Goal: Book appointment/travel/reservation

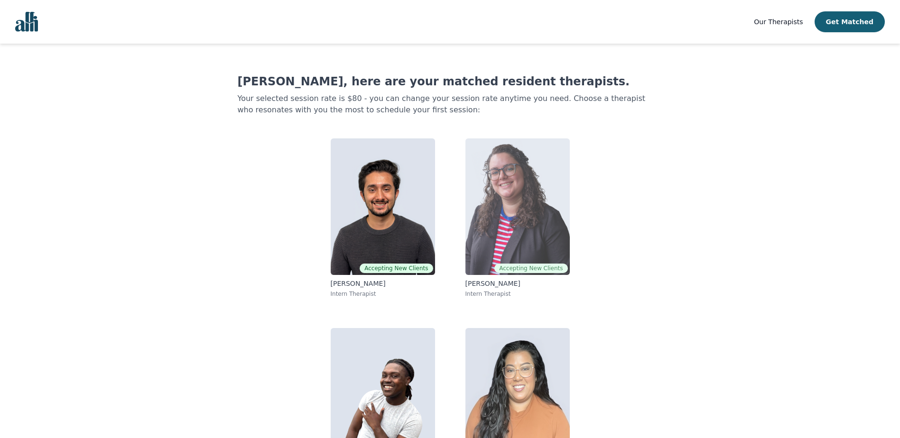
click at [520, 242] on img at bounding box center [518, 207] width 104 height 137
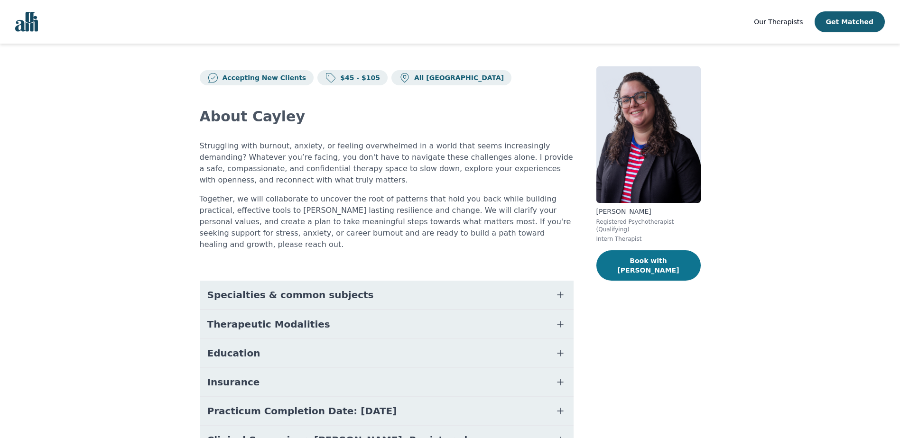
click at [654, 256] on button "Book with [PERSON_NAME]" at bounding box center [649, 266] width 104 height 30
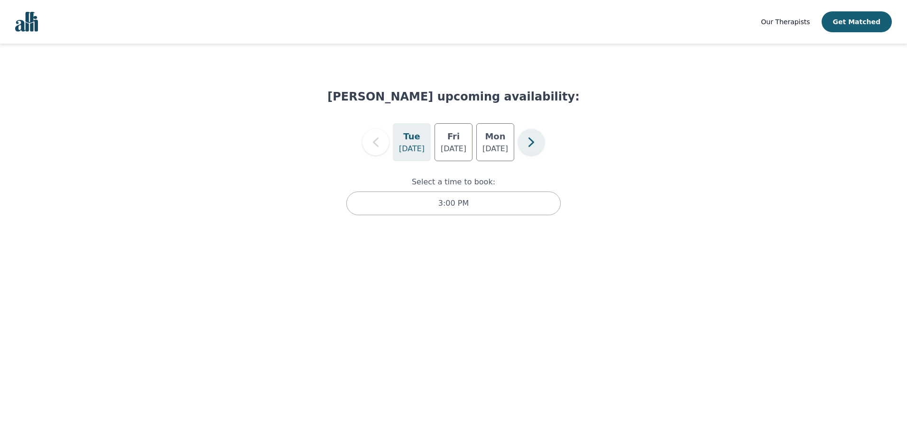
click at [529, 146] on icon "button" at bounding box center [531, 142] width 19 height 19
click at [494, 144] on p "[DATE]" at bounding box center [496, 148] width 26 height 11
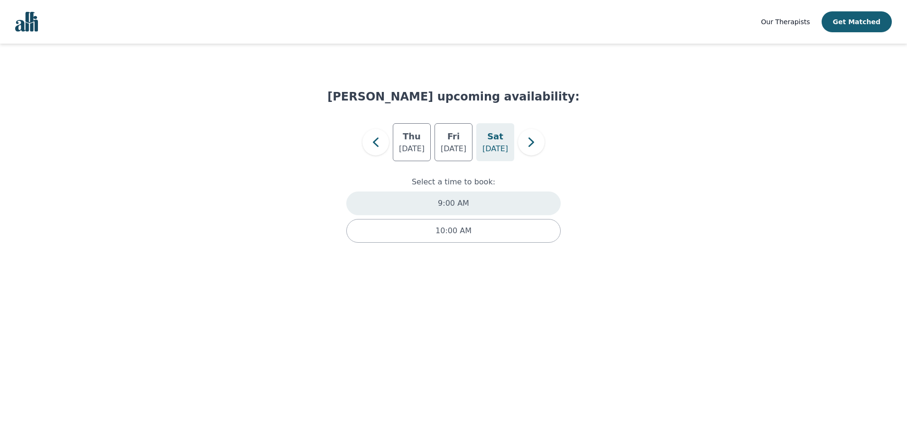
click at [467, 203] on div "9:00 AM" at bounding box center [453, 204] width 214 height 24
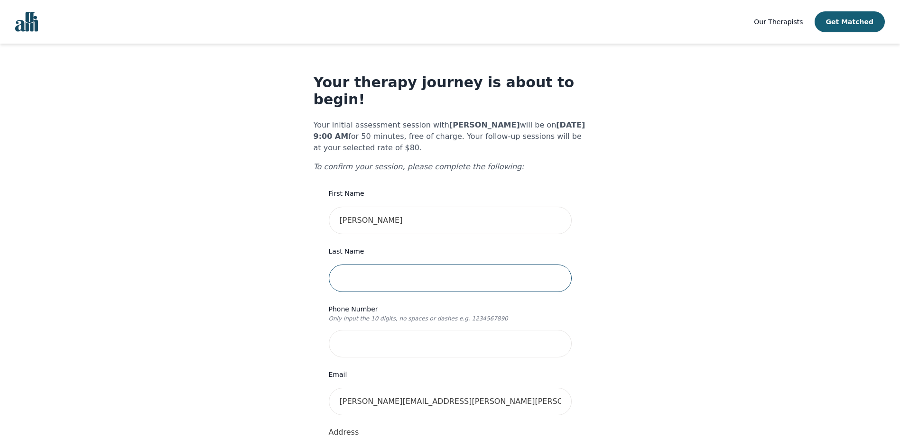
click at [388, 265] on input "text" at bounding box center [450, 279] width 243 height 28
type input "[PERSON_NAME]"
type input "[STREET_ADDRESS]"
type input "305"
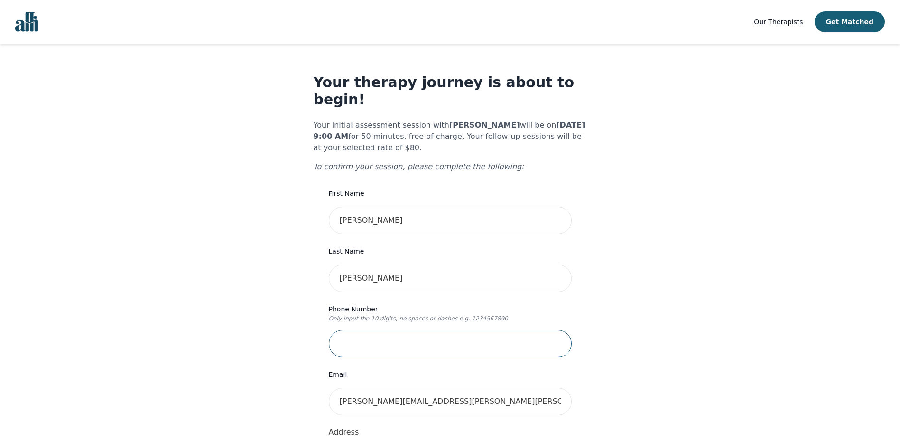
click at [396, 330] on input "tel" at bounding box center [450, 344] width 243 height 28
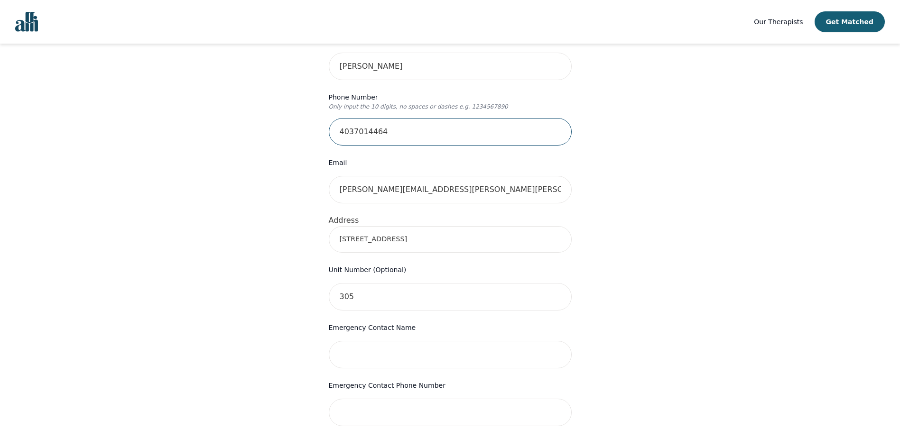
scroll to position [237, 0]
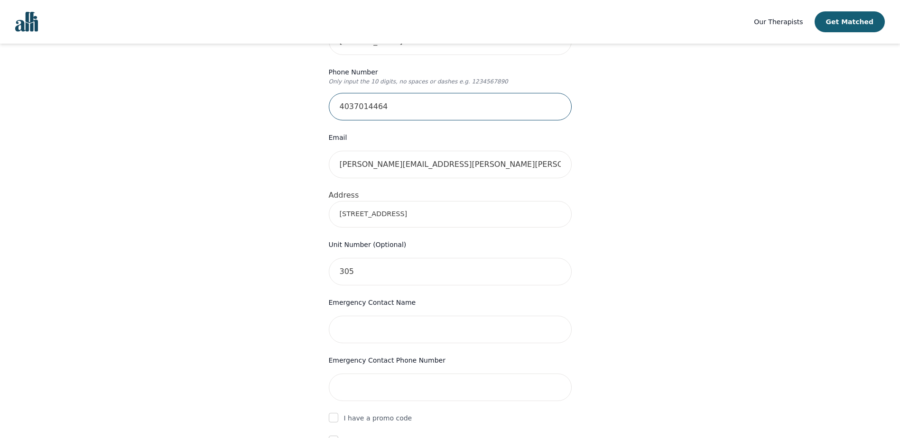
type input "4037014464"
click at [361, 258] on input "305" at bounding box center [450, 272] width 243 height 28
type input "3"
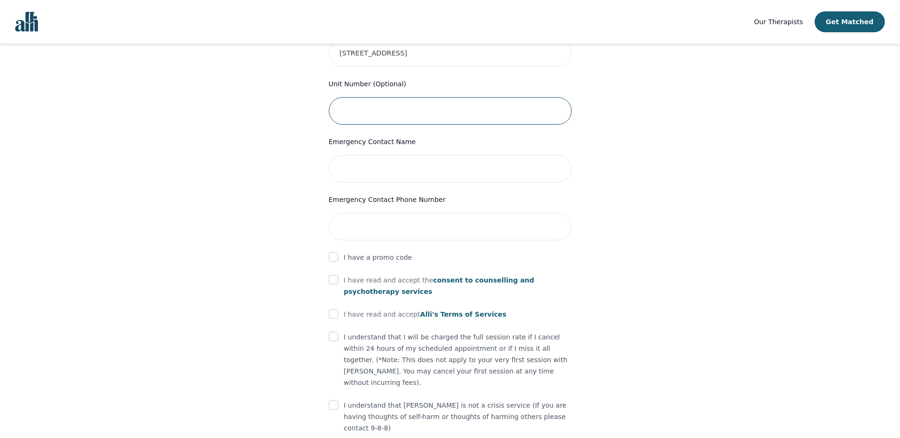
scroll to position [417, 0]
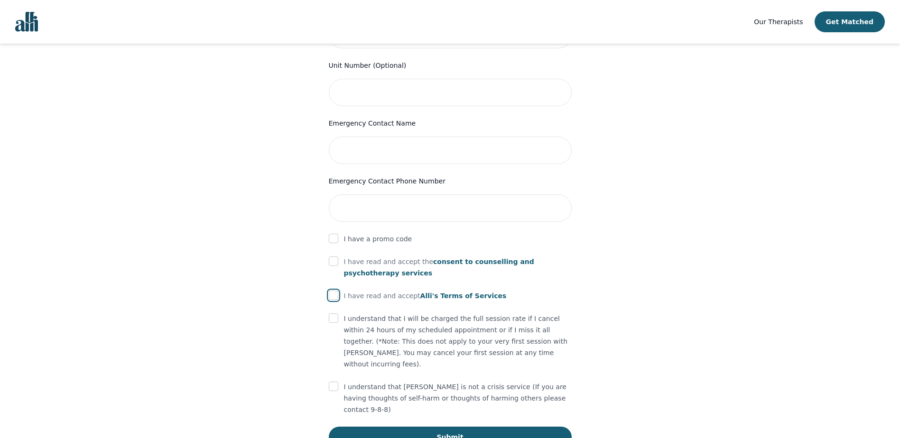
click at [334, 291] on input "checkbox" at bounding box center [333, 295] width 9 height 9
checkbox input "true"
click at [333, 314] on input "checkbox" at bounding box center [333, 318] width 9 height 9
checkbox input "true"
click at [338, 382] on input "checkbox" at bounding box center [333, 386] width 9 height 9
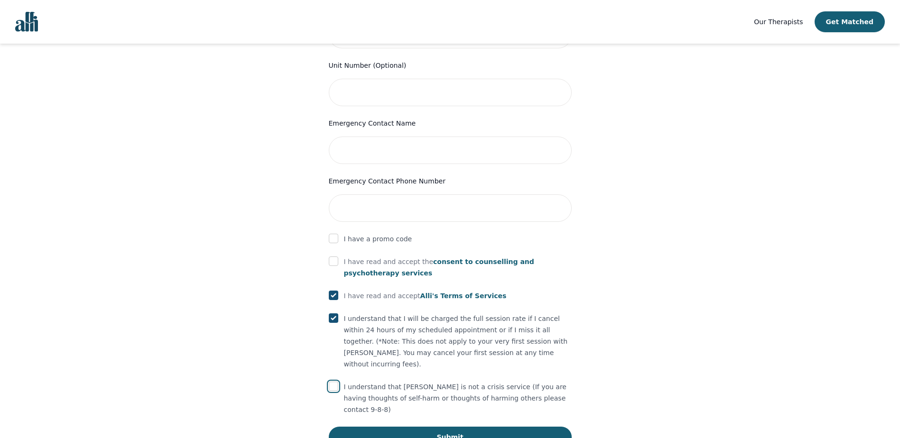
checkbox input "true"
click at [335, 257] on input "checkbox" at bounding box center [333, 261] width 9 height 9
checkbox input "true"
click at [440, 427] on button "Submit" at bounding box center [450, 437] width 243 height 21
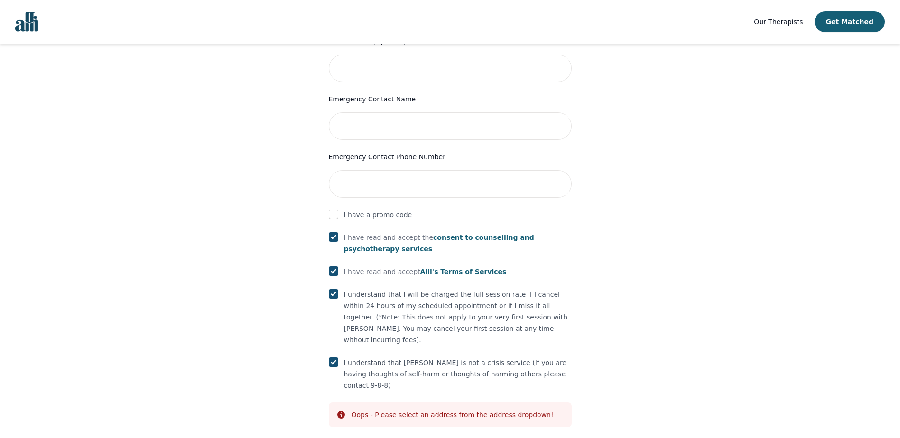
scroll to position [453, 0]
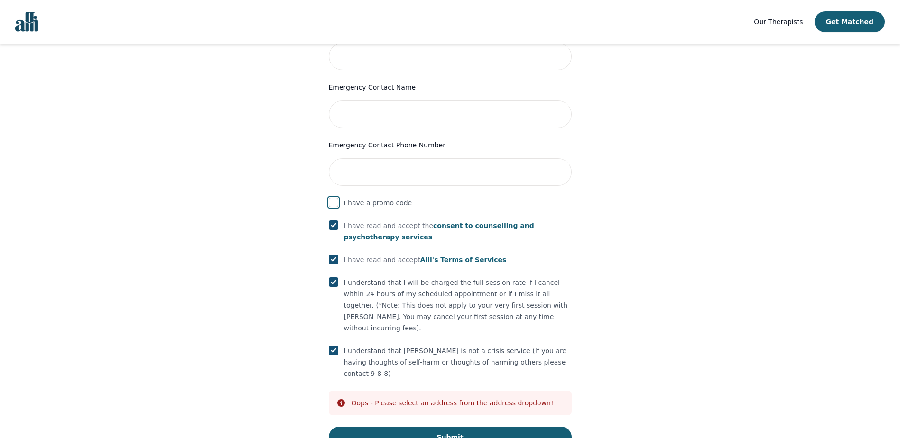
click at [335, 198] on input "checkbox" at bounding box center [333, 202] width 9 height 9
checkbox input "true"
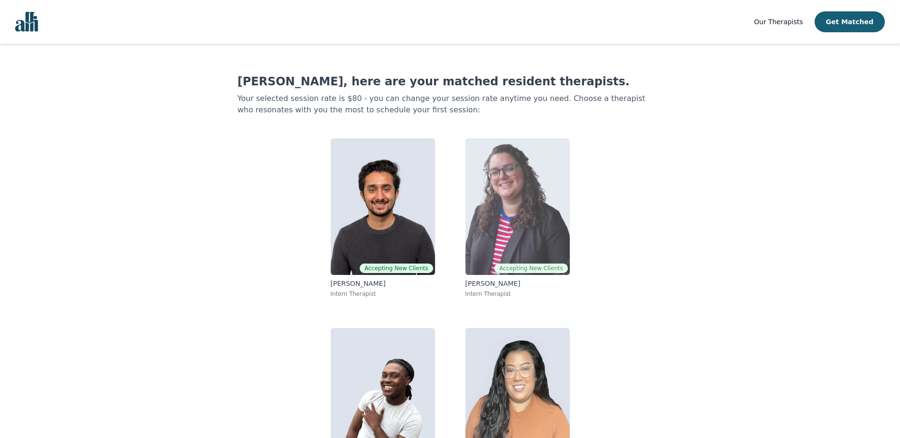
click at [510, 208] on img at bounding box center [518, 207] width 104 height 137
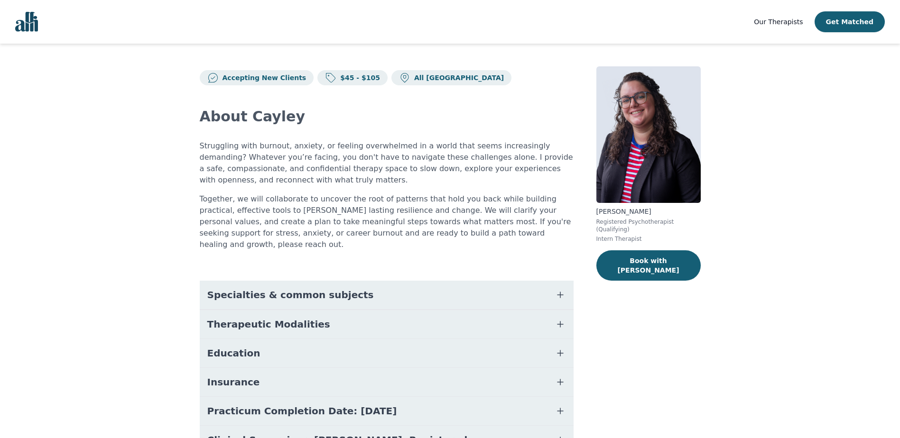
click at [252, 82] on p "Accepting New Clients" at bounding box center [263, 77] width 88 height 9
click at [642, 256] on button "Book with [PERSON_NAME]" at bounding box center [649, 266] width 104 height 30
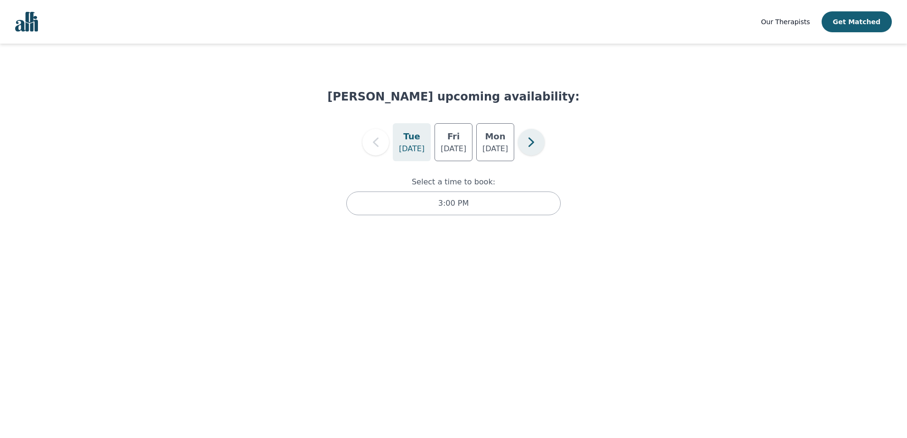
click at [529, 147] on icon "button" at bounding box center [532, 142] width 6 height 9
click at [491, 141] on h5 "Sat" at bounding box center [495, 136] width 16 height 13
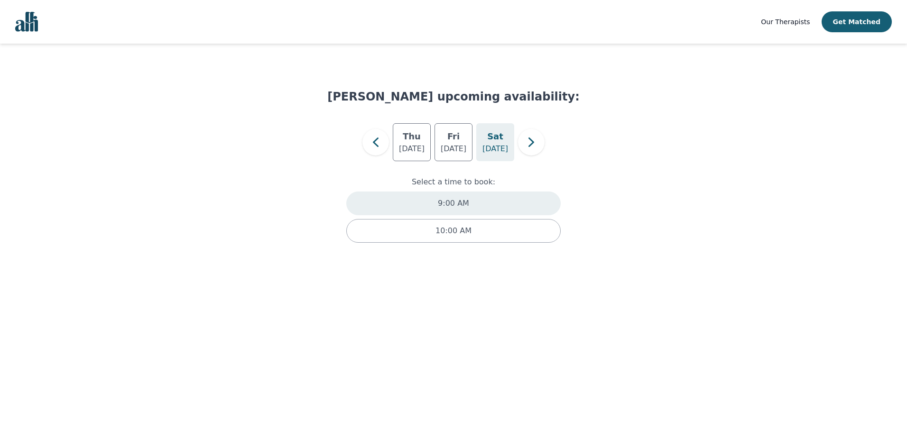
click at [447, 204] on p "9:00 AM" at bounding box center [453, 203] width 31 height 11
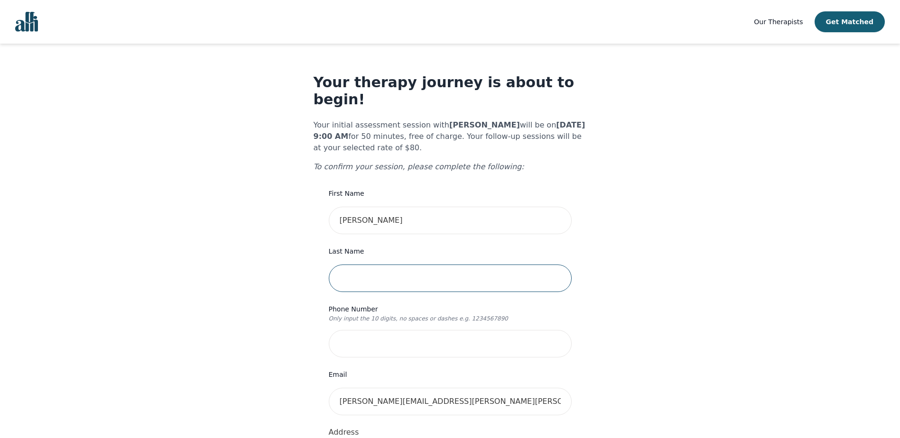
click at [378, 265] on input "text" at bounding box center [450, 279] width 243 height 28
type input "[PERSON_NAME]"
type input "[STREET_ADDRESS]"
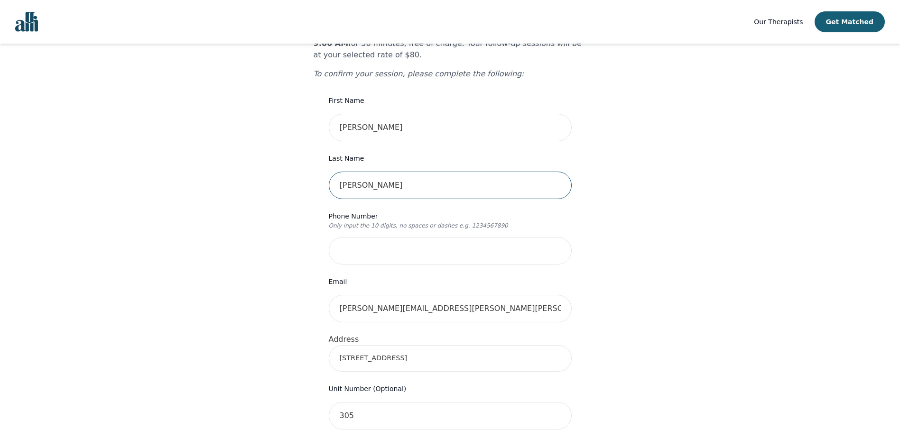
scroll to position [95, 0]
click at [360, 401] on input "305" at bounding box center [450, 415] width 243 height 28
type input "3"
click at [364, 235] on input "tel" at bounding box center [450, 249] width 243 height 28
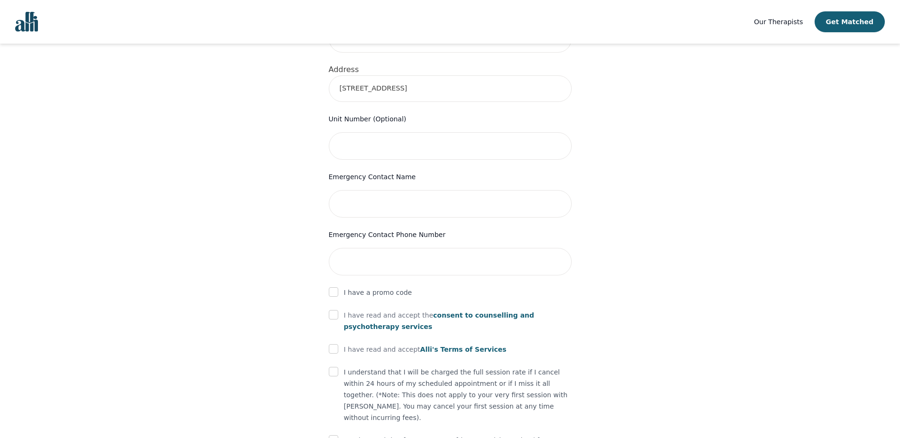
scroll to position [417, 0]
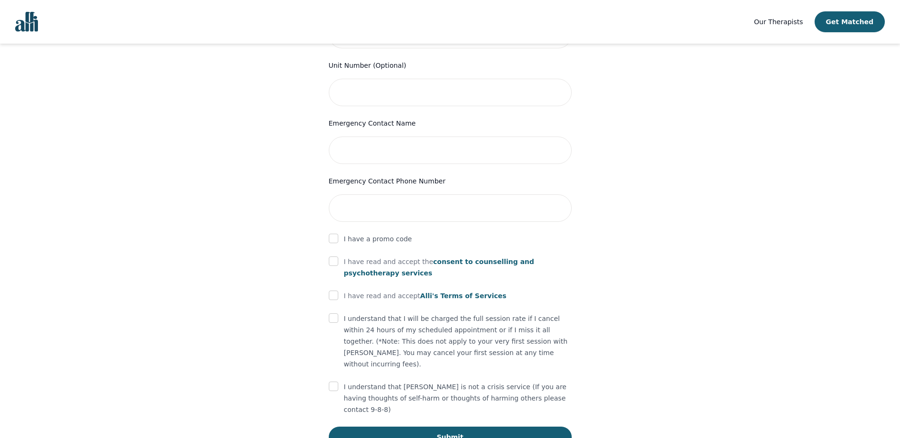
type input "403-701-4464"
click at [331, 234] on input "checkbox" at bounding box center [333, 238] width 9 height 9
checkbox input "true"
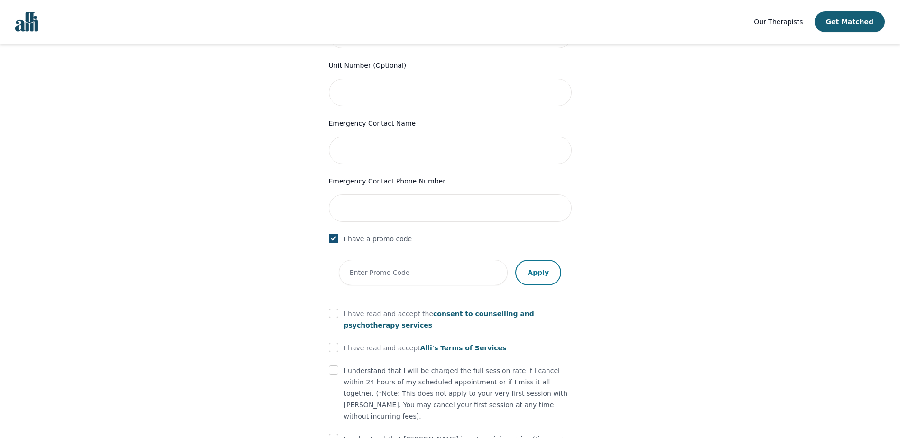
click at [539, 260] on button "Apply" at bounding box center [538, 273] width 46 height 26
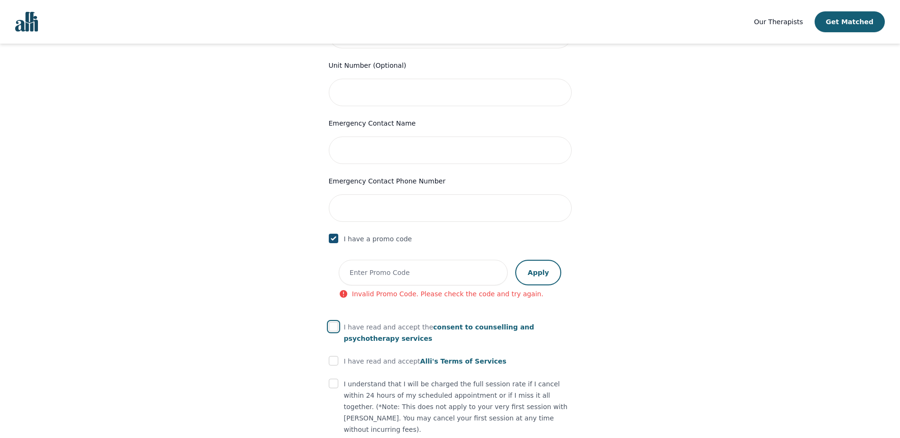
click at [331, 322] on input "checkbox" at bounding box center [333, 326] width 9 height 9
checkbox input "true"
click at [332, 356] on input "checkbox" at bounding box center [333, 360] width 9 height 9
checkbox input "true"
click at [335, 379] on input "checkbox" at bounding box center [333, 383] width 9 height 9
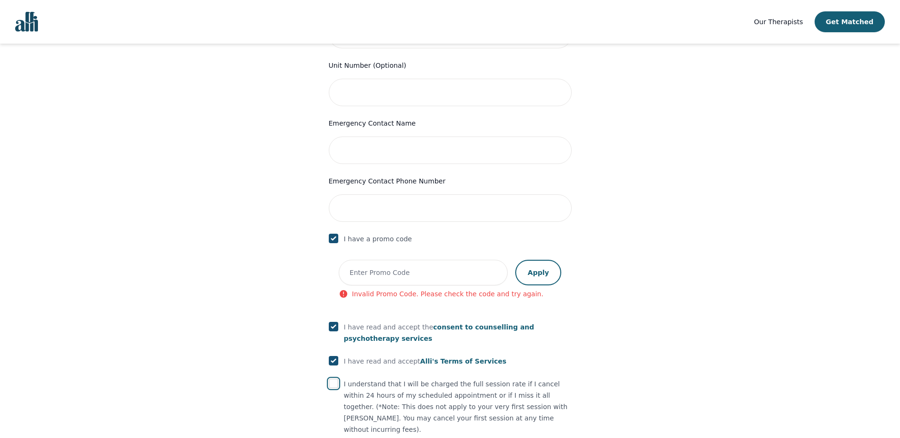
checkbox input "true"
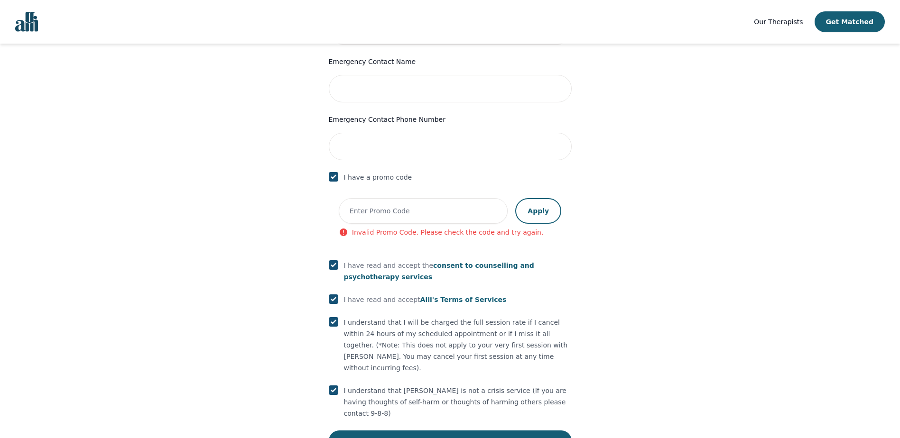
scroll to position [482, 0]
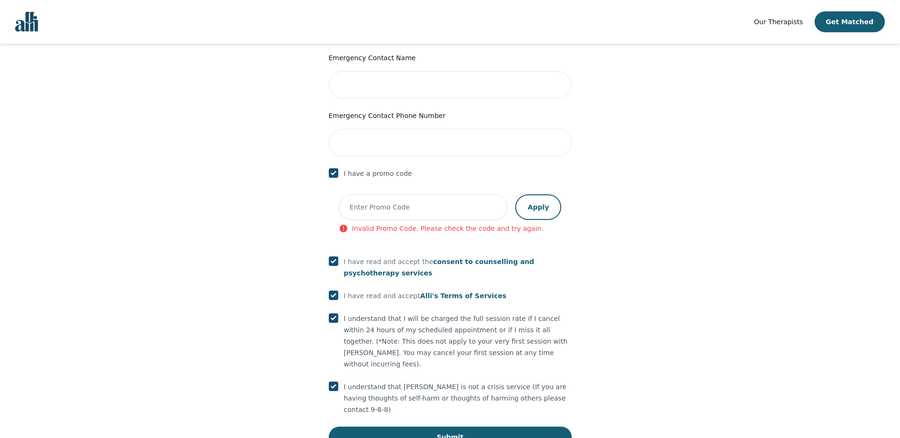
click at [332, 168] on input "checkbox" at bounding box center [333, 172] width 9 height 9
checkbox input "false"
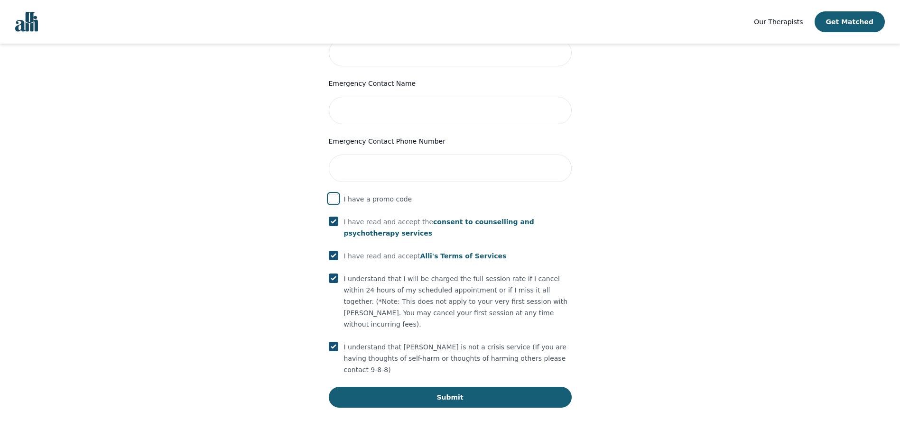
scroll to position [417, 0]
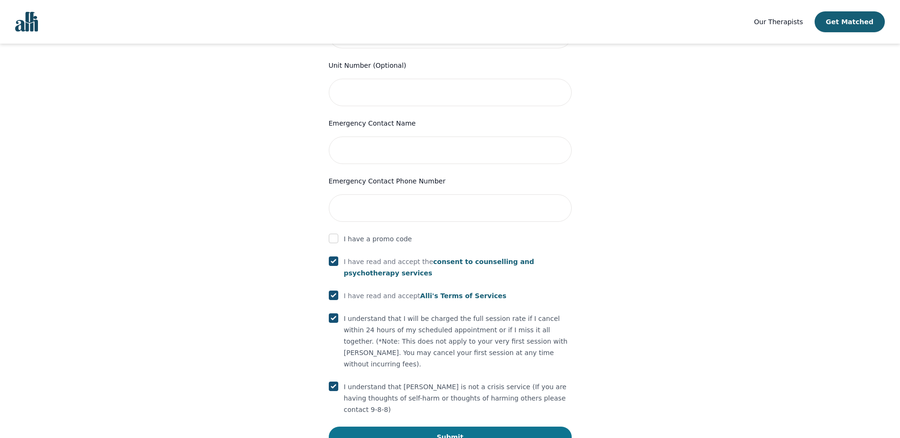
click at [449, 427] on button "Submit" at bounding box center [450, 437] width 243 height 21
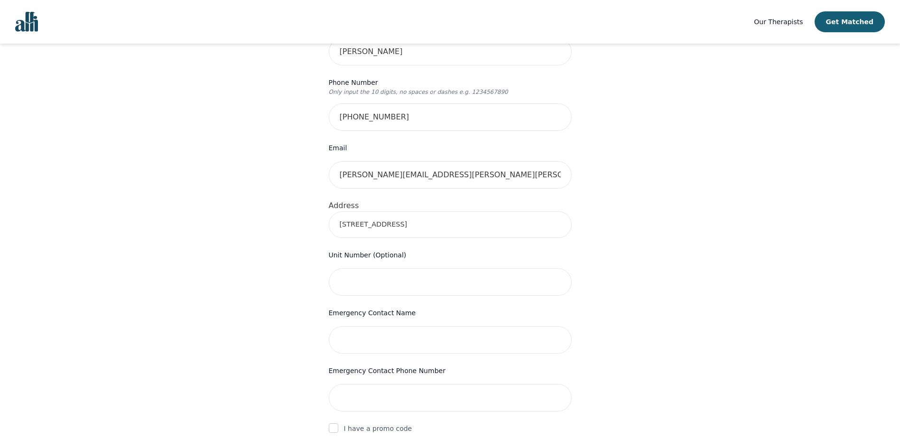
scroll to position [179, 0]
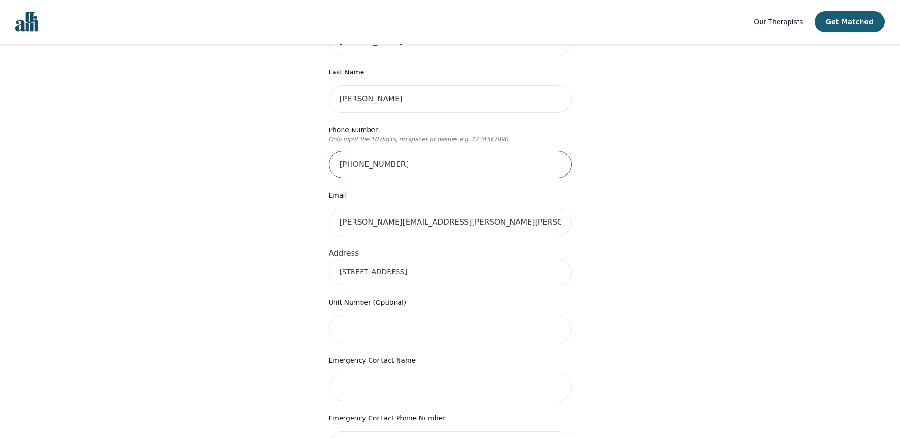
click at [411, 151] on input "403-701-4464" at bounding box center [450, 165] width 243 height 28
type input "4"
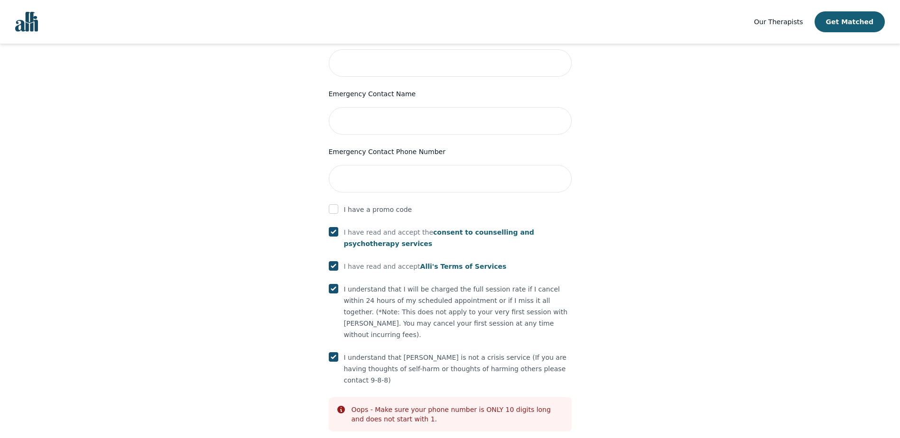
scroll to position [462, 0]
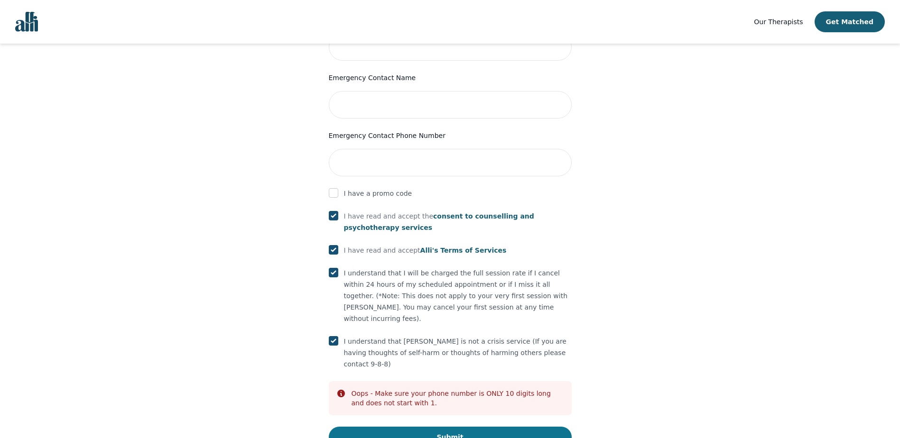
type input "1-403-701-4464"
click at [415, 427] on button "Submit" at bounding box center [450, 437] width 243 height 21
click at [454, 427] on button "Submit" at bounding box center [450, 437] width 243 height 21
click at [448, 427] on button "Submit" at bounding box center [450, 437] width 243 height 21
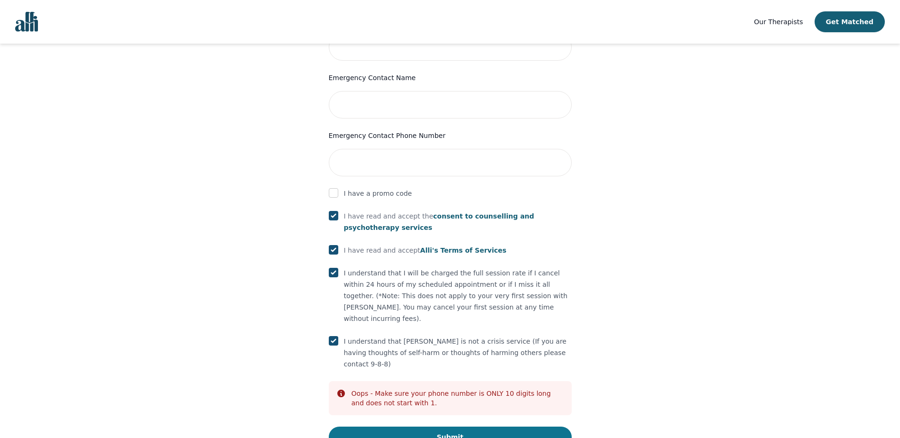
click at [450, 427] on button "Submit" at bounding box center [450, 437] width 243 height 21
click at [449, 427] on button "Submit" at bounding box center [450, 437] width 243 height 21
click at [448, 427] on button "Submit" at bounding box center [450, 437] width 243 height 21
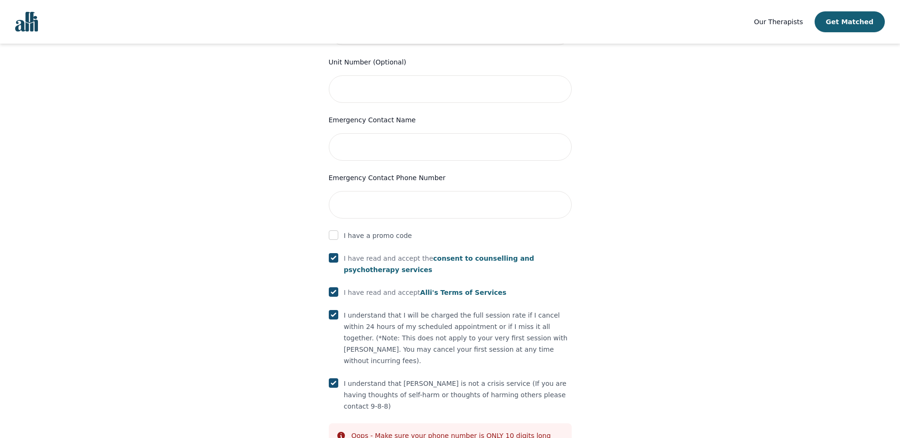
scroll to position [427, 0]
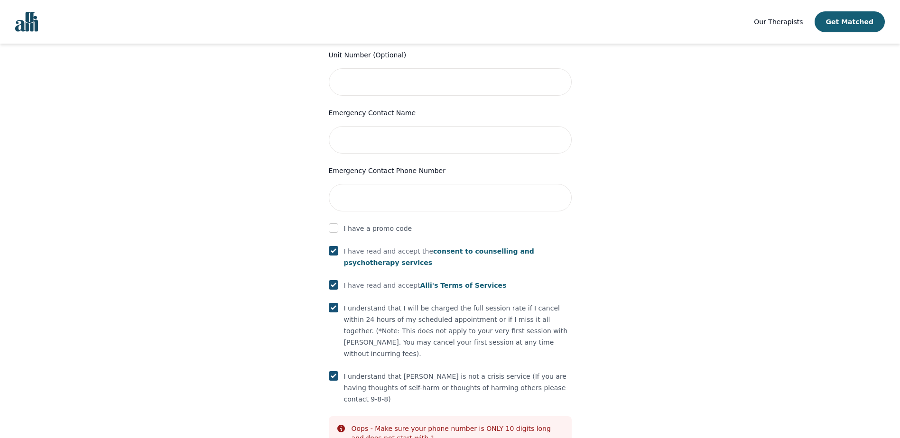
click at [336, 246] on input "checkbox" at bounding box center [333, 250] width 9 height 9
checkbox input "false"
click at [335, 280] on input "checkbox" at bounding box center [333, 284] width 9 height 9
checkbox input "false"
drag, startPoint x: 333, startPoint y: 291, endPoint x: 333, endPoint y: 319, distance: 28.5
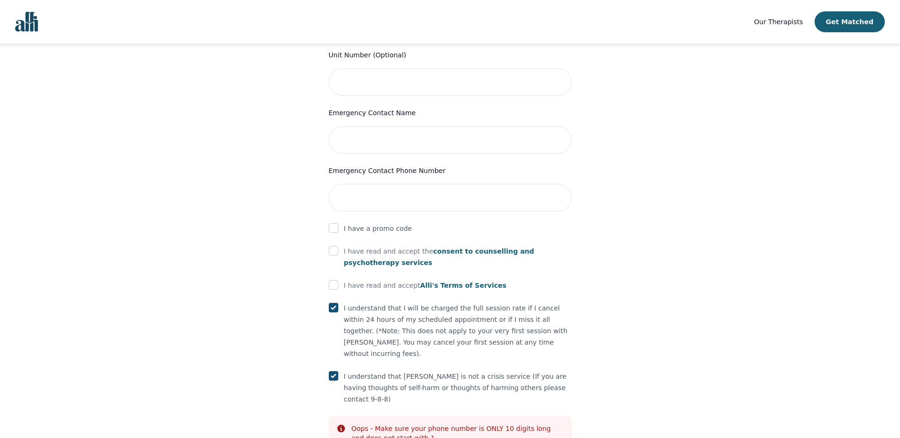
click at [333, 303] on input "checkbox" at bounding box center [333, 307] width 9 height 9
checkbox input "false"
click at [337, 372] on input "checkbox" at bounding box center [333, 376] width 9 height 9
checkbox input "false"
click at [316, 401] on div "Your therapy journey is about to begin! Your initial assessment session with Ca…" at bounding box center [450, 65] width 273 height 836
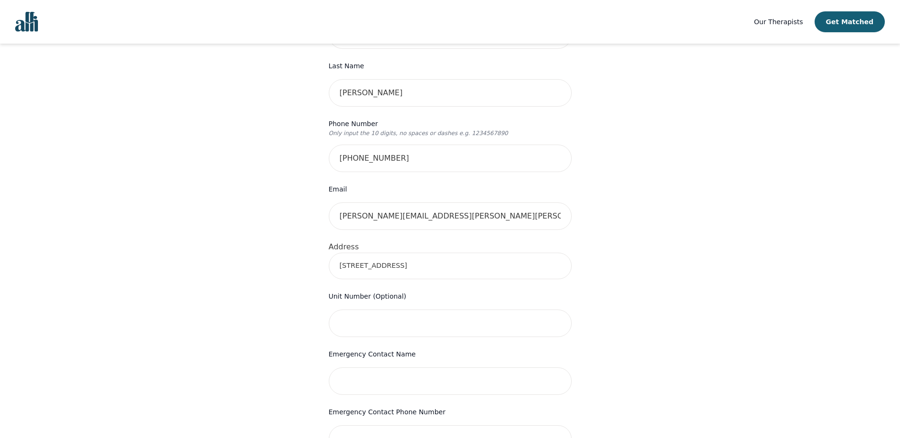
scroll to position [142, 0]
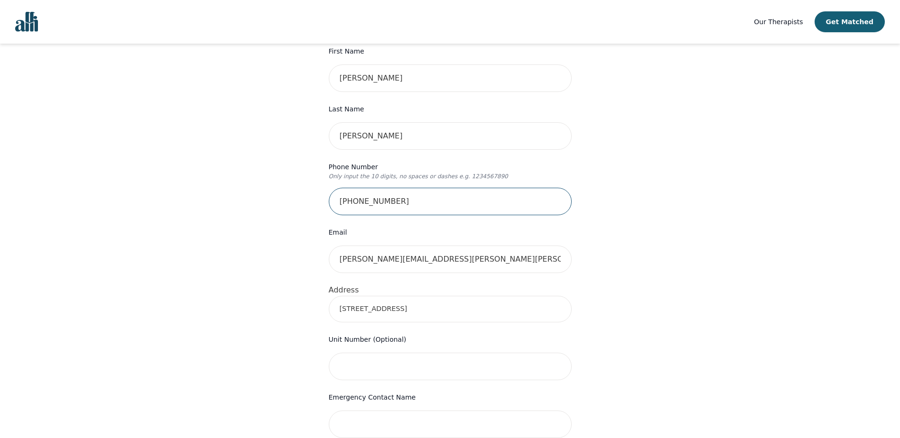
click at [428, 188] on input "1-403-701-4464" at bounding box center [450, 202] width 243 height 28
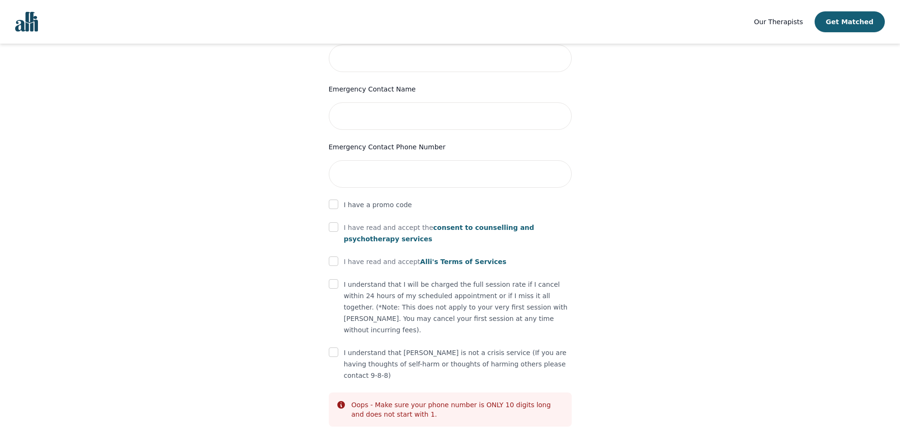
scroll to position [462, 0]
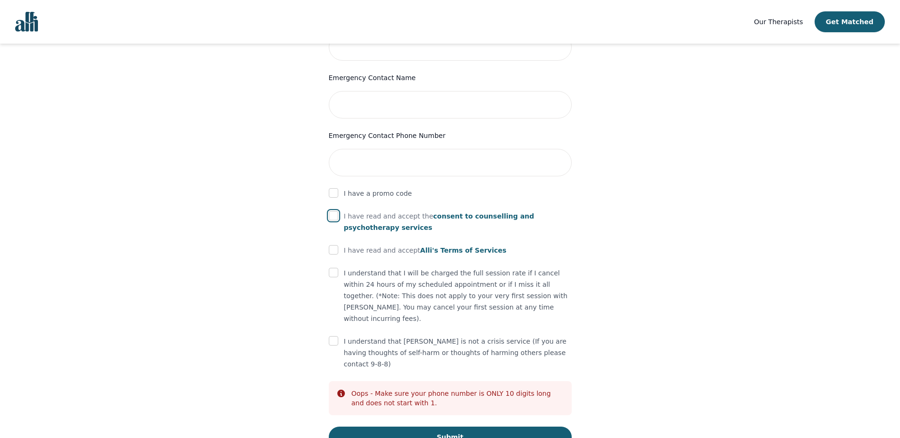
click at [336, 211] on input "checkbox" at bounding box center [333, 215] width 9 height 9
checkbox input "true"
drag, startPoint x: 336, startPoint y: 232, endPoint x: 336, endPoint y: 239, distance: 7.1
click at [336, 245] on input "checkbox" at bounding box center [333, 249] width 9 height 9
checkbox input "true"
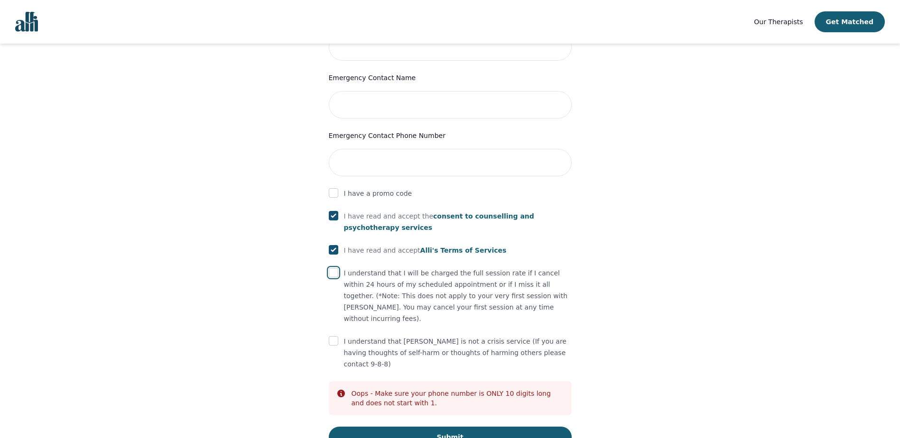
click at [333, 268] on input "checkbox" at bounding box center [333, 272] width 9 height 9
checkbox input "true"
click at [335, 336] on input "checkbox" at bounding box center [333, 340] width 9 height 9
checkbox input "true"
click at [450, 427] on button "Submit" at bounding box center [450, 437] width 243 height 21
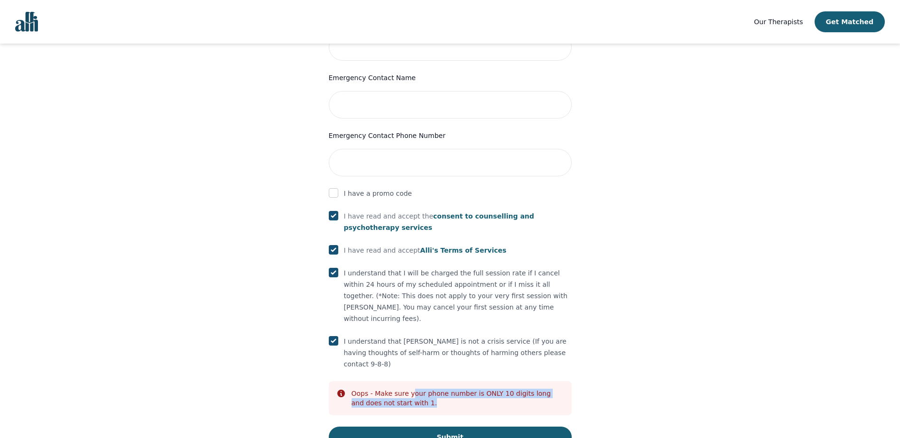
click at [409, 389] on div "Oops - Make sure your phone number is ONLY 10 digits long and does not start wi…" at bounding box center [458, 398] width 213 height 19
click at [450, 427] on button "Submit" at bounding box center [450, 437] width 243 height 21
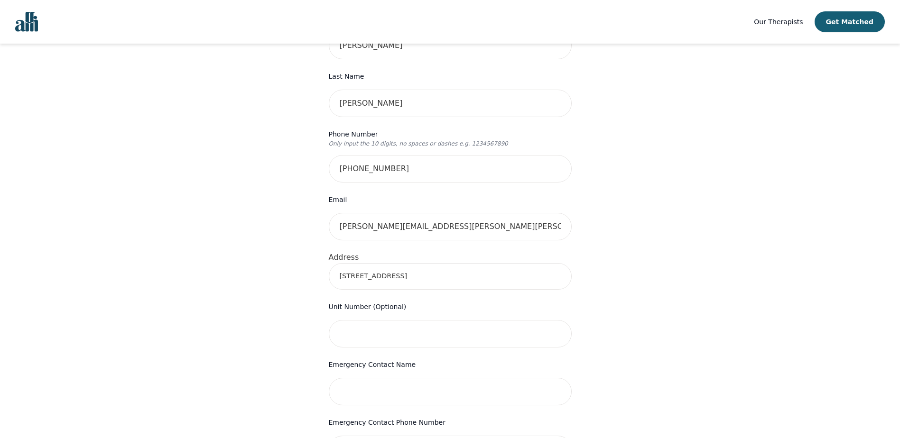
scroll to position [130, 0]
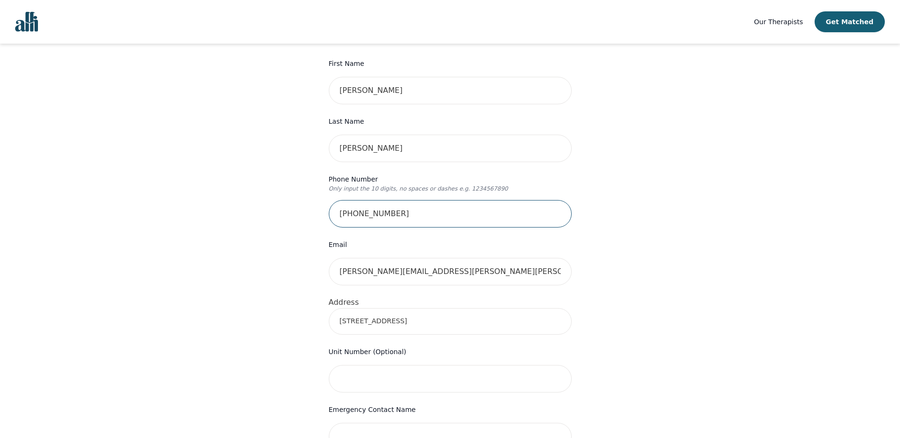
drag, startPoint x: 343, startPoint y: 197, endPoint x: 349, endPoint y: 199, distance: 6.3
click at [343, 200] on input "1-403-701-4464" at bounding box center [450, 214] width 243 height 28
click at [344, 200] on input "-403-701-4464" at bounding box center [450, 214] width 243 height 28
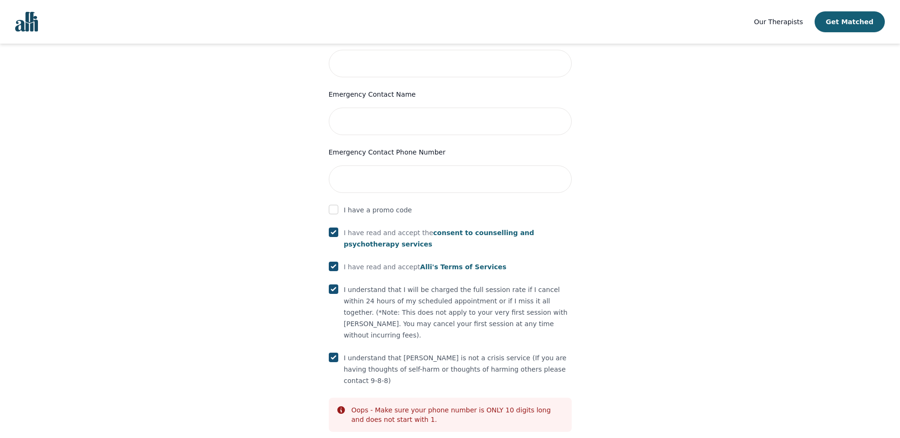
scroll to position [462, 0]
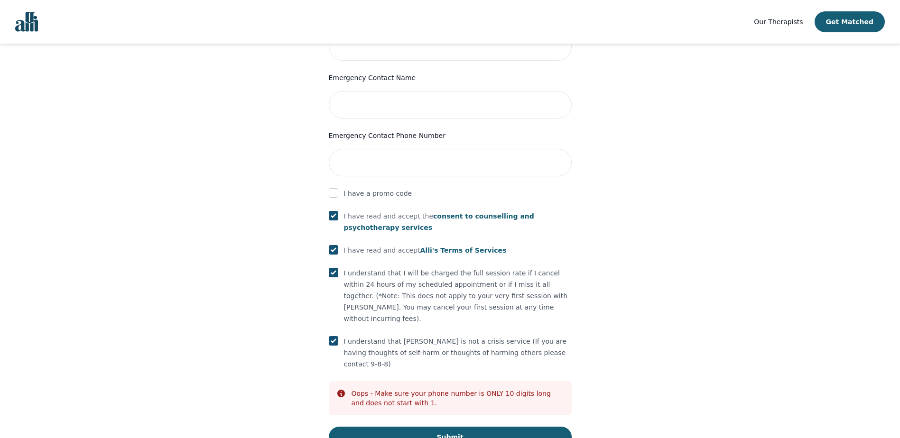
type input "403-701-4464"
click at [378, 389] on div "Oops - Make sure your phone number is ONLY 10 digits long and does not start wi…" at bounding box center [458, 398] width 213 height 19
click at [453, 427] on button "Submit" at bounding box center [450, 437] width 243 height 21
click at [446, 427] on button "Submit" at bounding box center [450, 437] width 243 height 21
click at [444, 427] on button "Submit" at bounding box center [450, 437] width 243 height 21
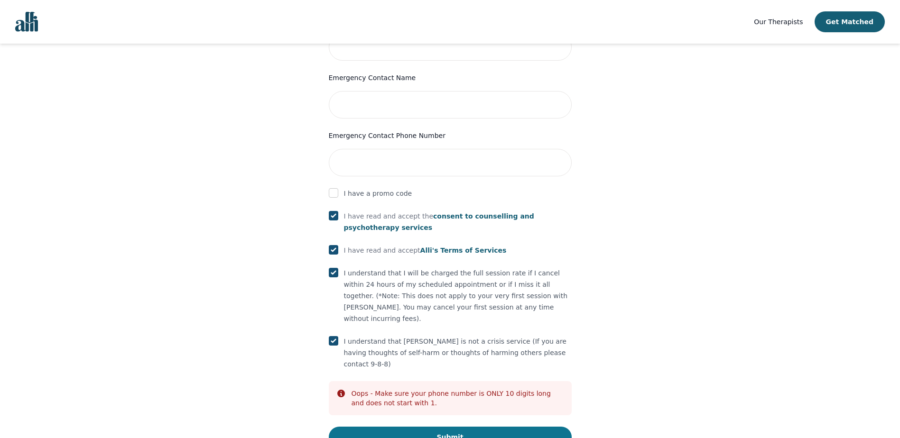
click at [444, 427] on button "Submit" at bounding box center [450, 437] width 243 height 21
click at [447, 427] on button "Submit" at bounding box center [450, 437] width 243 height 21
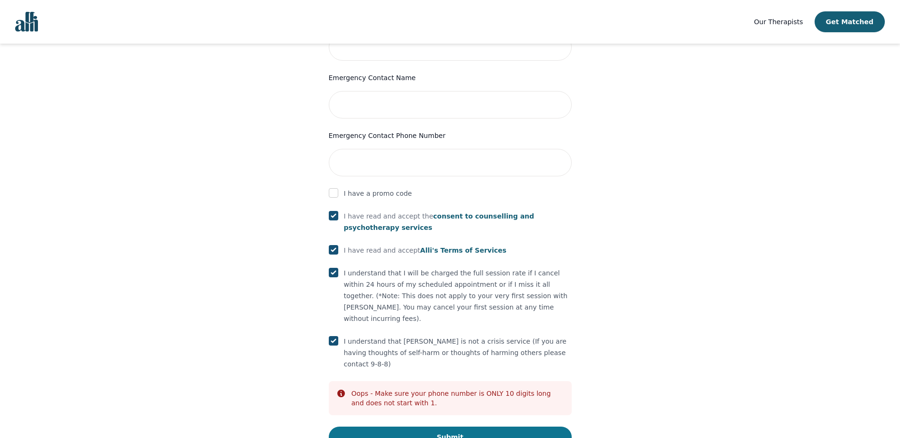
click at [448, 427] on button "Submit" at bounding box center [450, 437] width 243 height 21
click at [451, 427] on button "Submit" at bounding box center [450, 437] width 243 height 21
click at [452, 427] on button "Submit" at bounding box center [450, 437] width 243 height 21
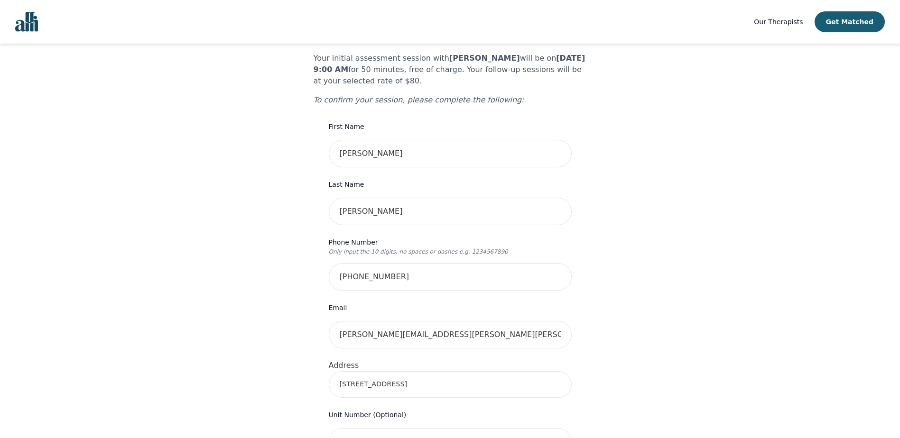
scroll to position [0, 0]
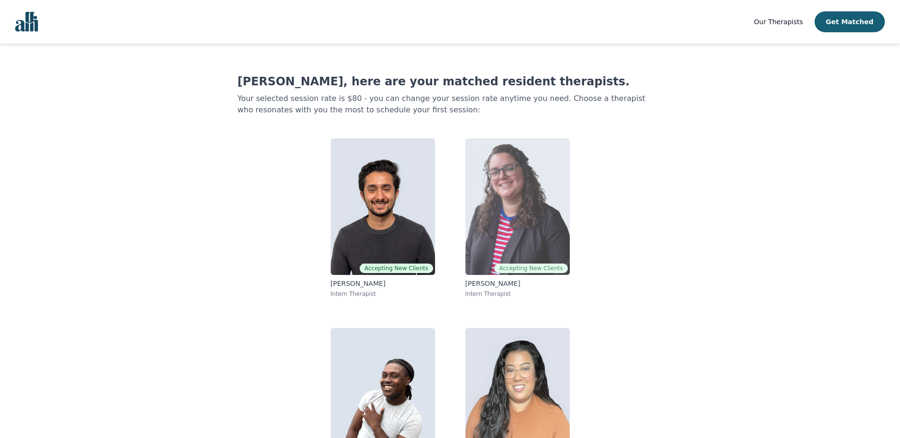
click at [506, 209] on img at bounding box center [518, 207] width 104 height 137
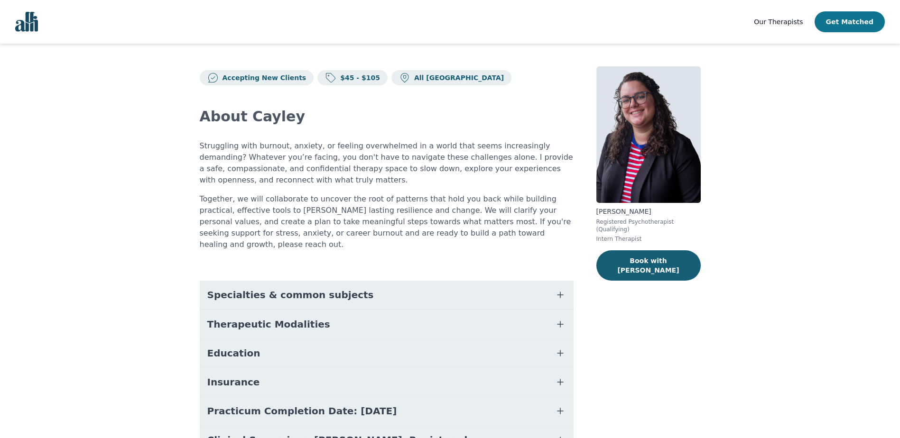
click at [857, 23] on button "Get Matched" at bounding box center [850, 21] width 70 height 21
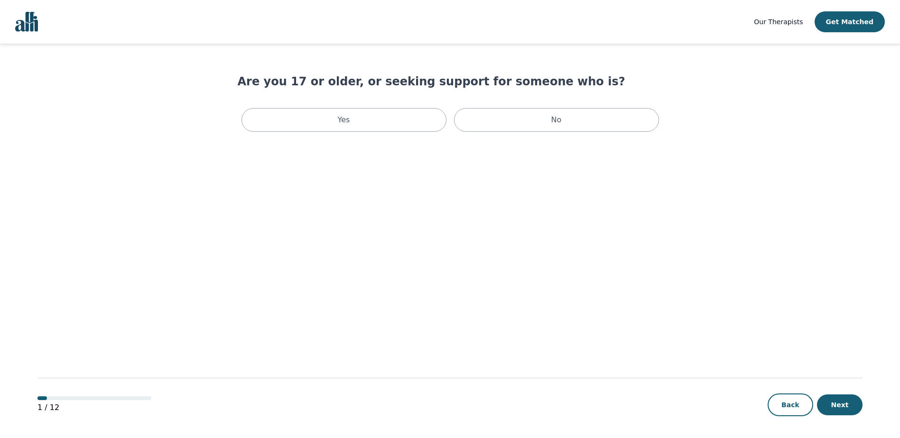
click at [780, 21] on span "Our Therapists" at bounding box center [778, 22] width 49 height 8
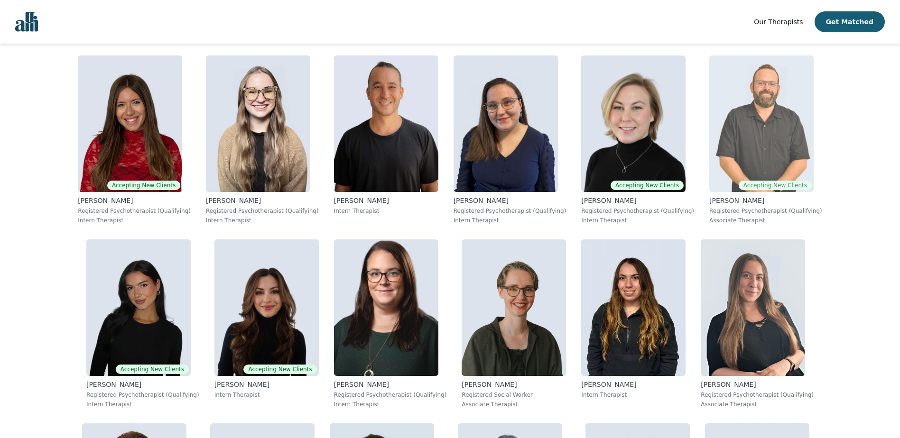
scroll to position [142, 0]
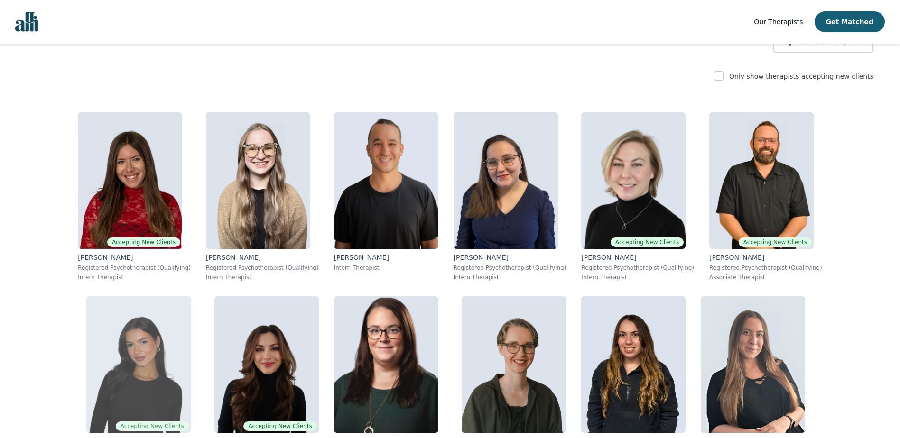
click at [191, 297] on img at bounding box center [138, 365] width 104 height 137
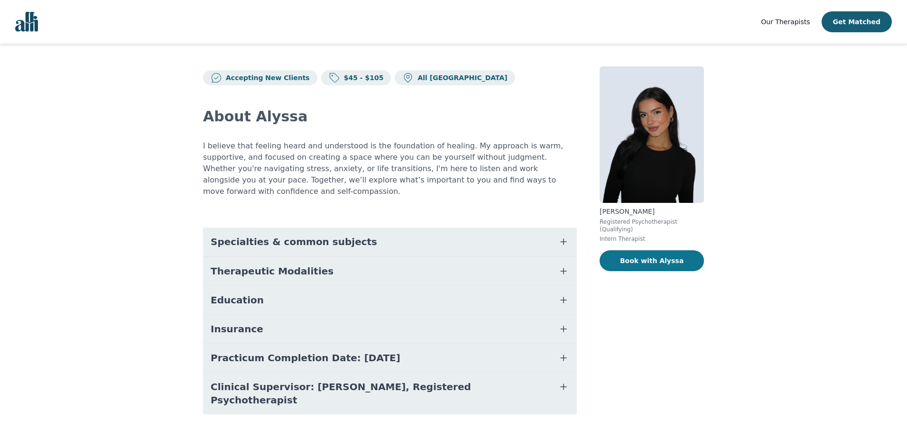
click at [653, 254] on button "Book with Alyssa" at bounding box center [652, 261] width 104 height 21
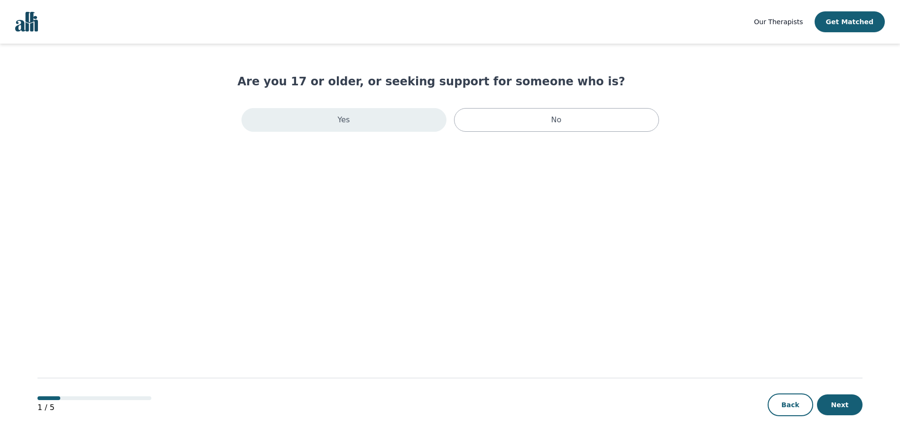
click at [338, 120] on div "Yes" at bounding box center [344, 120] width 205 height 24
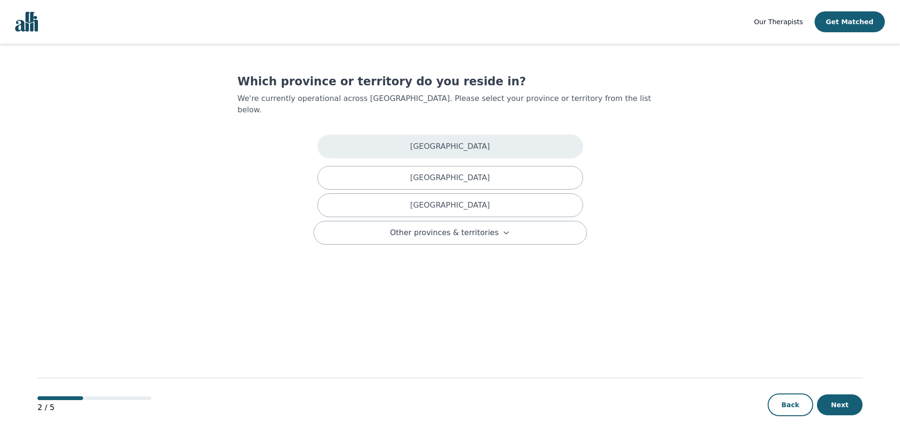
click at [464, 135] on div "Alberta" at bounding box center [450, 147] width 266 height 24
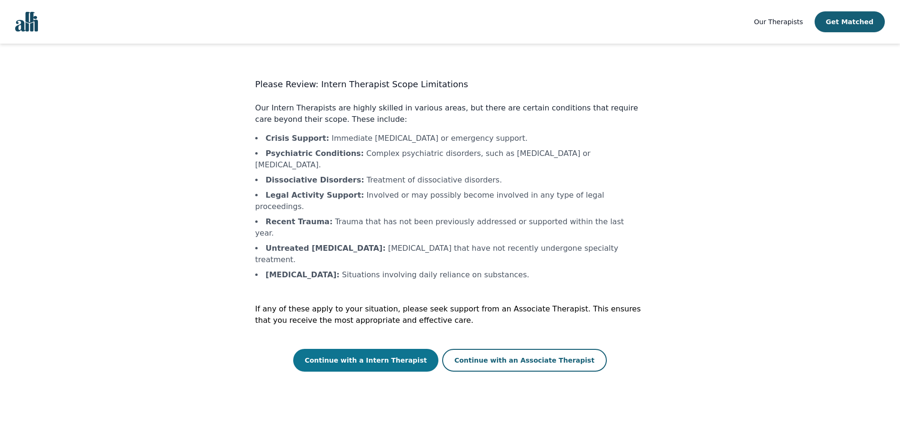
click at [385, 349] on button "Continue with a Intern Therapist" at bounding box center [365, 360] width 145 height 23
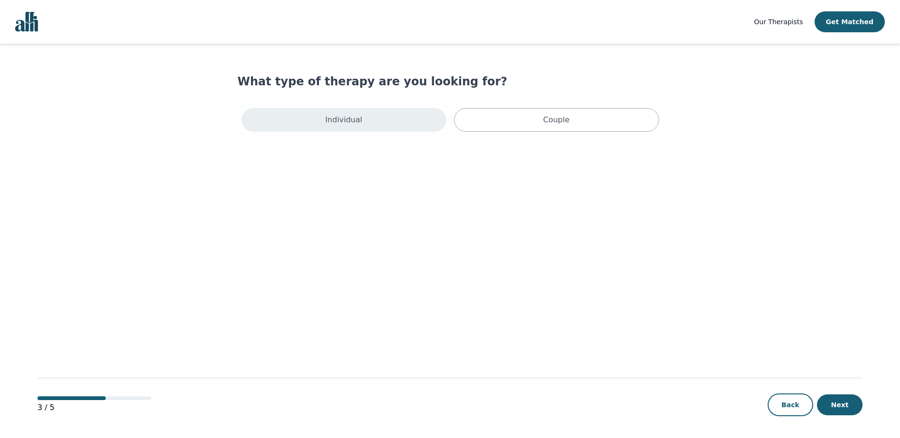
click at [309, 120] on div "Individual" at bounding box center [344, 120] width 205 height 24
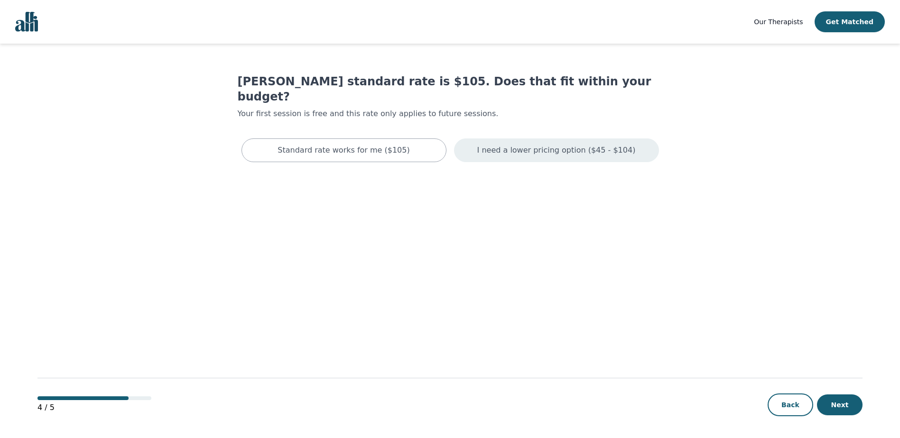
click at [545, 145] on p "I need a lower pricing option ($45 - $104)" at bounding box center [556, 150] width 159 height 11
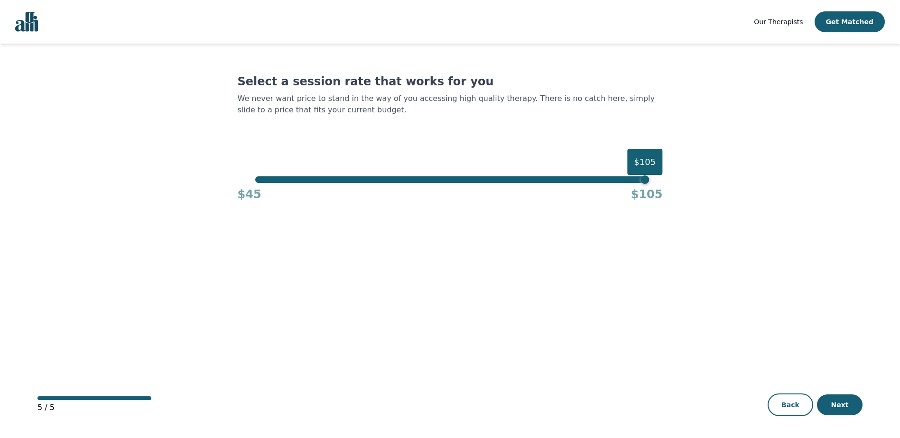
click at [400, 176] on div "Select a session rate that works for you We never want price to stand in the wa…" at bounding box center [450, 138] width 425 height 128
drag, startPoint x: 646, startPoint y: 182, endPoint x: 480, endPoint y: 196, distance: 166.6
click at [480, 196] on div "$80 $45 $105" at bounding box center [450, 190] width 425 height 26
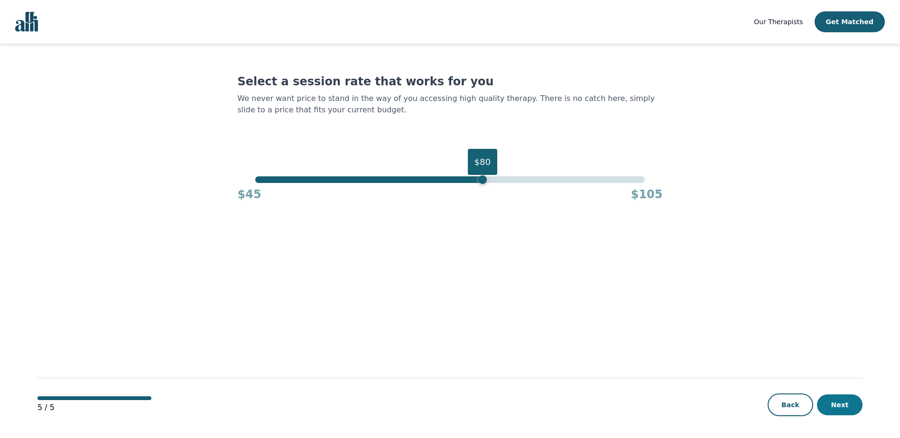
click at [846, 410] on button "Next" at bounding box center [840, 405] width 46 height 21
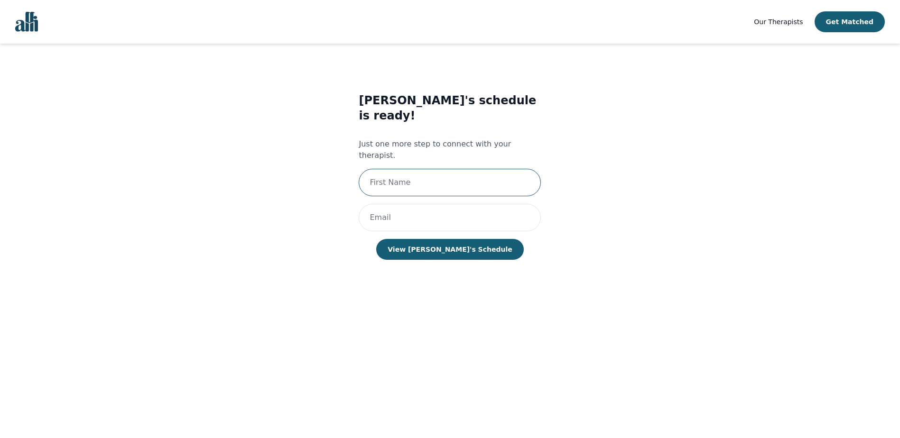
click at [408, 169] on input "text" at bounding box center [450, 183] width 182 height 28
type input "[PERSON_NAME]"
type input "lavallee.kevin@shaw.ca"
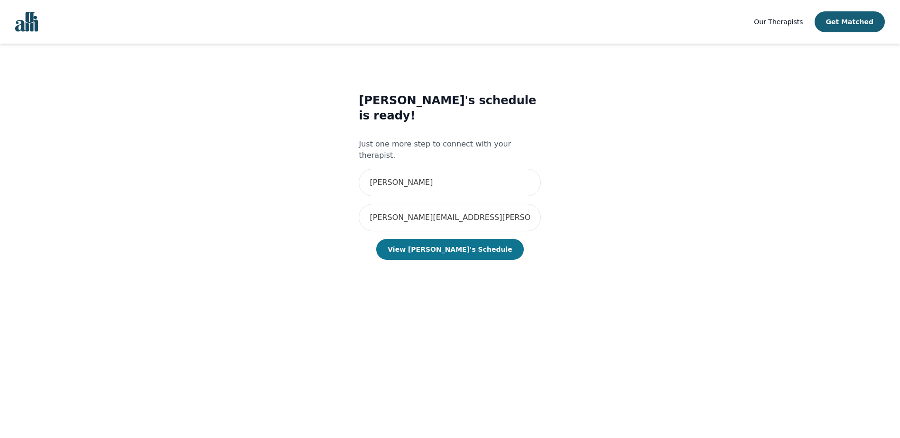
click at [451, 239] on button "View Alyssa's Schedule" at bounding box center [449, 249] width 147 height 21
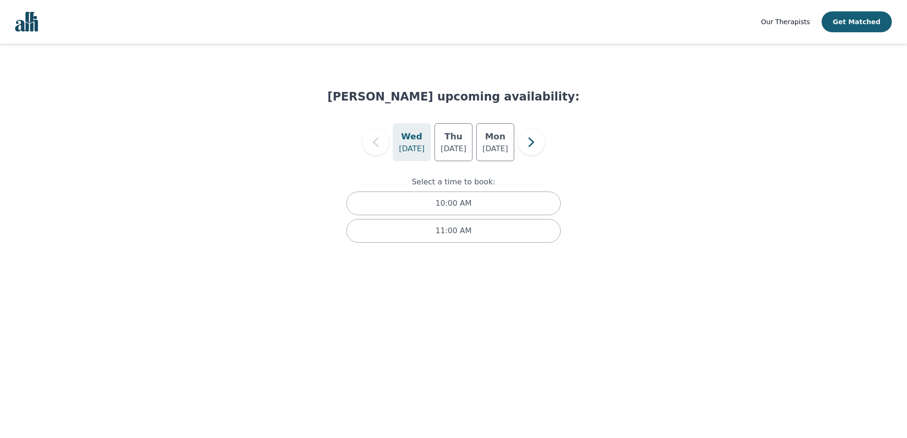
click at [410, 140] on h5 "Wed" at bounding box center [411, 136] width 21 height 13
click at [449, 147] on p "Aug 28" at bounding box center [454, 148] width 26 height 11
click at [527, 145] on icon "button" at bounding box center [531, 142] width 19 height 19
click at [449, 140] on h5 "Wed" at bounding box center [453, 136] width 21 height 13
click at [419, 148] on p "Sep 2" at bounding box center [412, 148] width 26 height 11
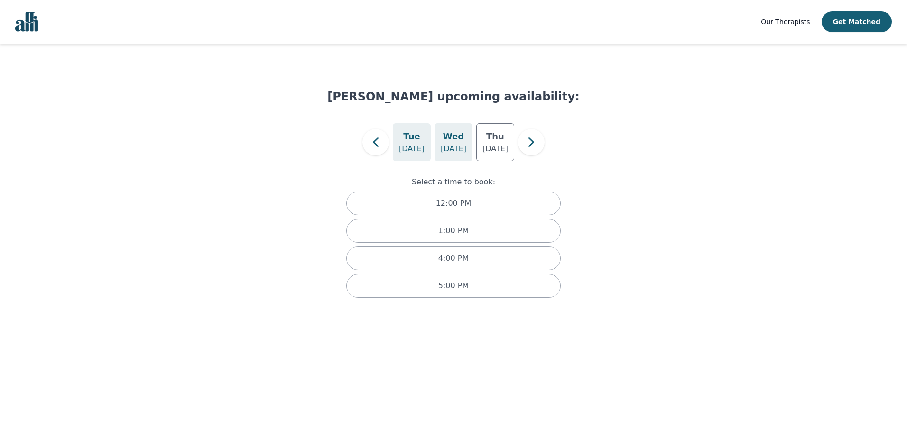
click at [443, 144] on div "Wed Sep 3" at bounding box center [454, 142] width 38 height 38
click at [501, 147] on p "Sep 4" at bounding box center [496, 148] width 26 height 11
click at [528, 139] on icon "button" at bounding box center [531, 142] width 19 height 19
click at [531, 143] on icon "button" at bounding box center [531, 142] width 19 height 19
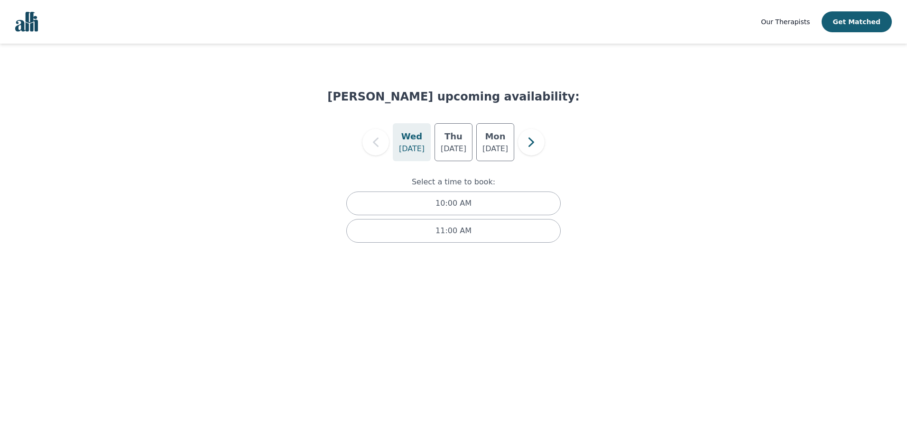
click at [792, 21] on span "Our Therapists" at bounding box center [785, 22] width 49 height 8
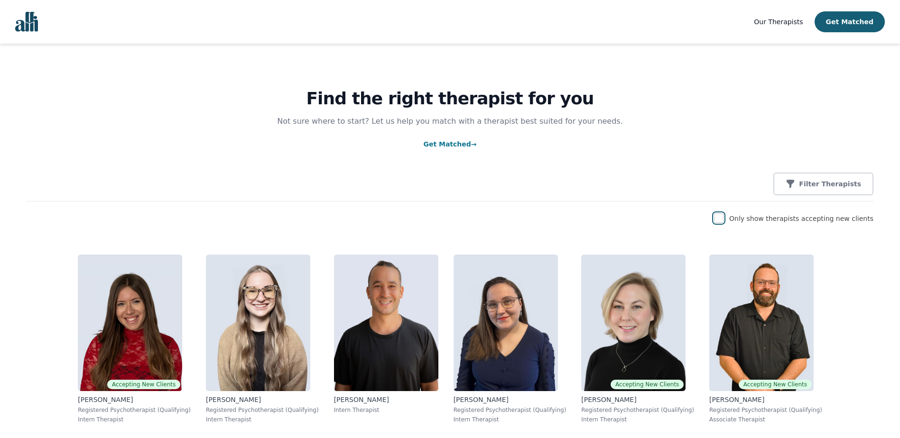
click at [724, 220] on input "checkbox" at bounding box center [718, 218] width 9 height 9
checkbox input "true"
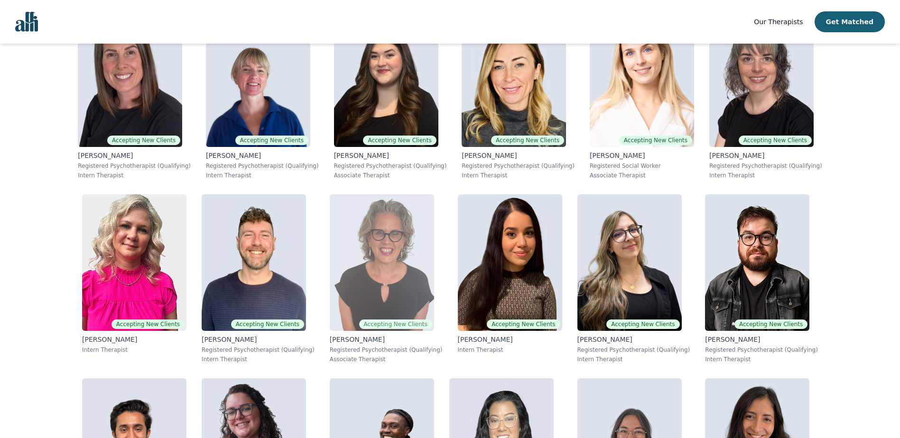
scroll to position [1186, 0]
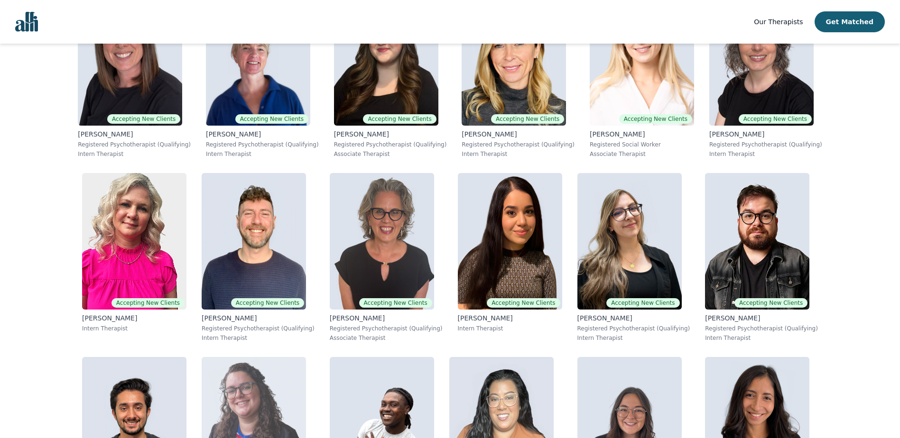
click at [227, 357] on img at bounding box center [254, 425] width 104 height 137
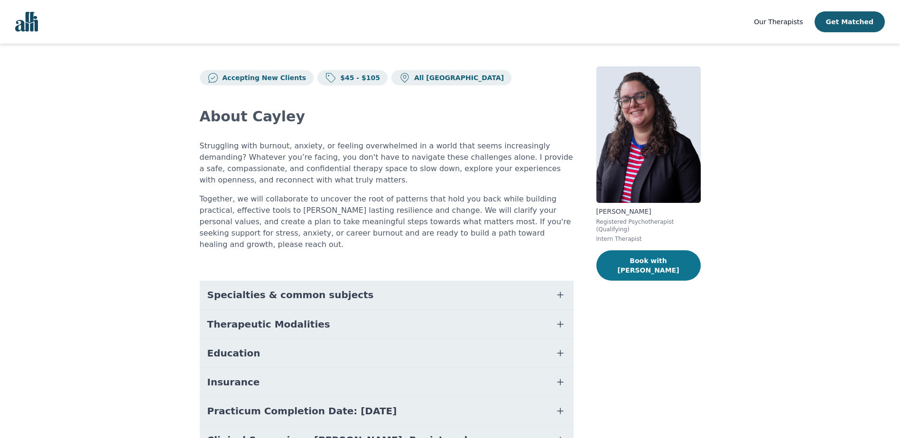
click at [661, 251] on button "Book with [PERSON_NAME]" at bounding box center [649, 266] width 104 height 30
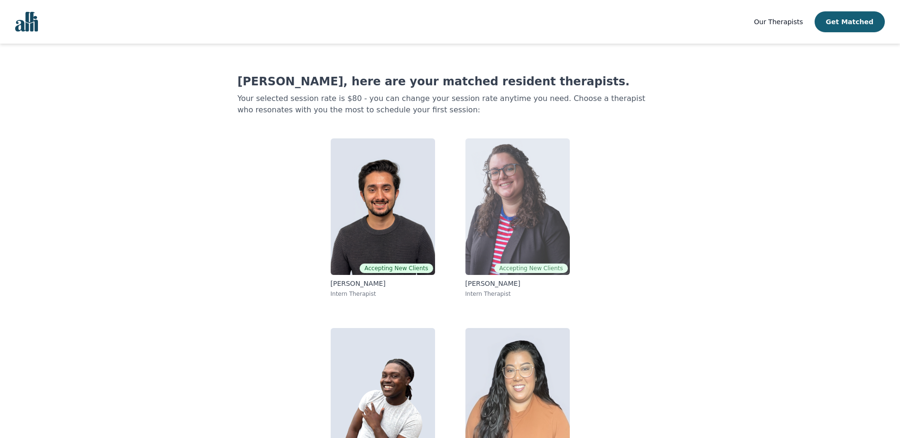
click at [520, 243] on img at bounding box center [518, 207] width 104 height 137
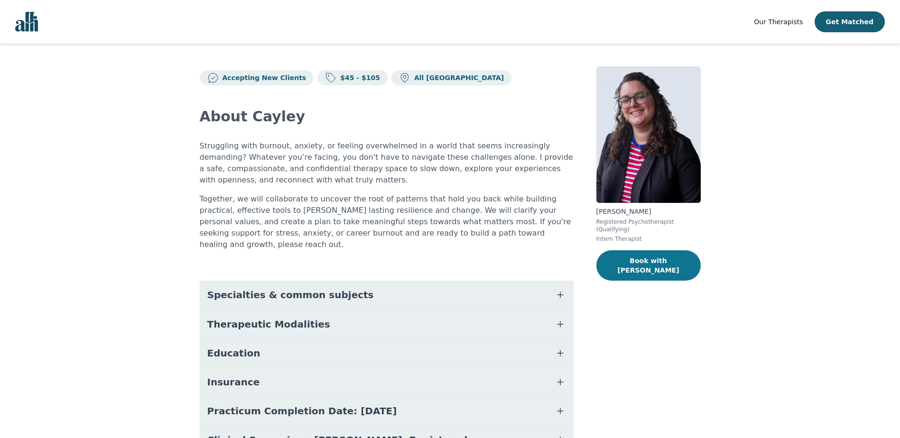
click at [642, 257] on button "Book with [PERSON_NAME]" at bounding box center [649, 266] width 104 height 30
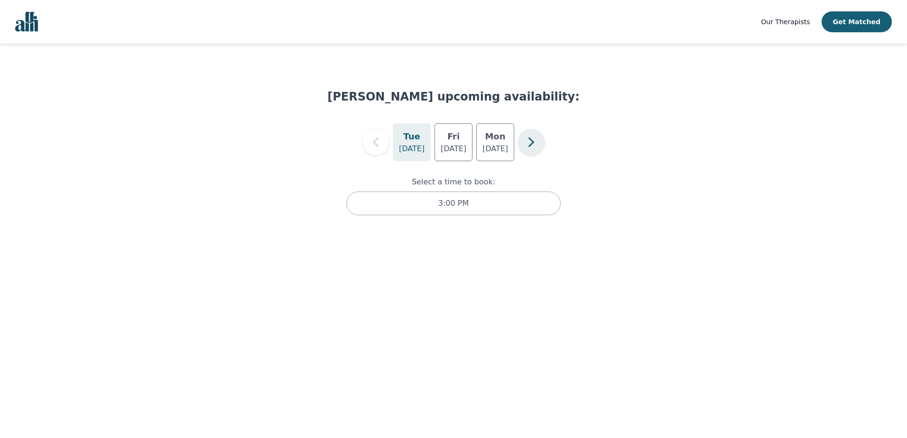
click at [532, 139] on icon "button" at bounding box center [531, 142] width 19 height 19
click at [501, 141] on h5 "Sat" at bounding box center [495, 136] width 16 height 13
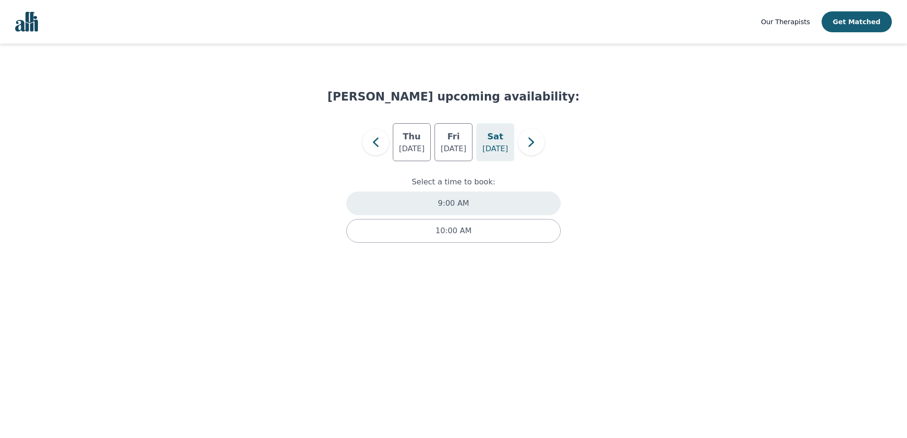
click at [452, 206] on p "9:00 AM" at bounding box center [453, 203] width 31 height 11
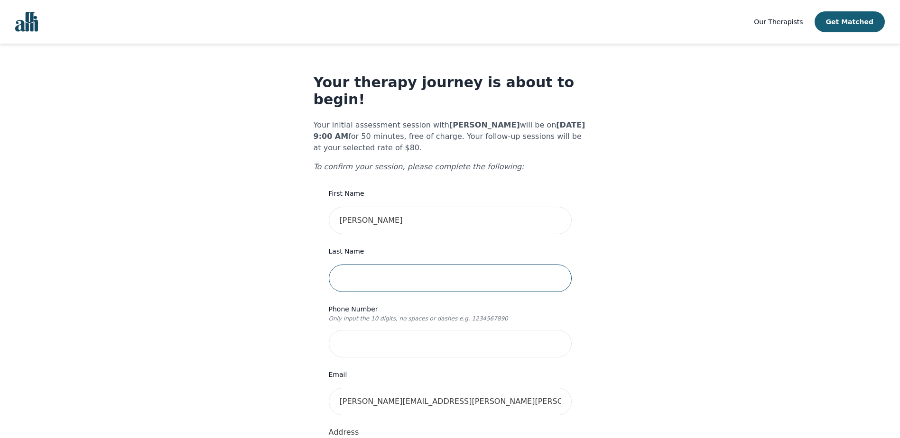
click at [409, 265] on input "text" at bounding box center [450, 279] width 243 height 28
type input "[PERSON_NAME]"
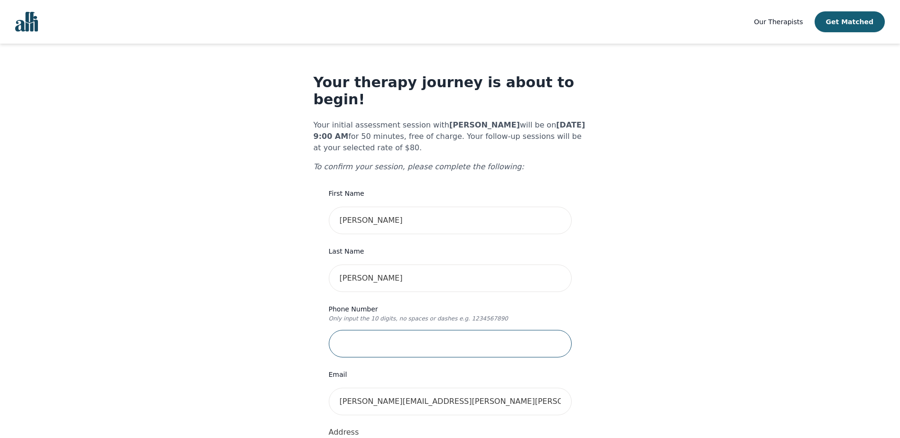
type input "4037014464"
type input "[STREET_ADDRESS]"
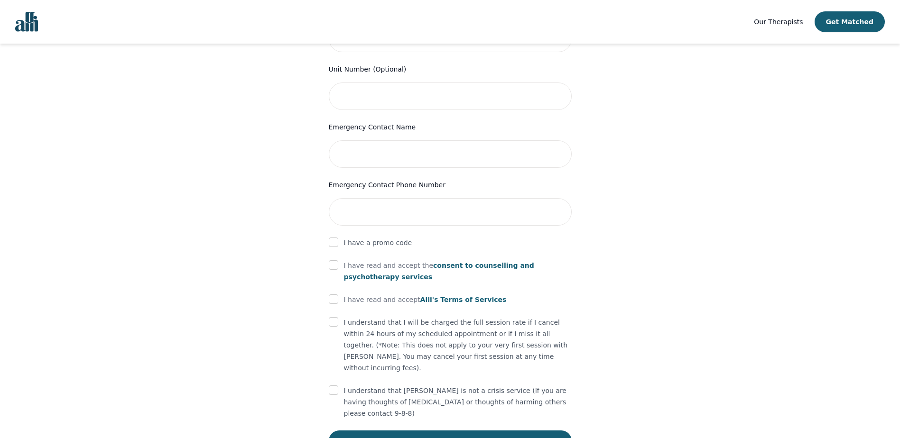
scroll to position [417, 0]
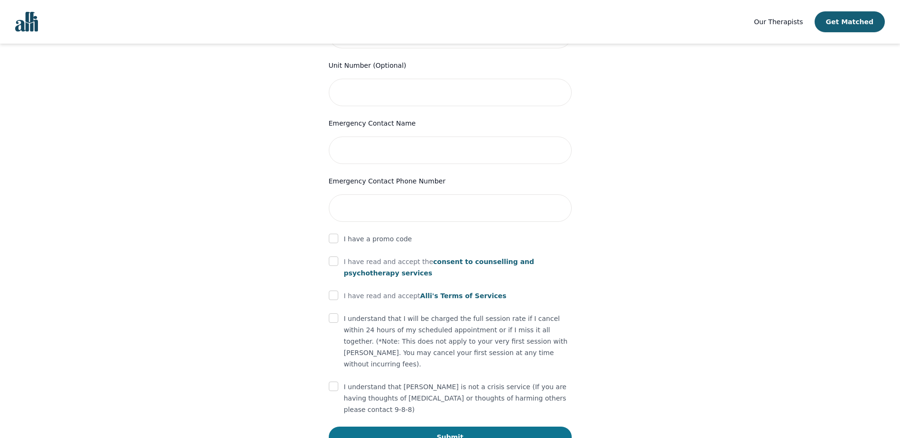
click at [490, 427] on button "Submit" at bounding box center [450, 437] width 243 height 21
click at [333, 257] on input "checkbox" at bounding box center [333, 261] width 9 height 9
checkbox input "true"
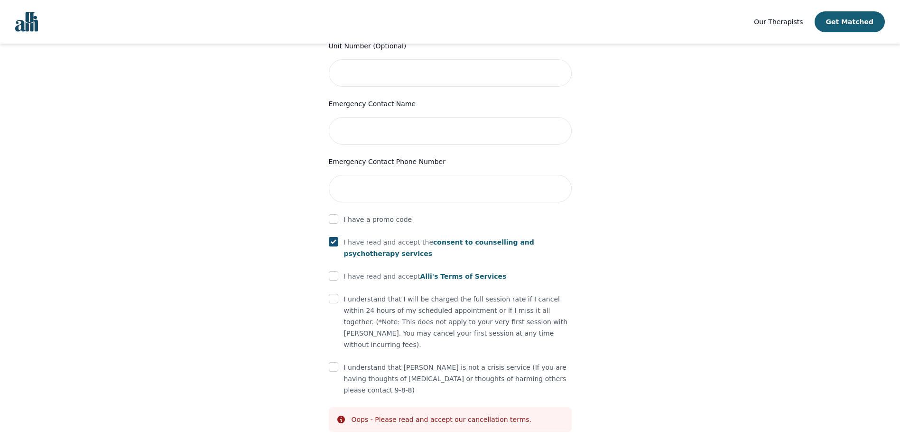
scroll to position [453, 0]
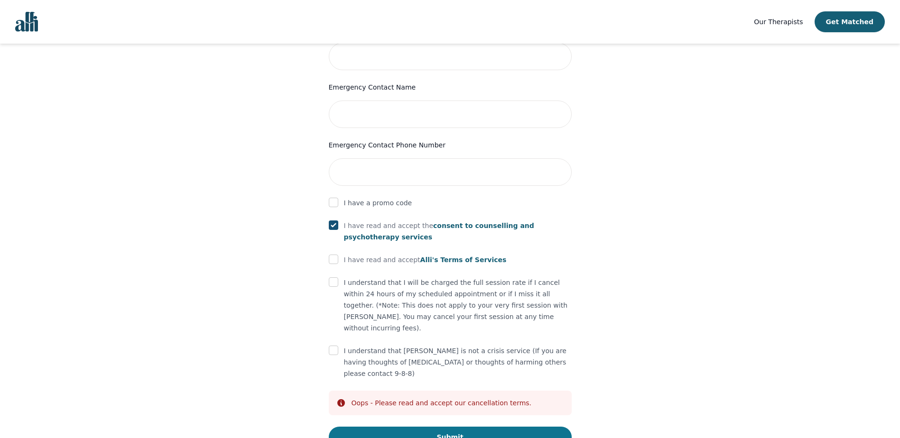
click at [451, 427] on button "Submit" at bounding box center [450, 437] width 243 height 21
click at [337, 255] on input "checkbox" at bounding box center [333, 259] width 9 height 9
checkbox input "true"
click at [332, 278] on input "checkbox" at bounding box center [333, 282] width 9 height 9
checkbox input "true"
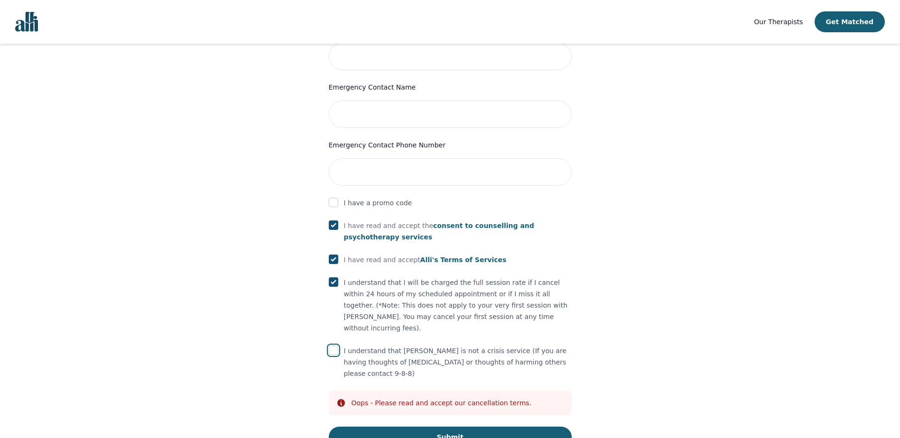
click at [335, 346] on input "checkbox" at bounding box center [333, 350] width 9 height 9
checkbox input "true"
click at [453, 427] on button "Submit" at bounding box center [450, 437] width 243 height 21
click at [454, 427] on button "Submit" at bounding box center [450, 437] width 243 height 21
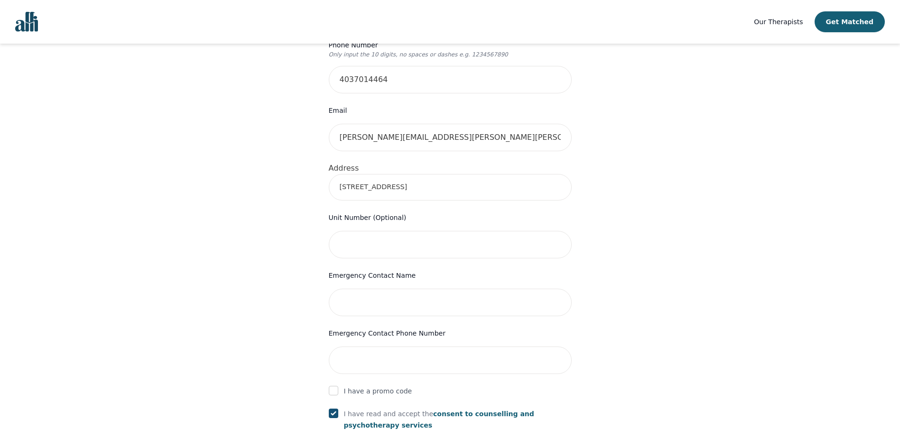
scroll to position [263, 0]
click at [448, 176] on input "314 Marlborough Way NE." at bounding box center [450, 189] width 243 height 27
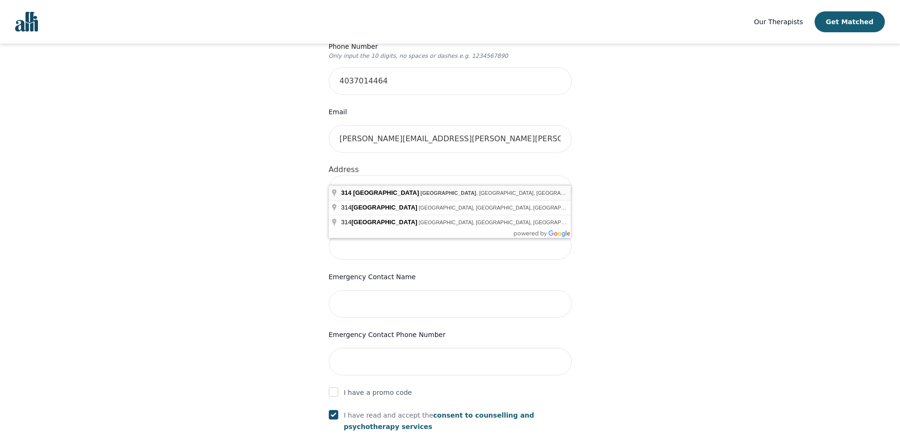
type input "[STREET_ADDRESS]"
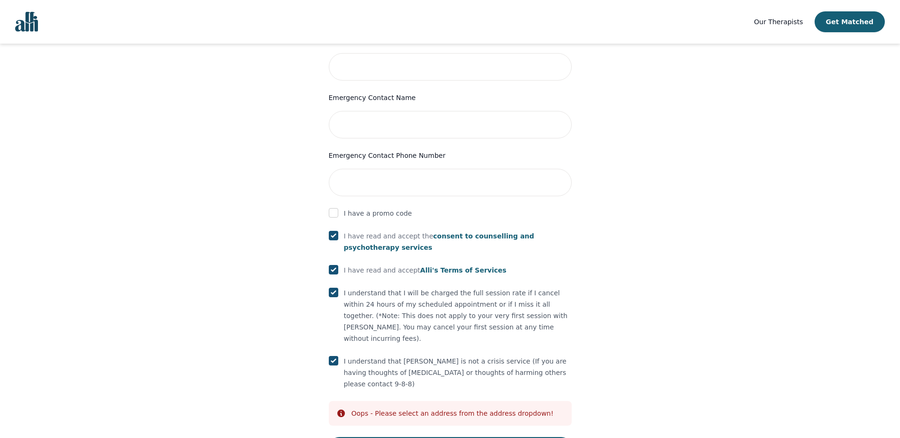
scroll to position [453, 0]
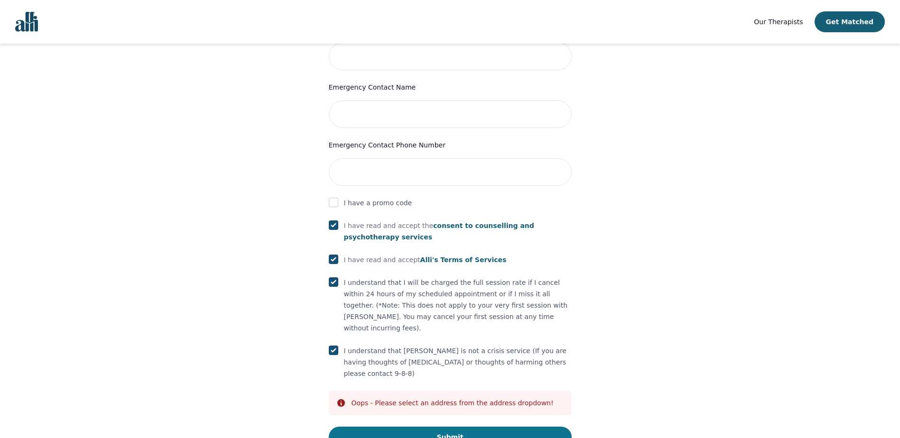
click at [448, 427] on button "Submit" at bounding box center [450, 437] width 243 height 21
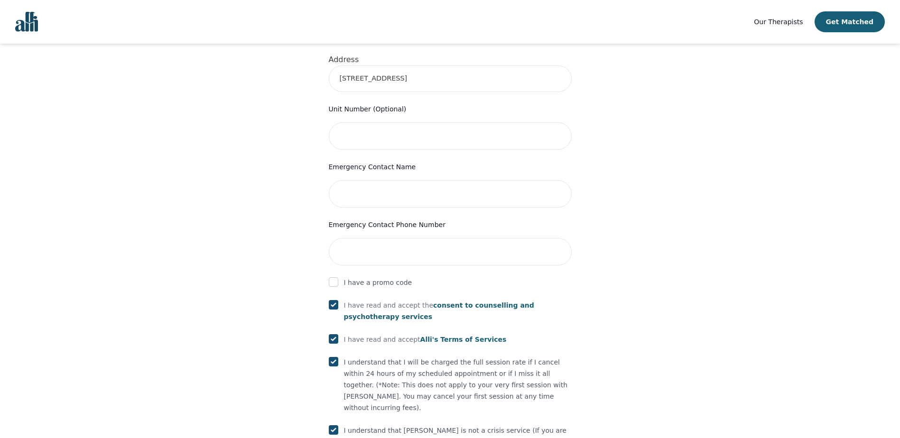
scroll to position [358, 0]
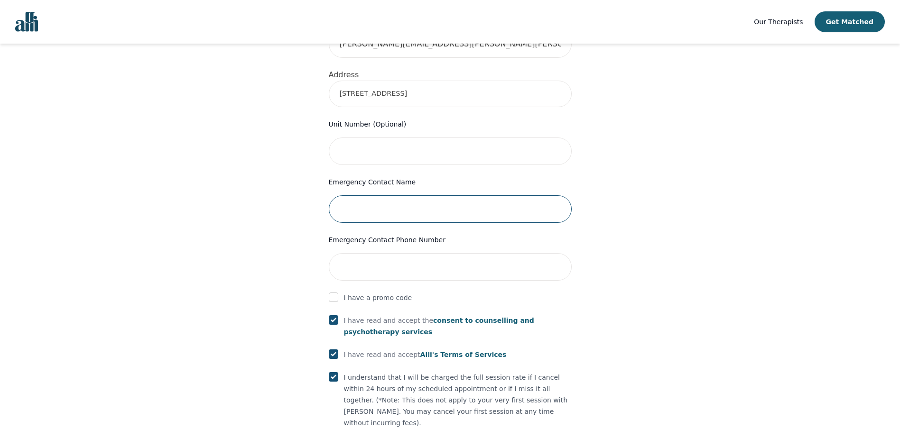
click at [371, 198] on input "text" at bounding box center [450, 210] width 243 height 28
type input "[PERSON_NAME]"
type input "Unit 305"
type input "4038094463"
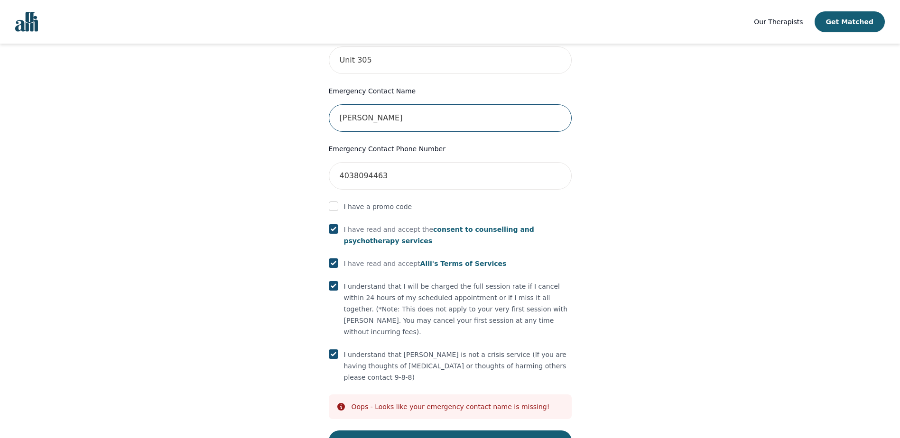
scroll to position [453, 0]
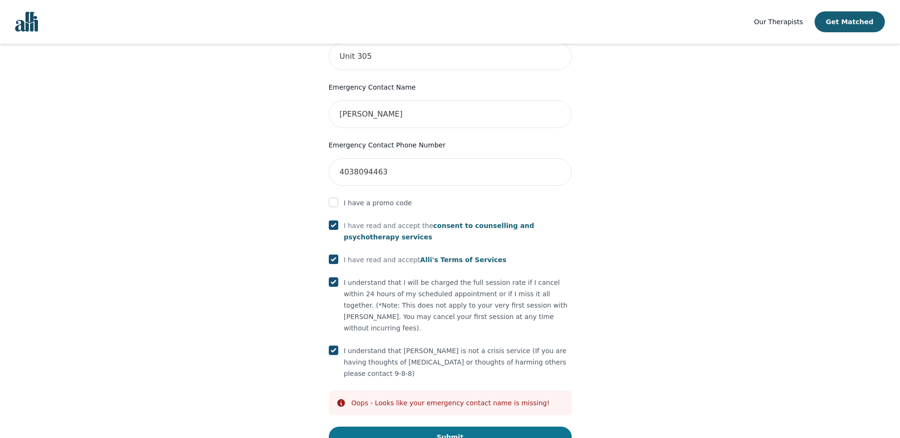
click at [403, 427] on button "Submit" at bounding box center [450, 437] width 243 height 21
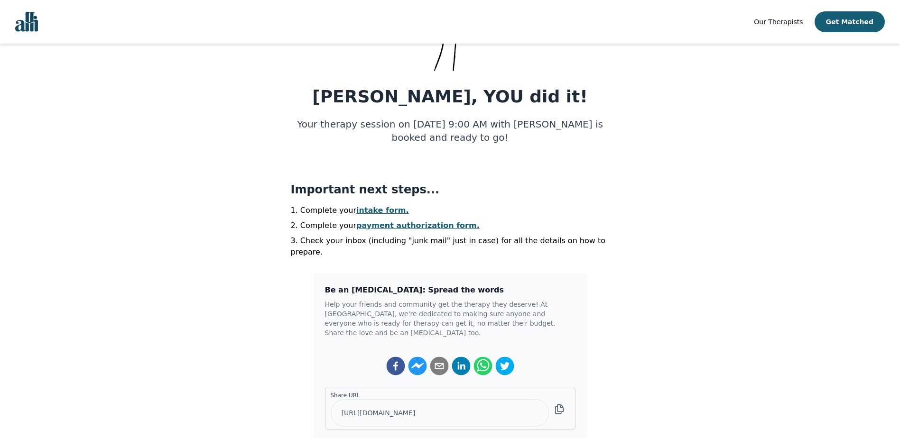
scroll to position [142, 0]
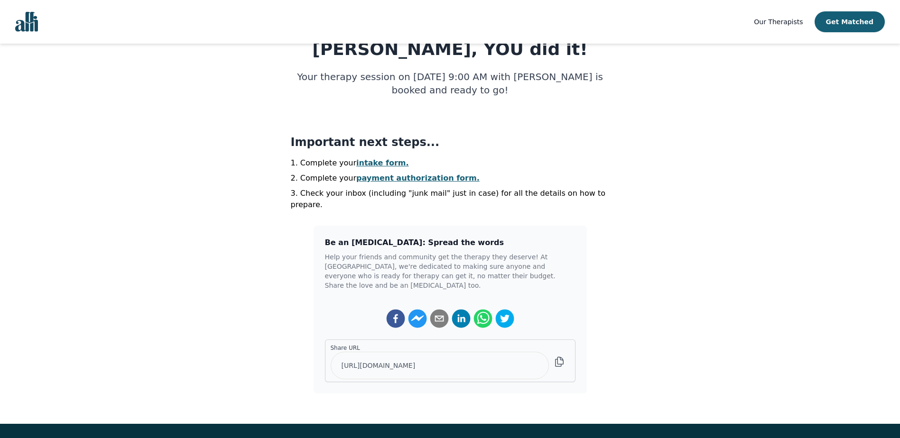
click at [374, 163] on link "intake form." at bounding box center [382, 163] width 53 height 9
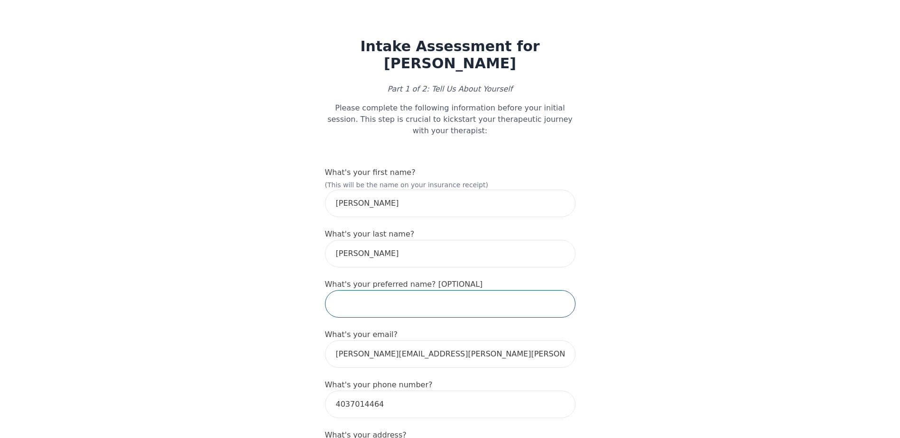
click at [370, 290] on input "text" at bounding box center [450, 304] width 251 height 28
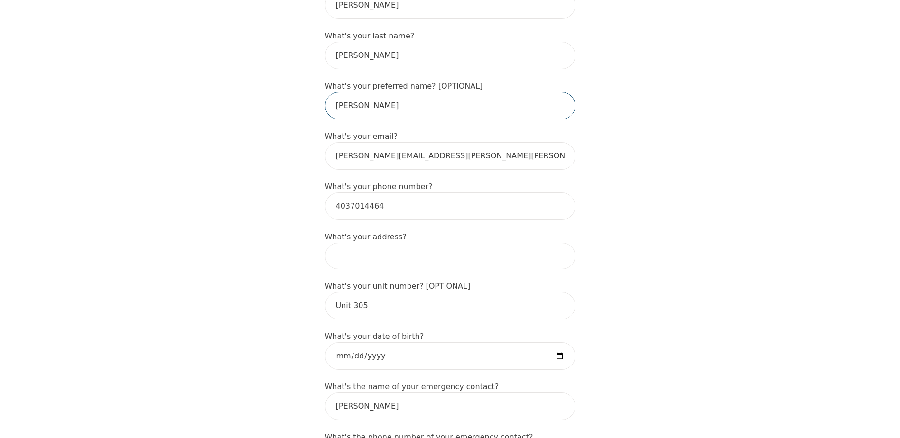
scroll to position [237, 0]
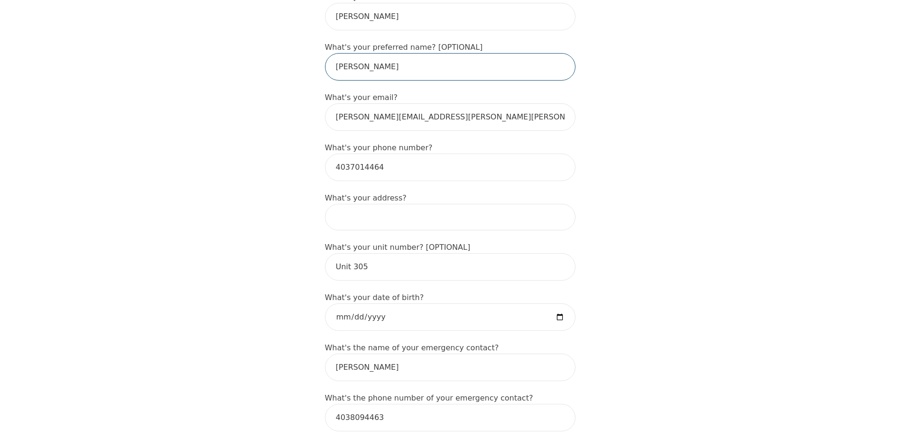
type input "[PERSON_NAME]"
click at [377, 253] on input "Unit 305" at bounding box center [450, 267] width 251 height 28
type input "U"
click at [346, 204] on input at bounding box center [450, 217] width 251 height 27
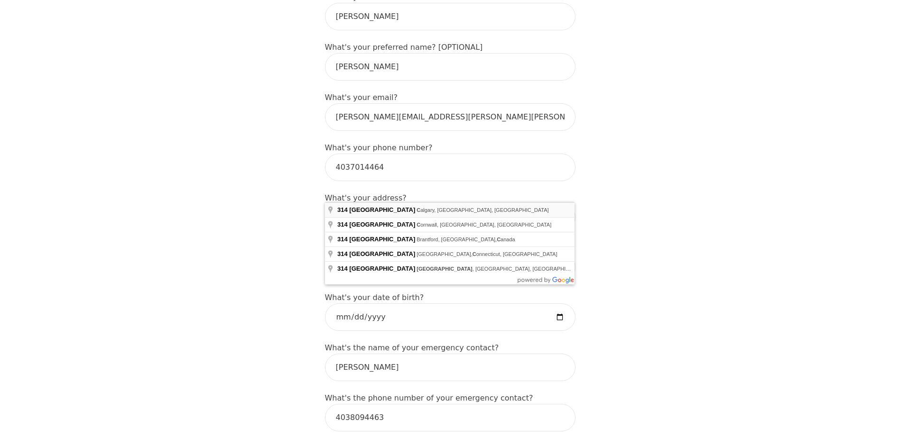
type input "[STREET_ADDRESS]"
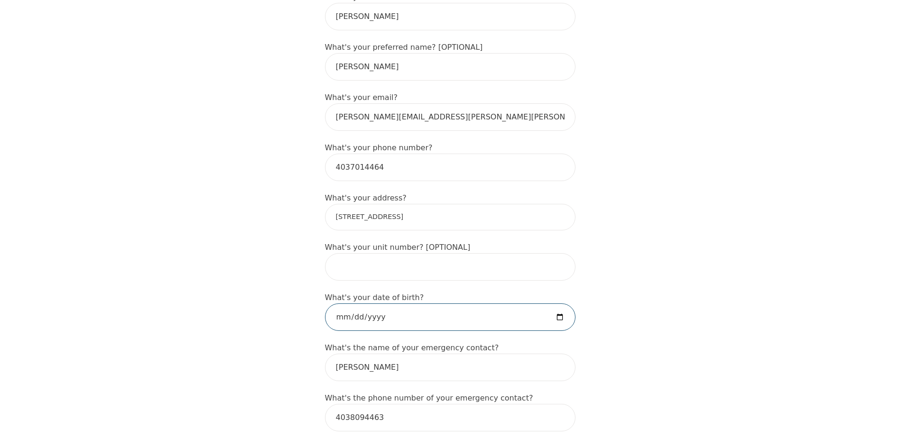
click at [396, 304] on input "date" at bounding box center [450, 318] width 251 height 28
type input "196407-02-05"
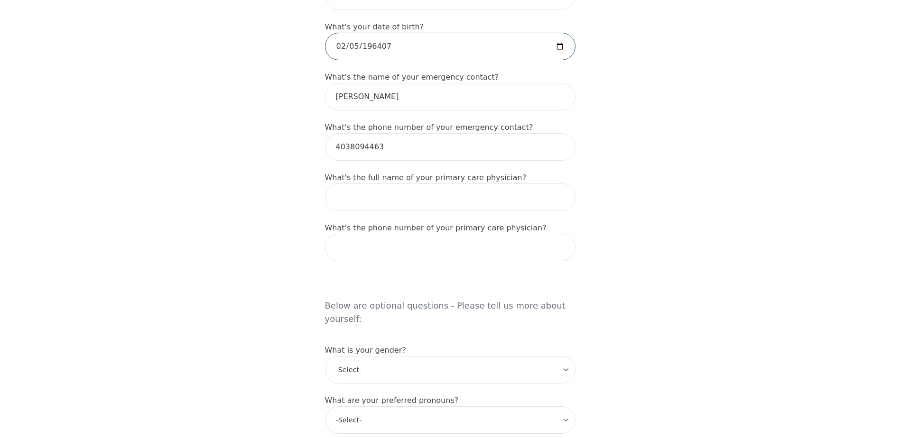
scroll to position [617, 0]
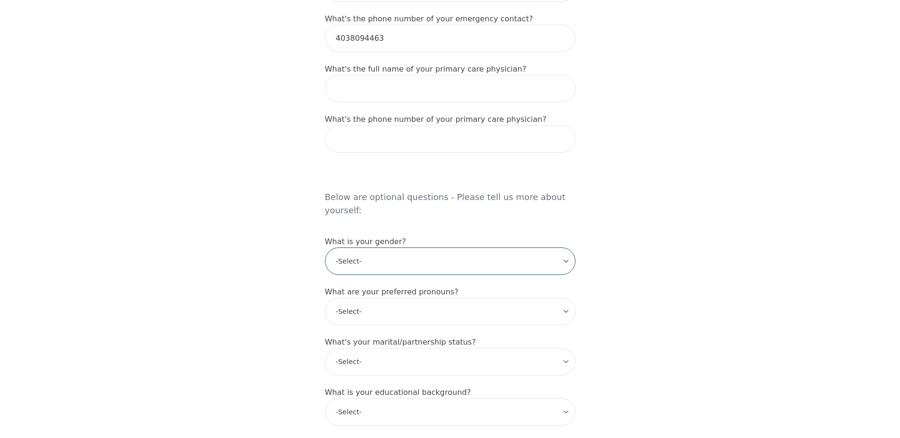
click at [566, 248] on select "-Select- male female non-binary transgender intersex prefer_not_to_say" at bounding box center [450, 262] width 251 height 28
select select "male"
click at [325, 248] on select "-Select- male female non-binary transgender intersex prefer_not_to_say" at bounding box center [450, 262] width 251 height 28
click at [565, 298] on select "-Select- he/him she/her they/them ze/zir xe/xem ey/em ve/ver tey/ter e/e per/pe…" at bounding box center [450, 312] width 251 height 28
select select "he/him"
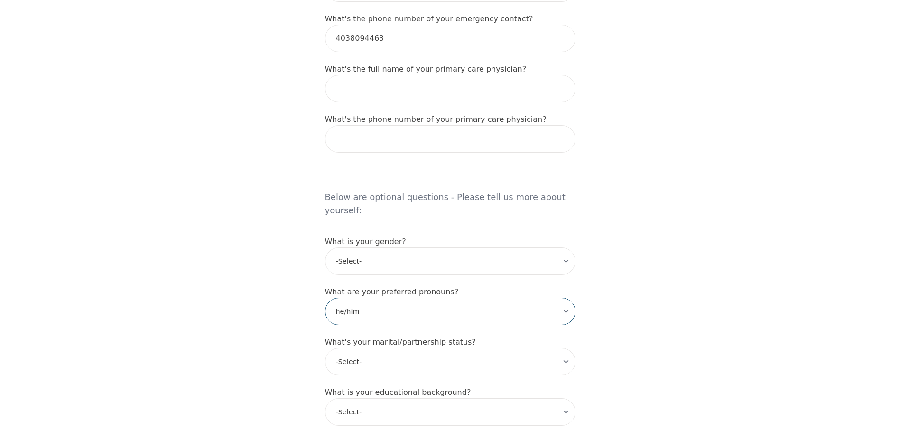
click at [325, 298] on select "-Select- he/him she/her they/them ze/zir xe/xem ey/em ve/ver tey/ter e/e per/pe…" at bounding box center [450, 312] width 251 height 28
click at [565, 348] on select "-Select- Single Partnered Married Common Law Widowed Separated Divorced" at bounding box center [450, 362] width 251 height 28
select select "Separated"
click at [325, 348] on select "-Select- Single Partnered Married Common Law Widowed Separated Divorced" at bounding box center [450, 362] width 251 height 28
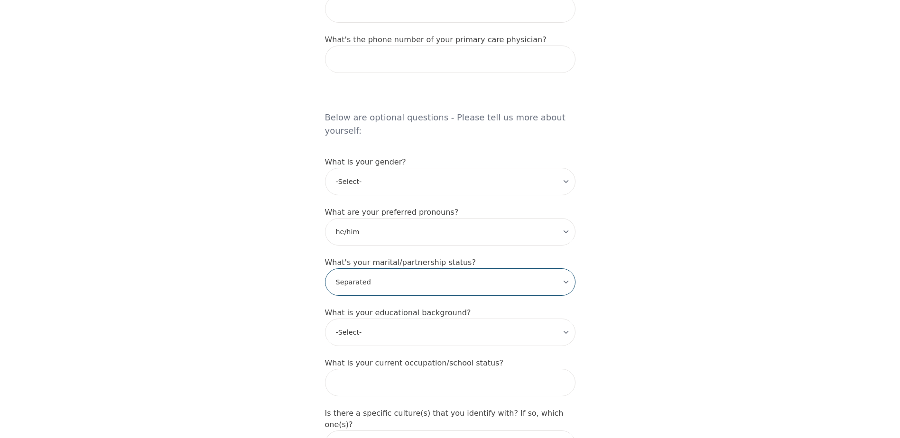
scroll to position [712, 0]
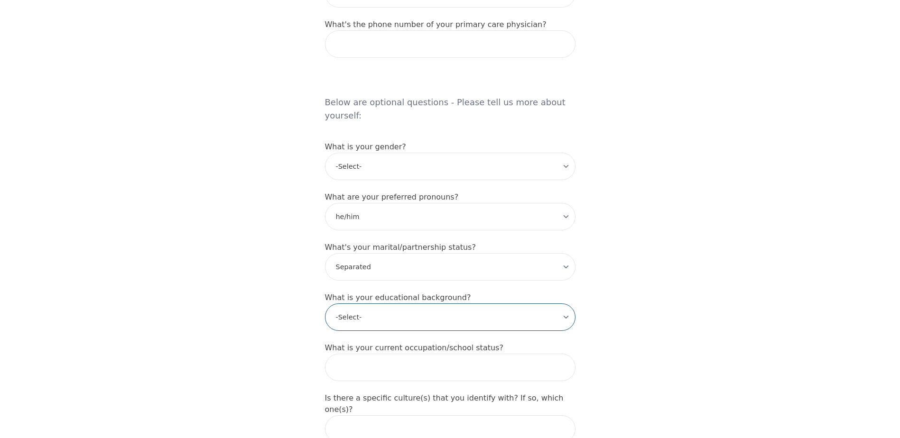
click at [569, 304] on select "-Select- Less than high school High school Associate degree Bachelor degree Mas…" at bounding box center [450, 318] width 251 height 28
select select "Less than high school"
click at [325, 304] on select "-Select- Less than high school High school Associate degree Bachelor degree Mas…" at bounding box center [450, 318] width 251 height 28
click at [385, 354] on input "text" at bounding box center [450, 368] width 251 height 28
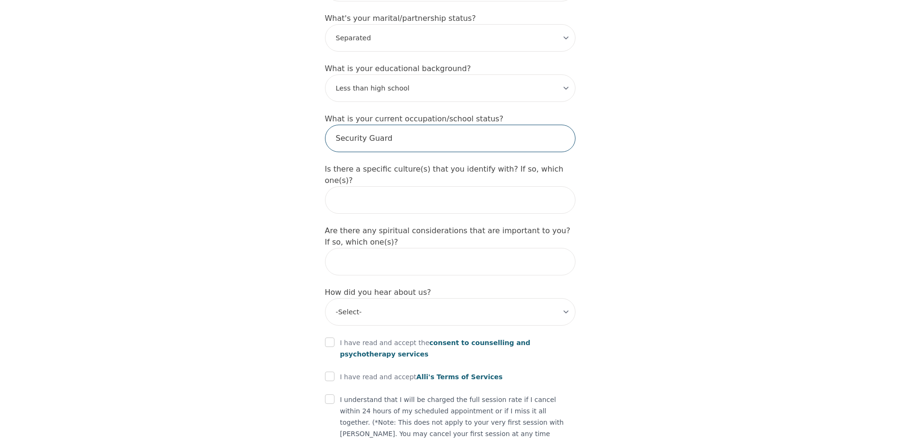
scroll to position [949, 0]
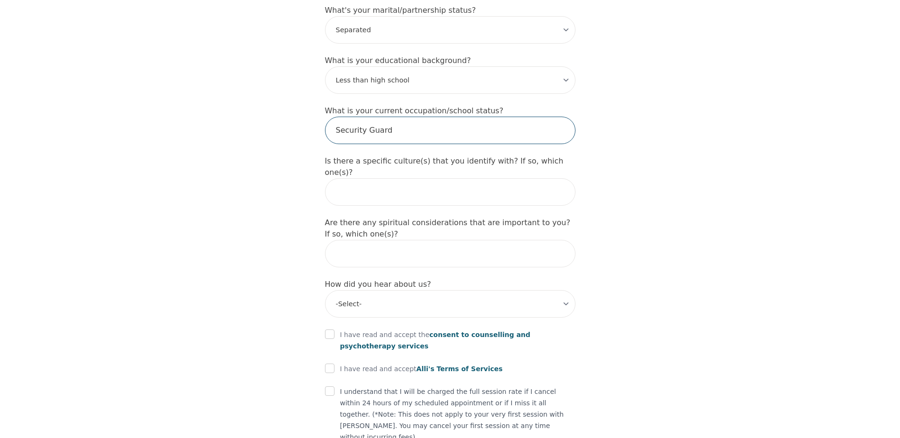
type input "Security Guard"
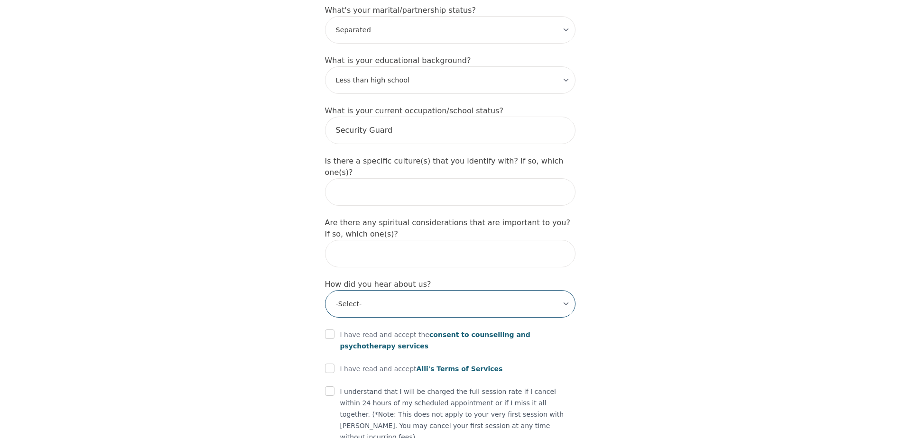
click at [565, 290] on select "-Select- Physician/Specialist Friend Facebook Instagram Google Search Google Ad…" at bounding box center [450, 304] width 251 height 28
select select "Facebook"
click at [325, 290] on select "-Select- Physician/Specialist Friend Facebook Instagram Google Search Google Ad…" at bounding box center [450, 304] width 251 height 28
click at [330, 330] on input "checkbox" at bounding box center [329, 334] width 9 height 9
checkbox input "true"
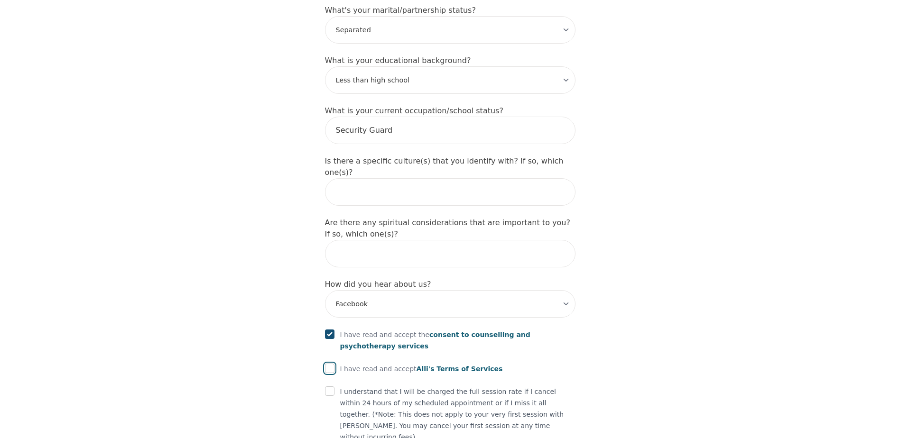
drag, startPoint x: 330, startPoint y: 304, endPoint x: 330, endPoint y: 312, distance: 8.1
click at [330, 364] on input "checkbox" at bounding box center [329, 368] width 9 height 9
checkbox input "true"
click at [330, 387] on input "checkbox" at bounding box center [329, 391] width 9 height 9
checkbox input "true"
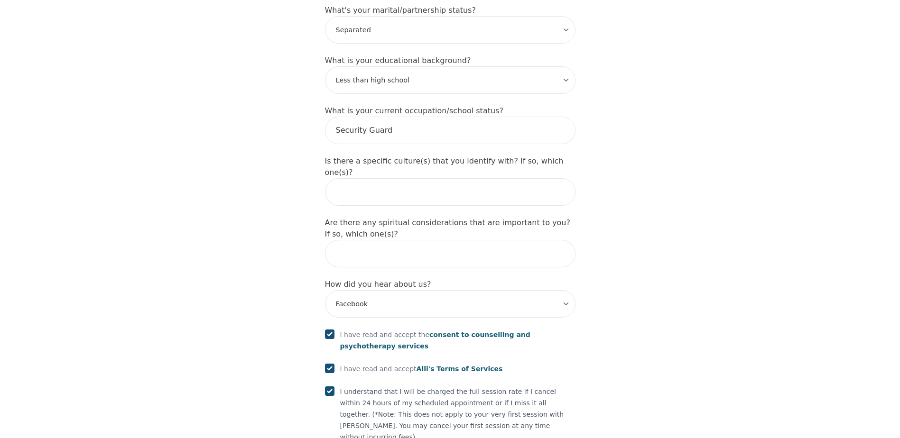
checkbox input "true"
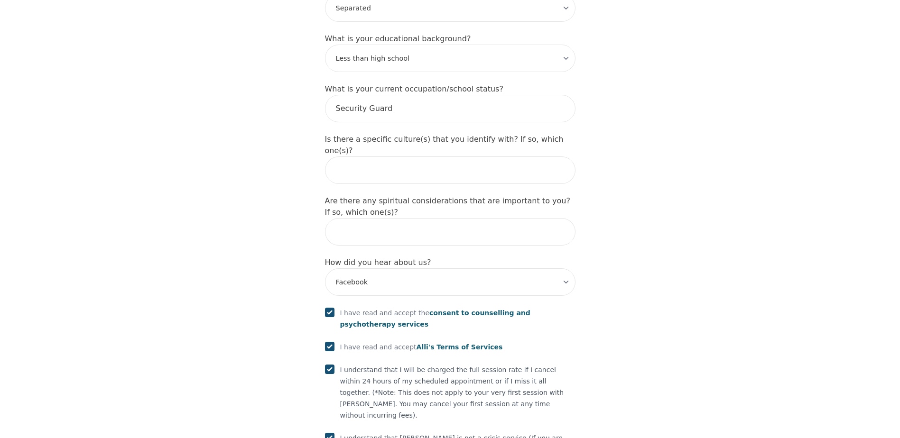
scroll to position [982, 0]
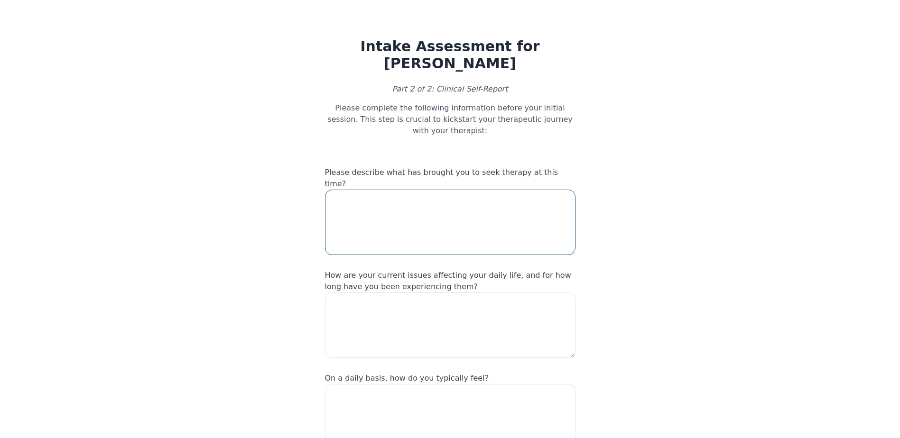
click at [335, 190] on textarea at bounding box center [450, 222] width 251 height 65
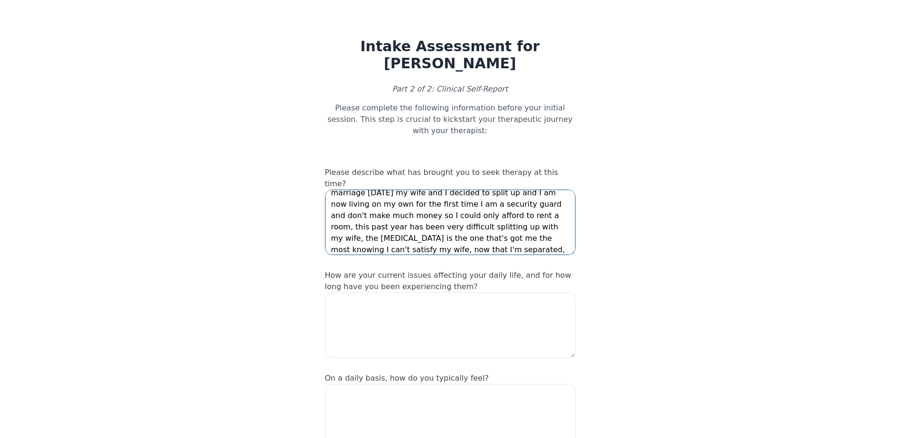
scroll to position [86, 0]
type textarea "my name is Kevin. I am 61 years old I live in Calgary, Alberta Canada all my li…"
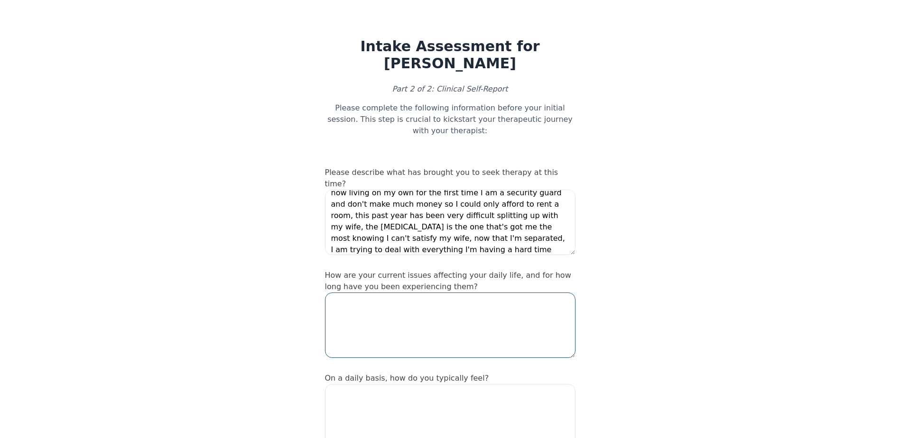
click at [343, 293] on textarea at bounding box center [450, 325] width 251 height 65
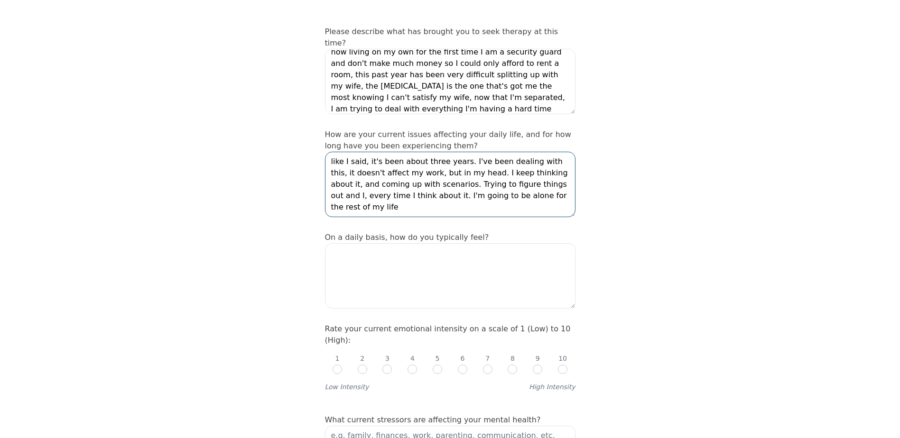
scroll to position [142, 0]
type textarea "like I said, it's been about three years. I've been dealing with this, it doesn…"
click at [362, 242] on textarea at bounding box center [450, 274] width 251 height 65
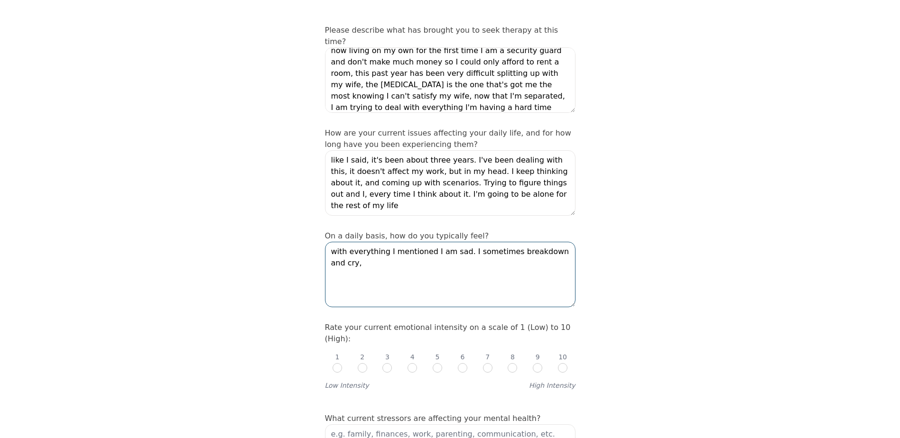
type textarea "with everything I mentioned I am sad. I sometimes breakdown and cry,"
click at [537, 364] on input "radio" at bounding box center [537, 368] width 9 height 9
radio input "true"
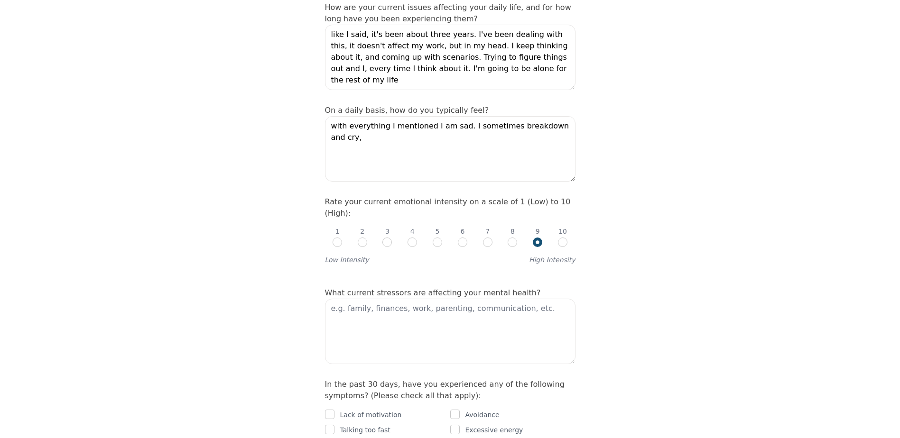
scroll to position [285, 0]
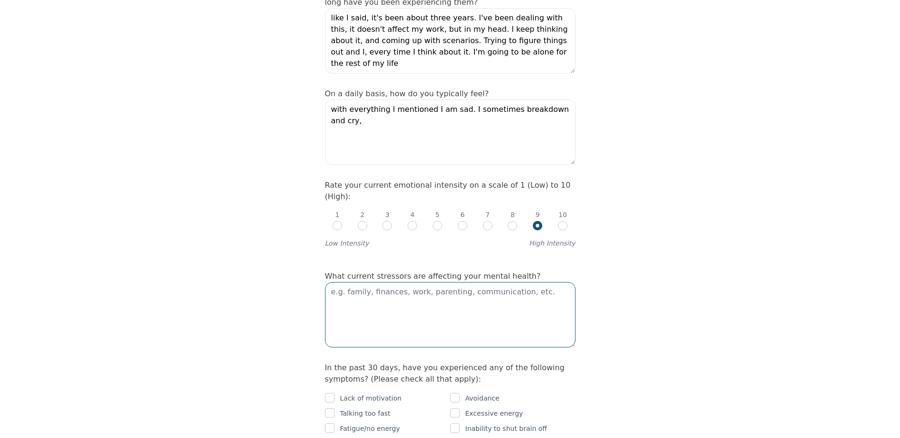
click at [350, 282] on textarea at bounding box center [450, 314] width 251 height 65
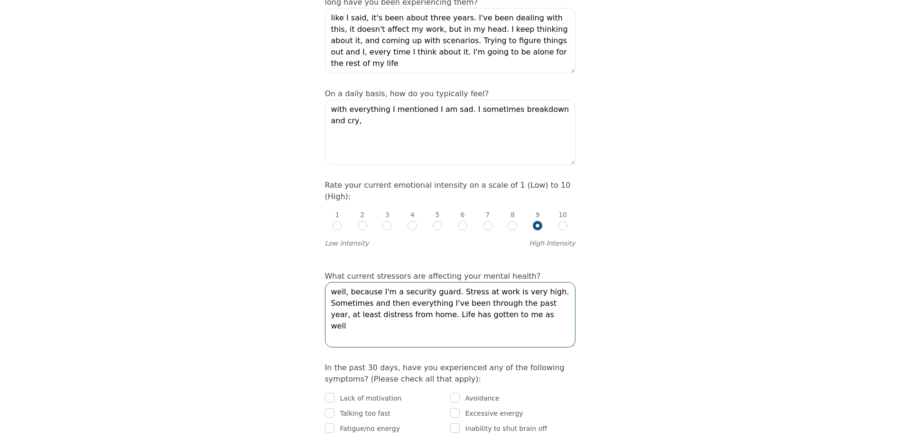
type textarea "well, because I'm a security guard. Stress at work is very high. Sometimes and …"
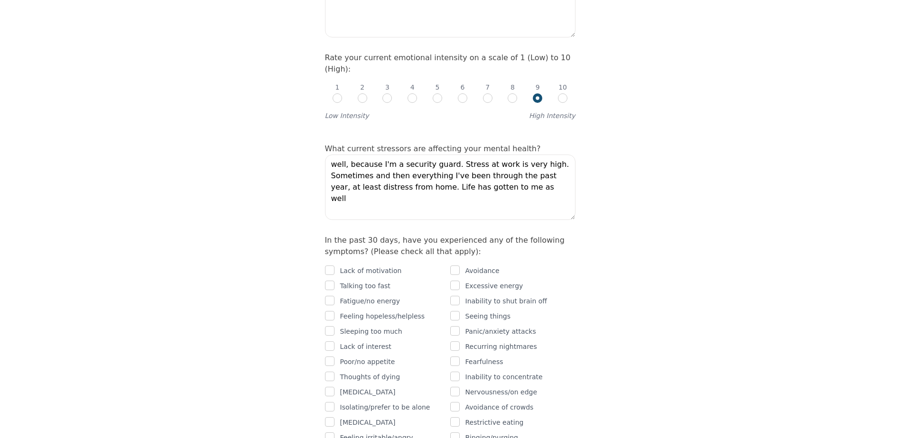
scroll to position [427, 0]
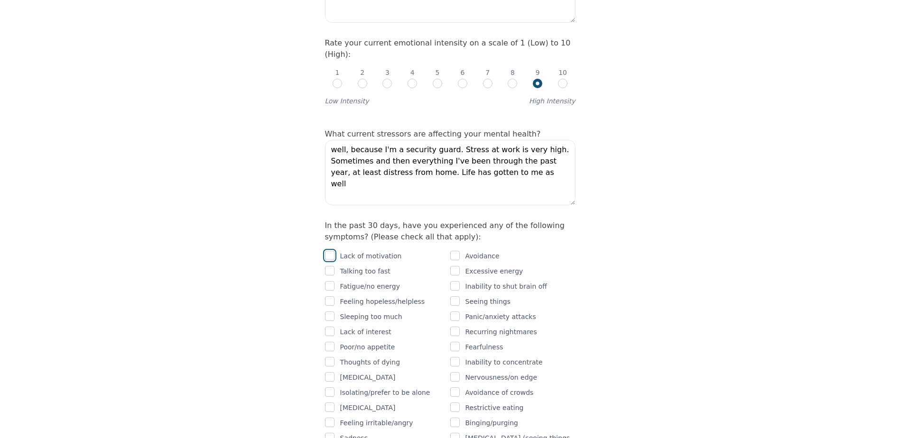
click at [328, 251] on input "checkbox" at bounding box center [329, 255] width 9 height 9
checkbox input "true"
click at [332, 281] on input "checkbox" at bounding box center [329, 285] width 9 height 9
checkbox input "true"
click at [331, 297] on input "checkbox" at bounding box center [329, 301] width 9 height 9
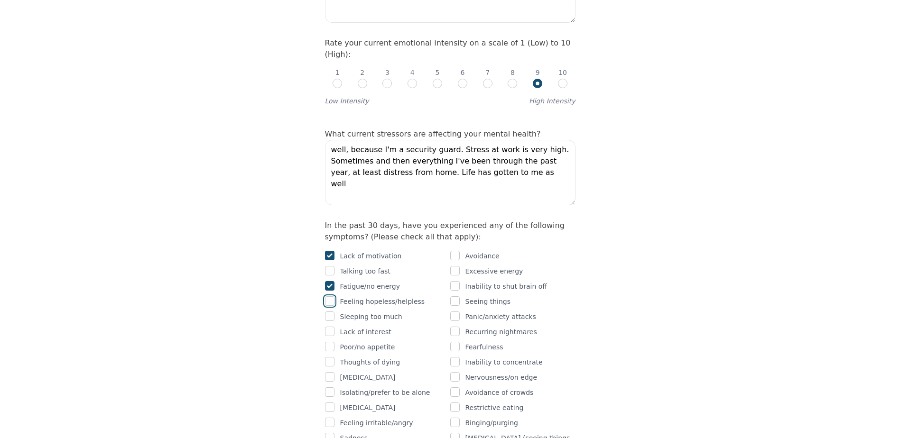
checkbox input "true"
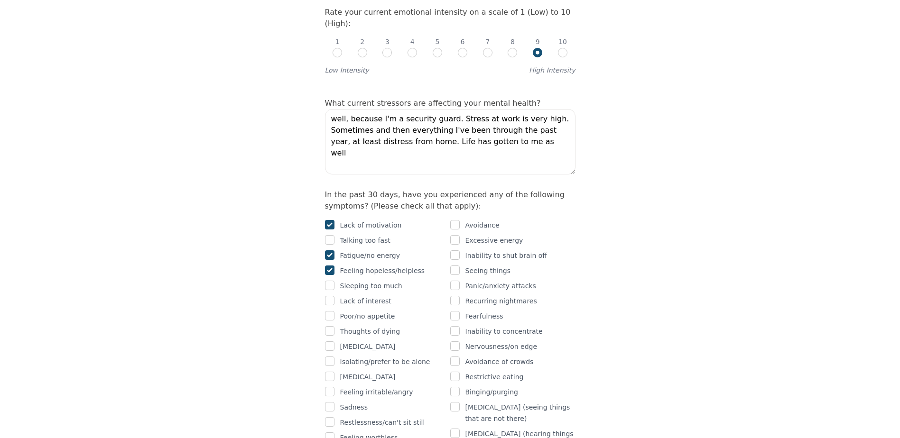
scroll to position [475, 0]
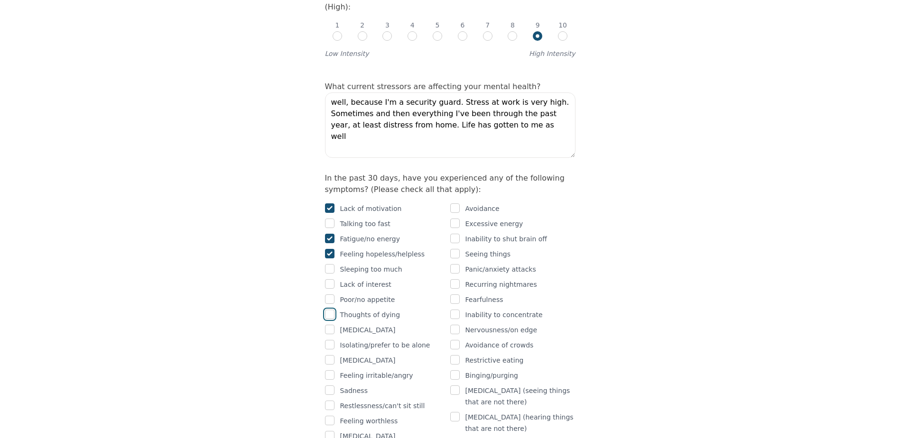
click at [331, 310] on input "checkbox" at bounding box center [329, 314] width 9 height 9
checkbox input "true"
click at [328, 340] on input "checkbox" at bounding box center [329, 344] width 9 height 9
checkbox input "true"
click at [331, 371] on input "checkbox" at bounding box center [329, 375] width 9 height 9
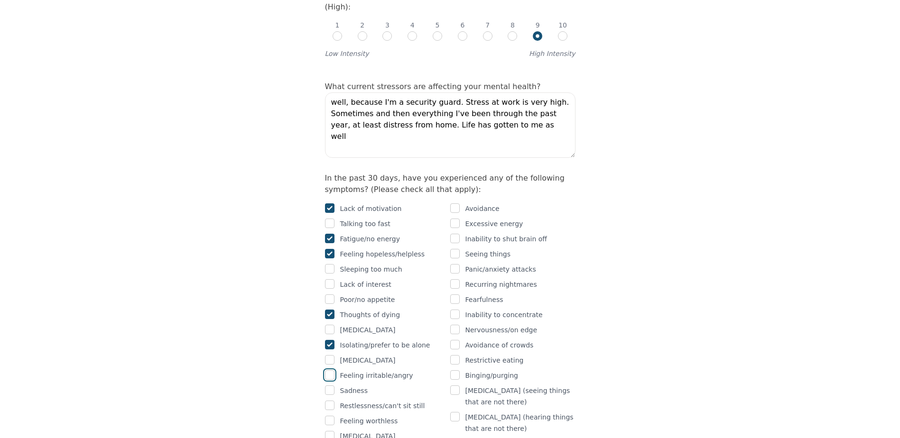
checkbox input "true"
click at [329, 386] on input "checkbox" at bounding box center [329, 390] width 9 height 9
checkbox input "true"
click at [329, 401] on input "checkbox" at bounding box center [329, 405] width 9 height 9
checkbox input "true"
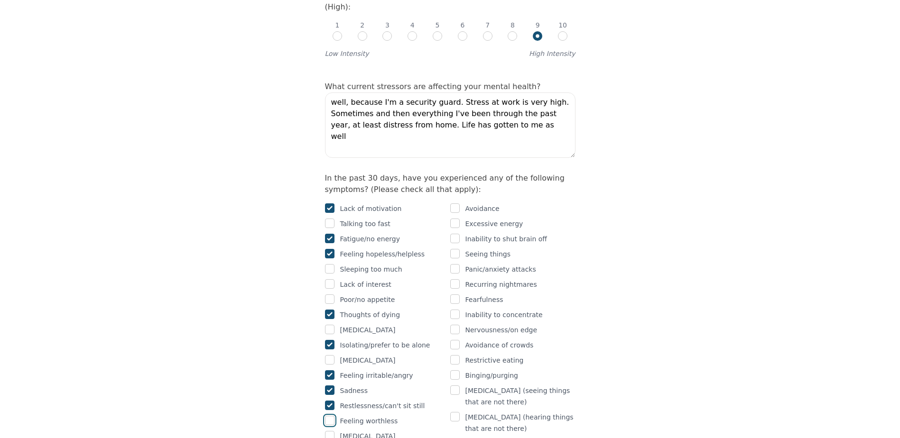
click at [331, 416] on input "checkbox" at bounding box center [329, 420] width 9 height 9
checkbox input "true"
click at [455, 264] on input "checkbox" at bounding box center [454, 268] width 9 height 9
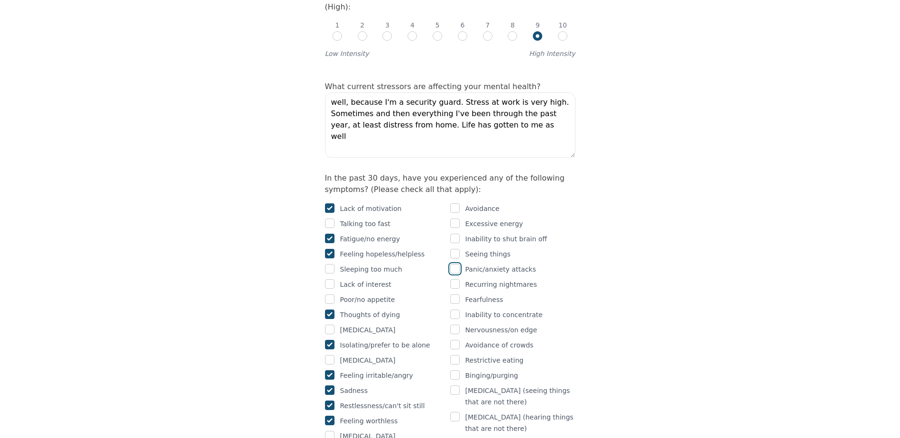
checkbox input "true"
click at [453, 295] on input "checkbox" at bounding box center [454, 299] width 9 height 9
checkbox input "true"
click at [458, 325] on input "checkbox" at bounding box center [454, 329] width 9 height 9
checkbox input "true"
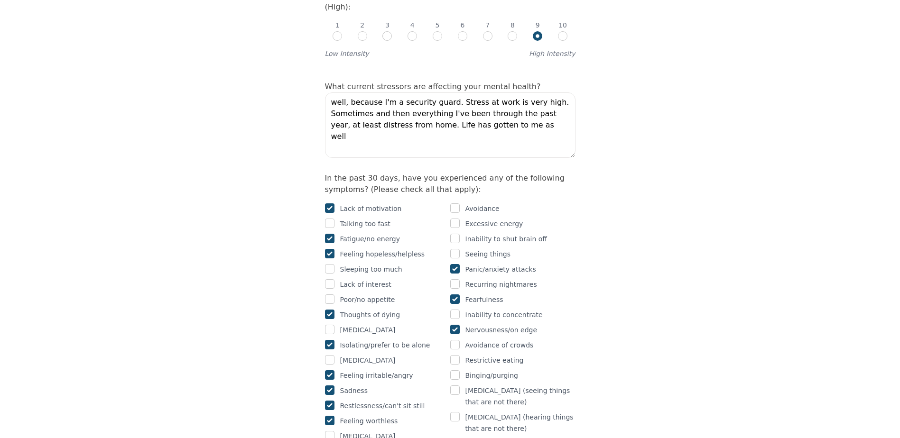
checkbox input "true"
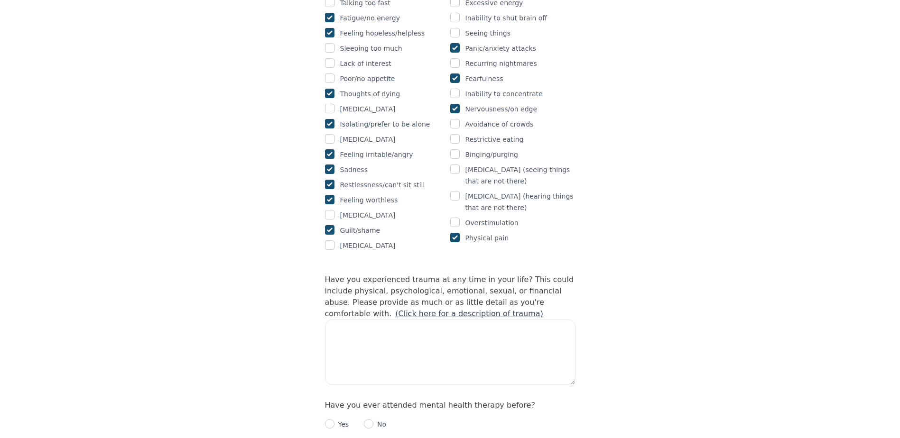
scroll to position [712, 0]
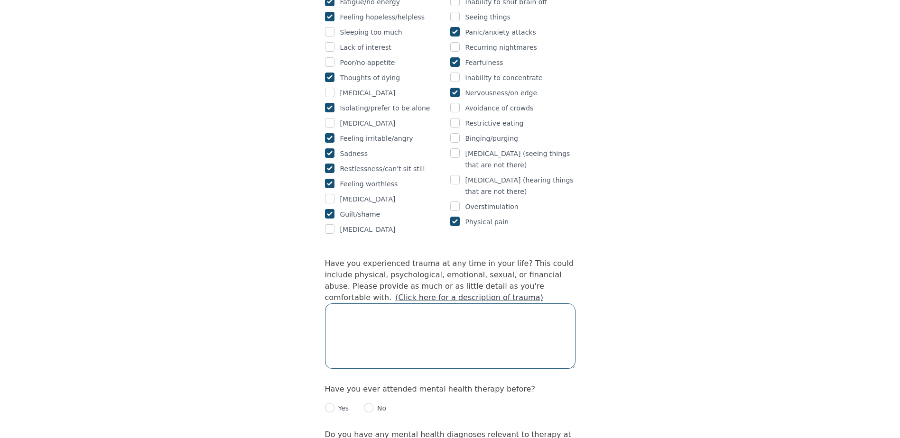
click at [338, 304] on textarea at bounding box center [450, 336] width 251 height 65
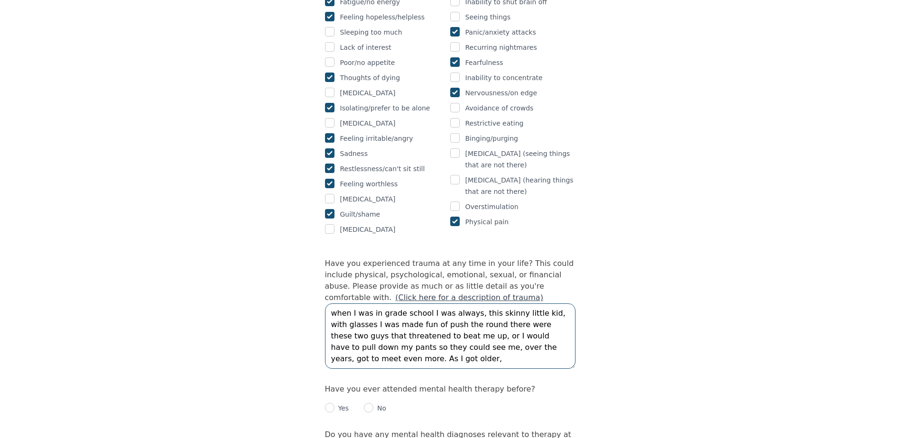
type textarea "when I was in grade school I was always, this skinny little kid, with glasses I…"
click at [236, 308] on div "Intake Assessment for Kevin Lavallee Part 2 of 2: Clinical Self-Report Please c…" at bounding box center [450, 211] width 900 height 1770
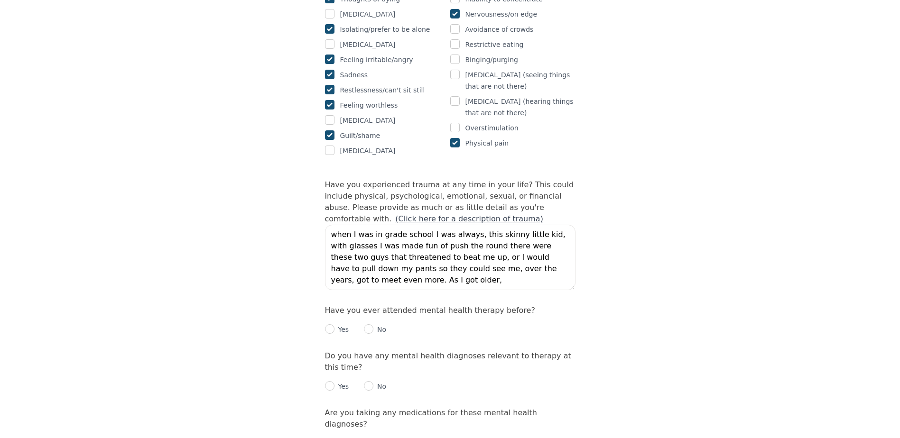
scroll to position [807, 0]
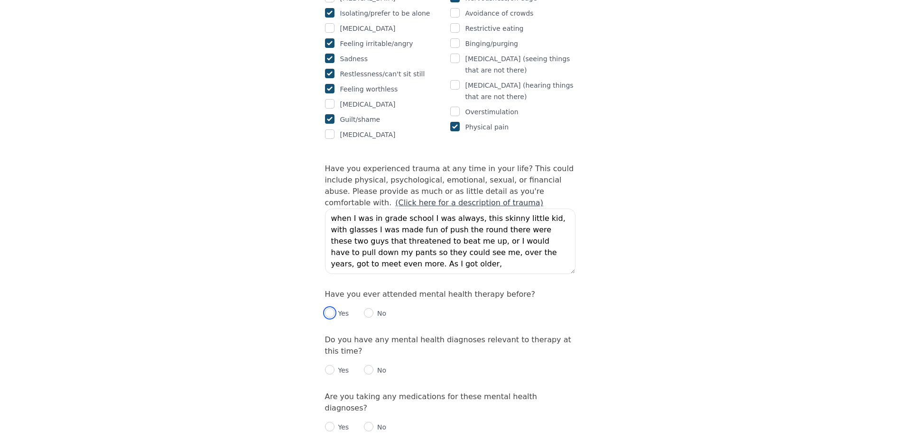
click at [330, 308] on input "radio" at bounding box center [329, 312] width 9 height 9
radio input "true"
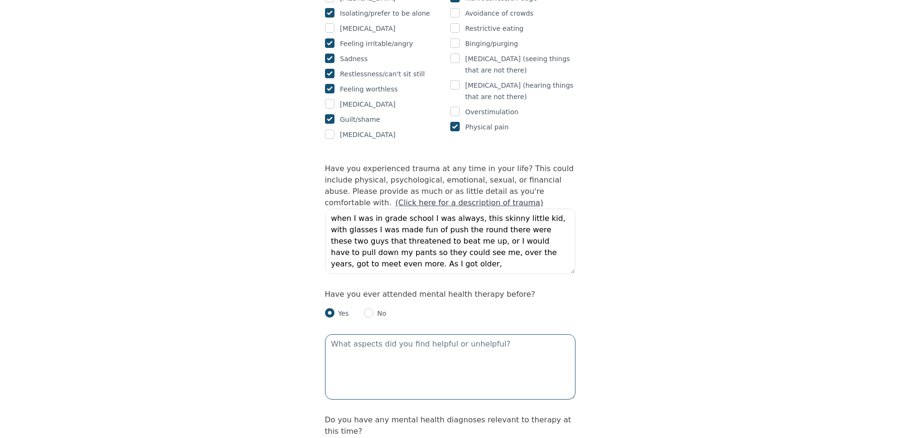
click at [340, 335] on textarea at bounding box center [450, 367] width 251 height 65
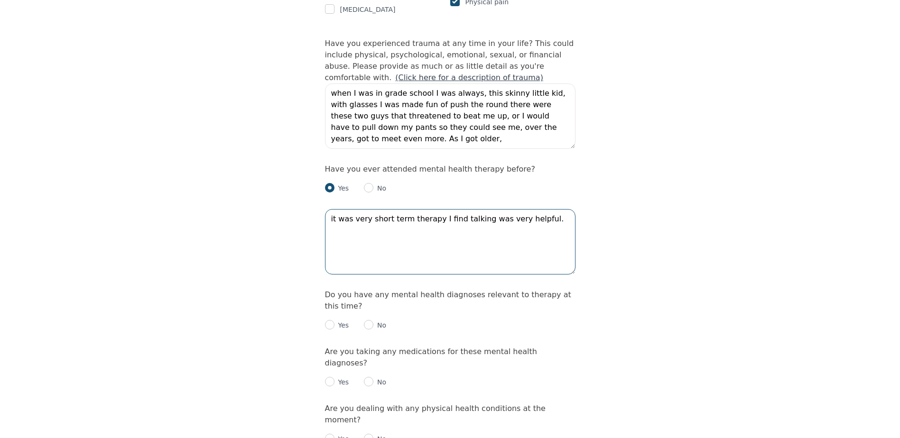
scroll to position [949, 0]
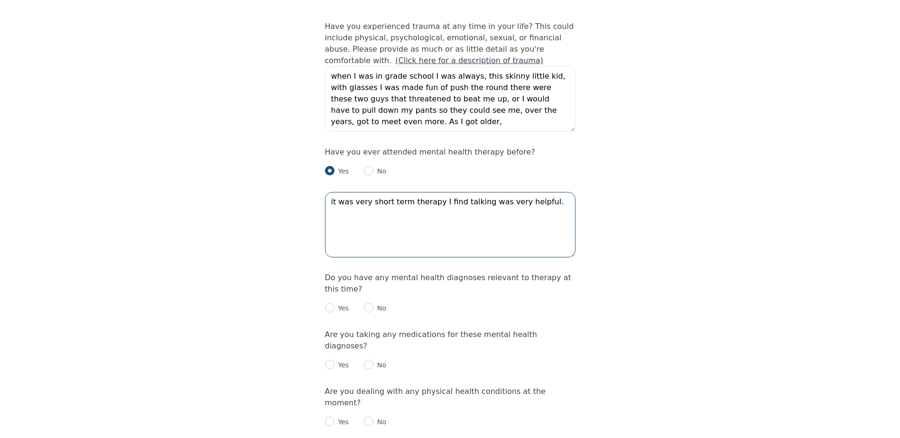
type textarea "it was very short term therapy I find talking was very helpful."
click at [367, 303] on input "radio" at bounding box center [368, 307] width 9 height 9
radio input "true"
click at [367, 360] on input "radio" at bounding box center [368, 364] width 9 height 9
radio input "true"
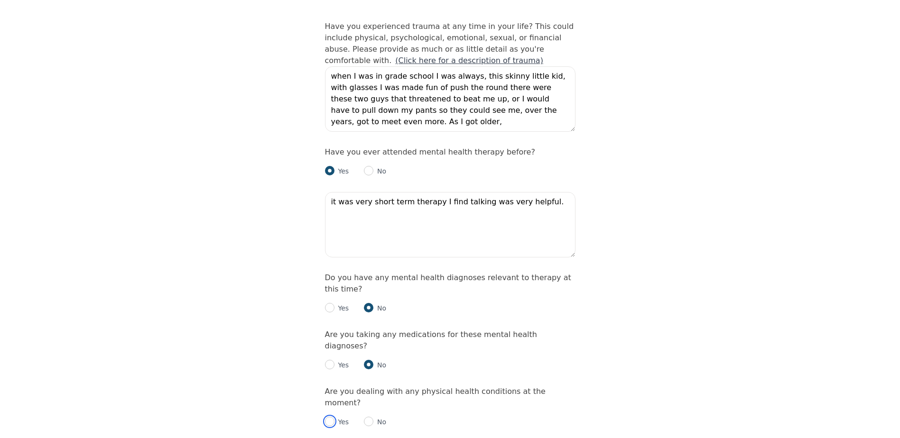
click at [332, 417] on input "radio" at bounding box center [329, 421] width 9 height 9
radio input "true"
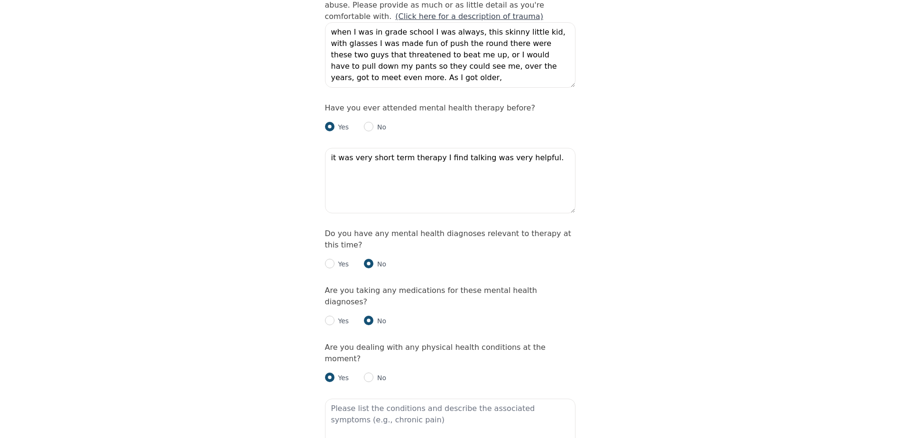
scroll to position [1044, 0]
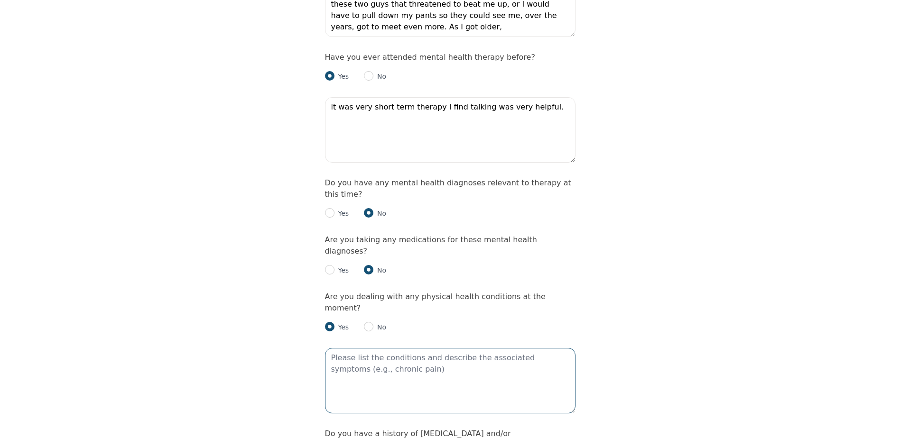
click at [333, 348] on textarea at bounding box center [450, 380] width 251 height 65
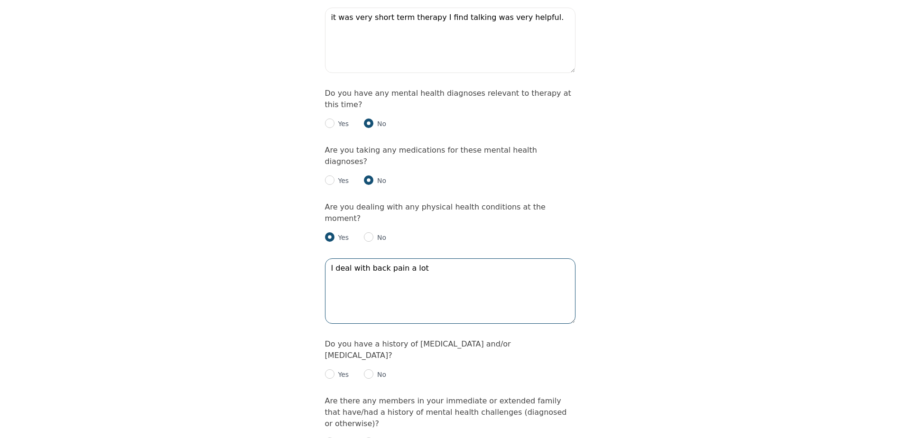
scroll to position [1139, 0]
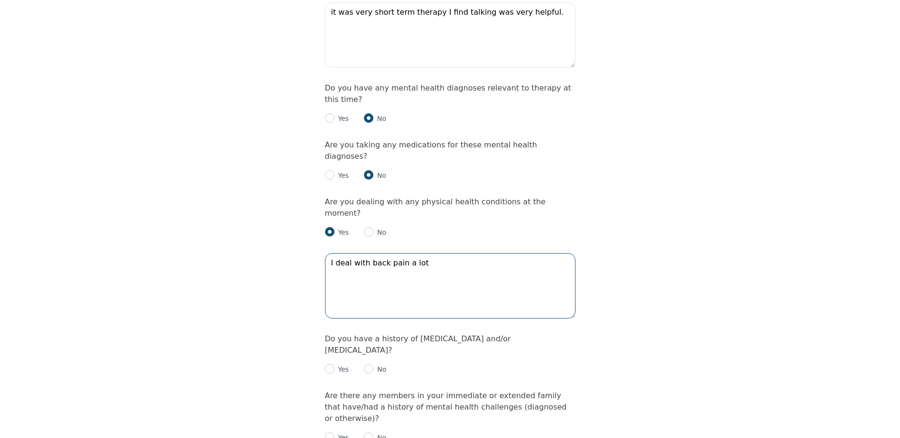
type textarea "I deal with back pain a lot"
click at [330, 364] on input "radio" at bounding box center [329, 368] width 9 height 9
radio input "true"
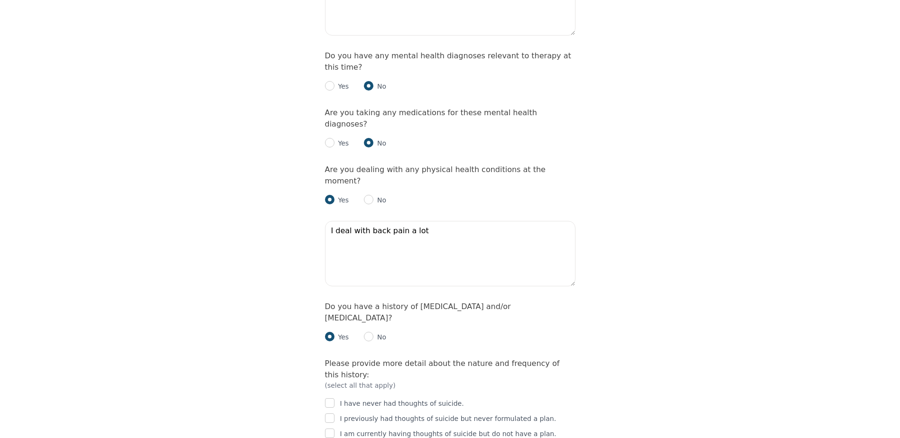
scroll to position [1234, 0]
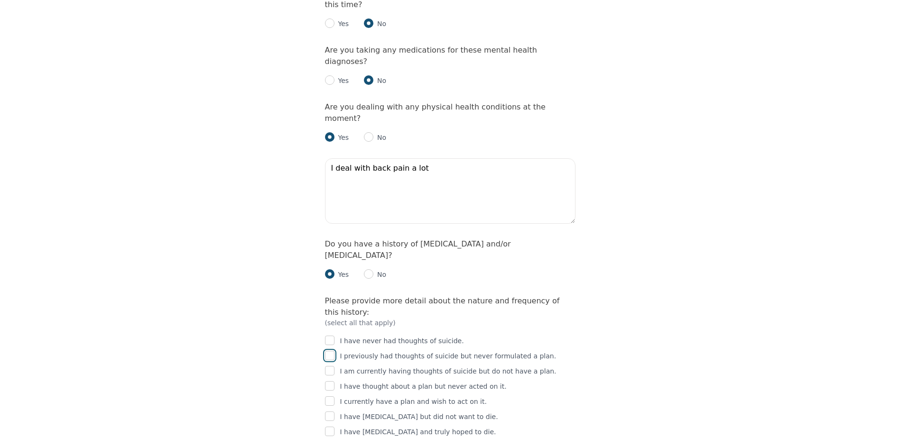
click at [330, 351] on input "checkbox" at bounding box center [329, 355] width 9 height 9
checkbox input "true"
click at [327, 412] on input "checkbox" at bounding box center [329, 416] width 9 height 9
checkbox input "true"
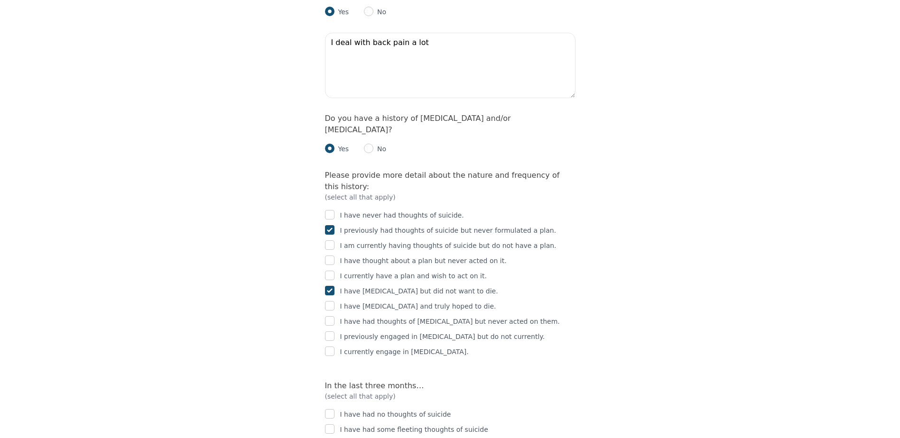
scroll to position [1376, 0]
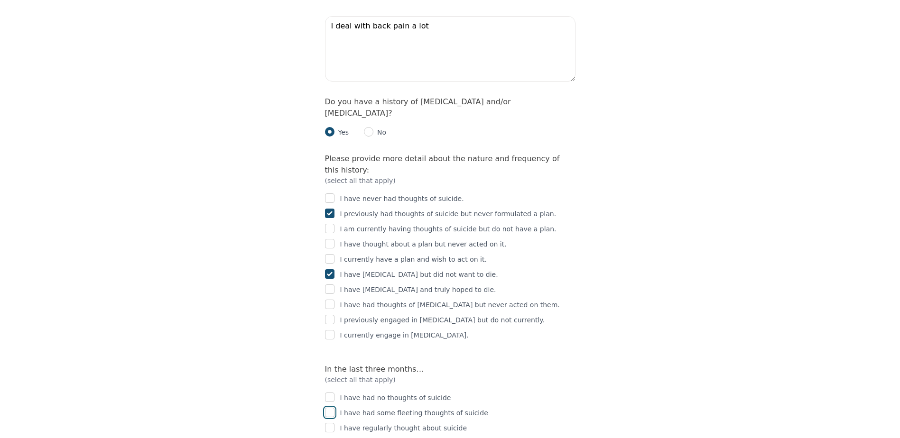
click at [332, 408] on input "checkbox" at bounding box center [329, 412] width 9 height 9
checkbox input "true"
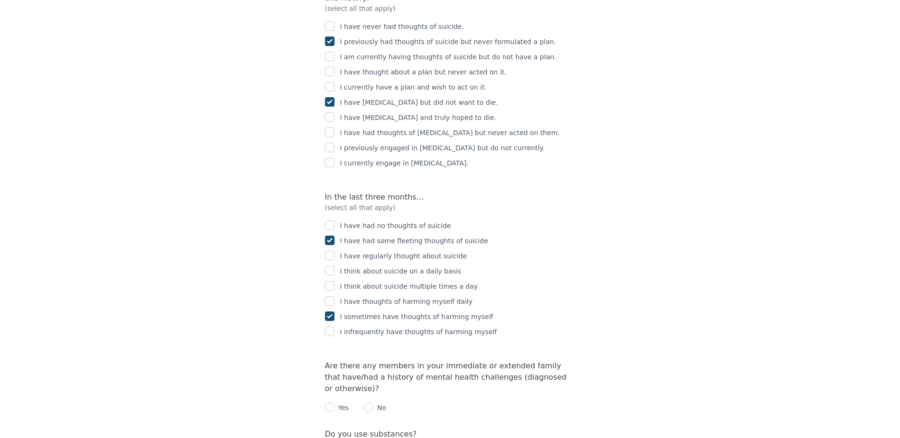
scroll to position [1566, 0]
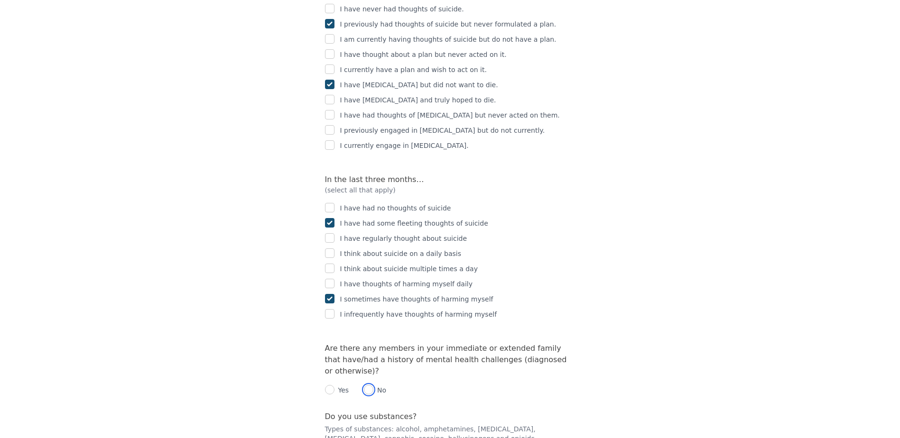
click at [367, 385] on input "radio" at bounding box center [368, 389] width 9 height 9
radio input "true"
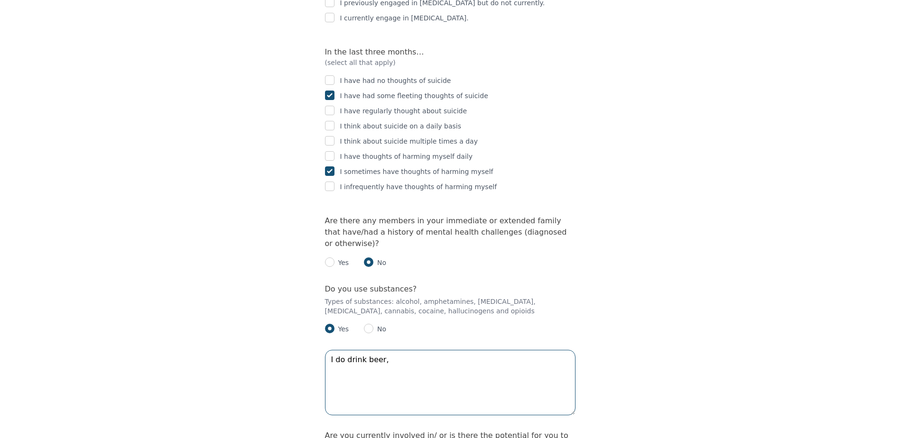
scroll to position [1803, 0]
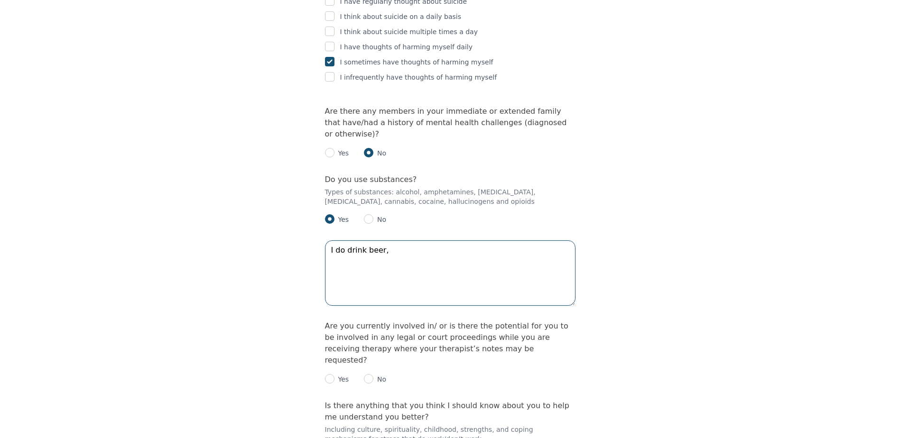
type textarea "I do drink beer,"
click at [365, 374] on input "radio" at bounding box center [368, 378] width 9 height 9
radio input "true"
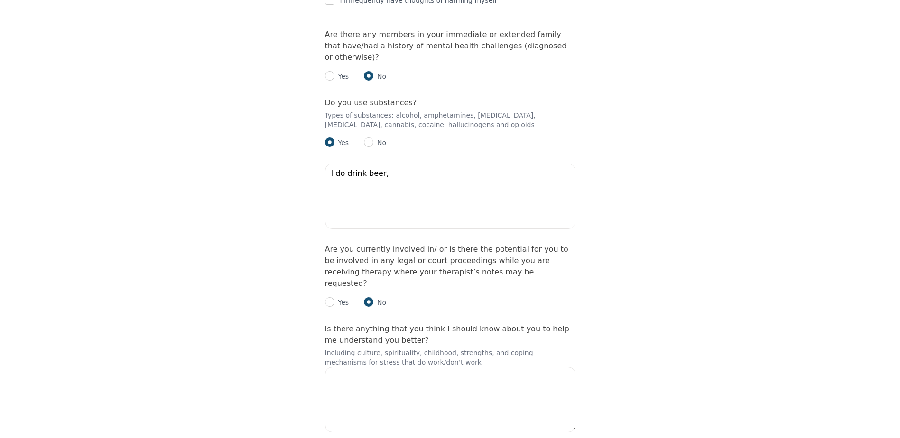
scroll to position [1881, 0]
click at [333, 366] on textarea at bounding box center [450, 398] width 251 height 65
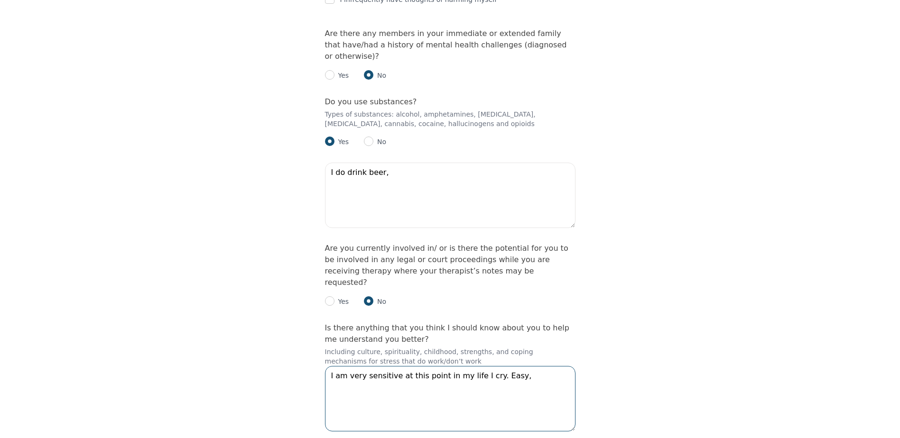
type textarea "I am very sensitive at this point in my life I cry. Easy,"
checkbox input "true"
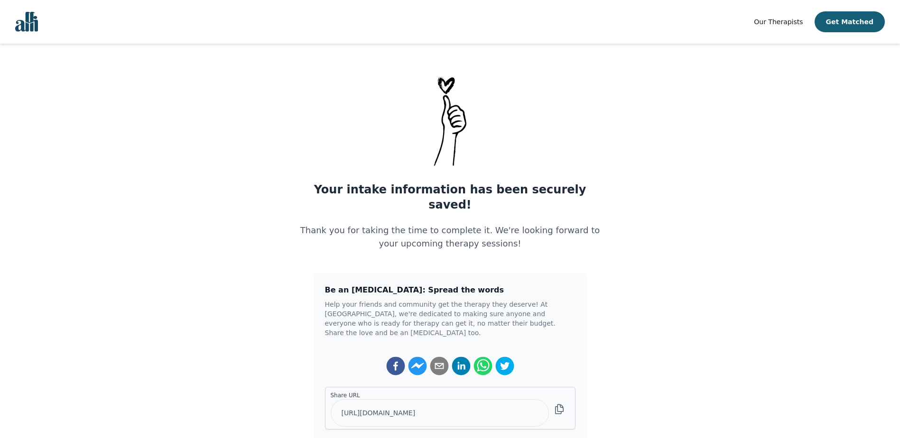
scroll to position [47, 0]
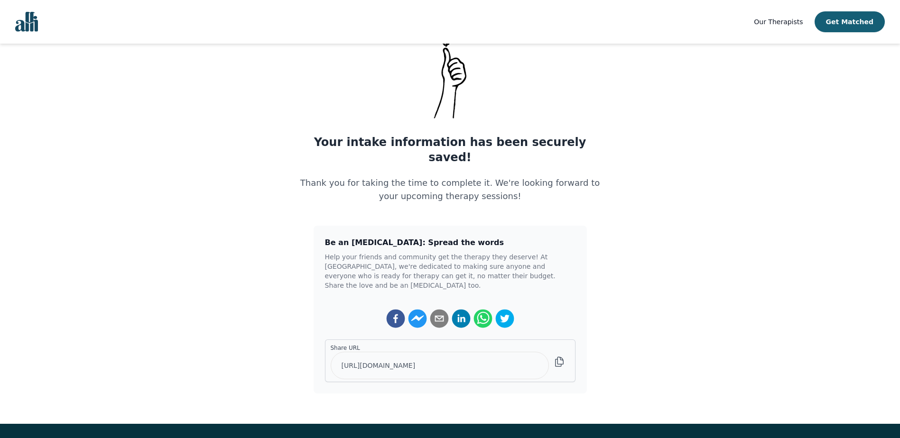
scroll to position [230, 0]
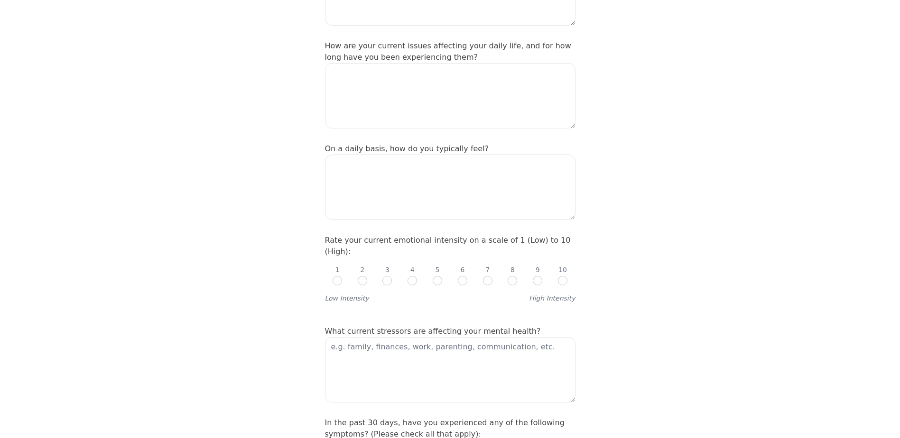
scroll to position [982, 0]
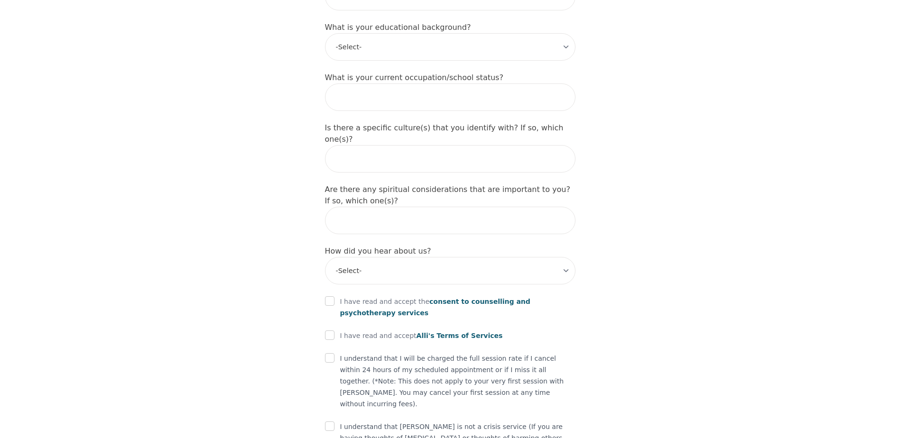
scroll to position [104, 0]
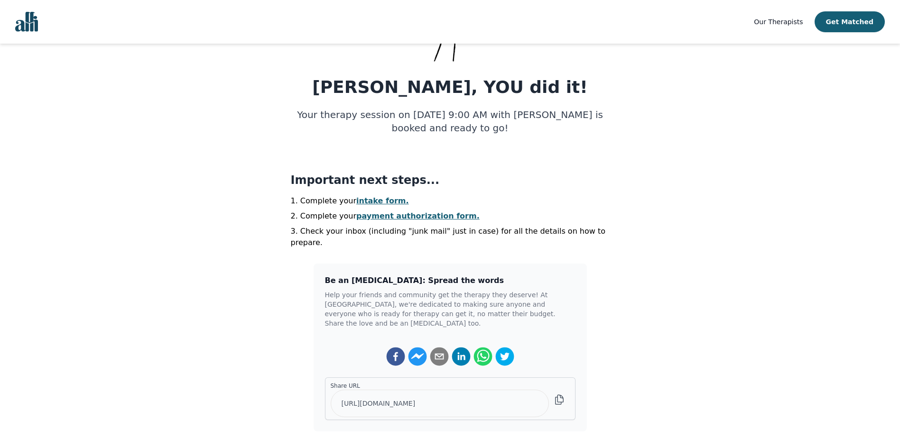
click at [399, 214] on link "payment authorization form." at bounding box center [417, 216] width 123 height 9
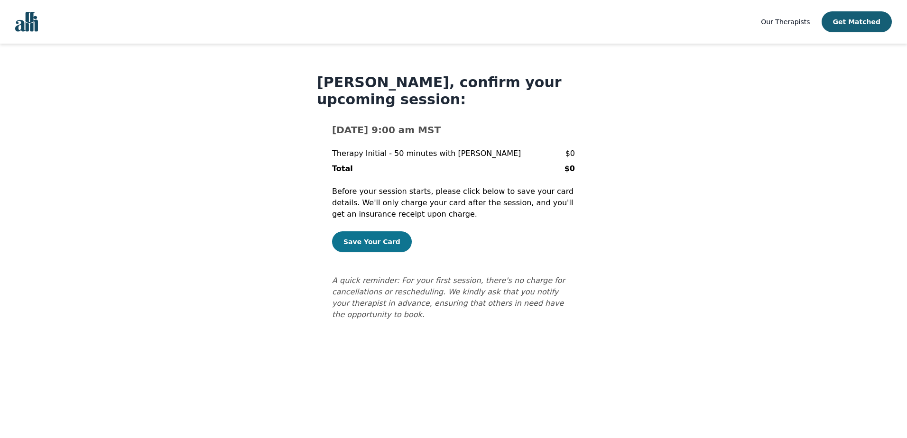
click at [368, 240] on button "Save Your Card" at bounding box center [372, 242] width 80 height 21
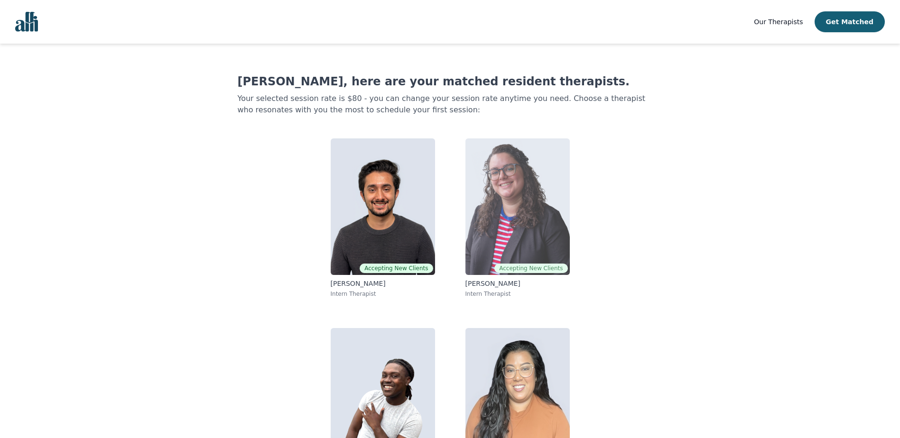
click at [510, 242] on img at bounding box center [518, 207] width 104 height 137
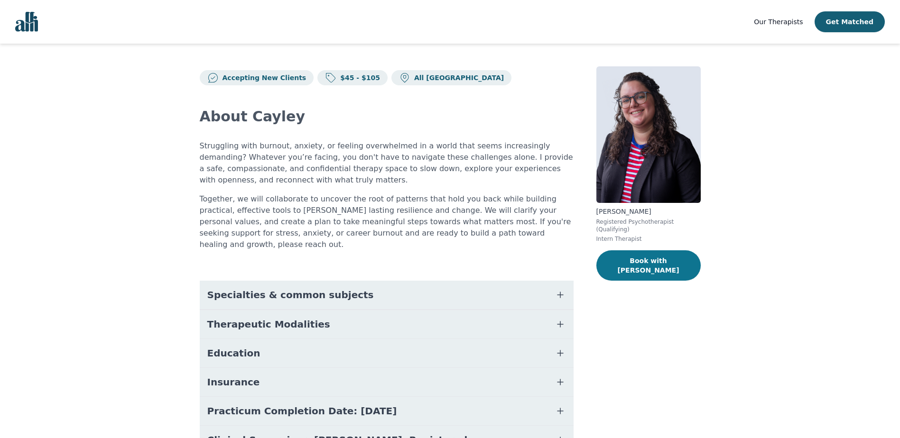
click at [644, 257] on button "Book with [PERSON_NAME]" at bounding box center [649, 266] width 104 height 30
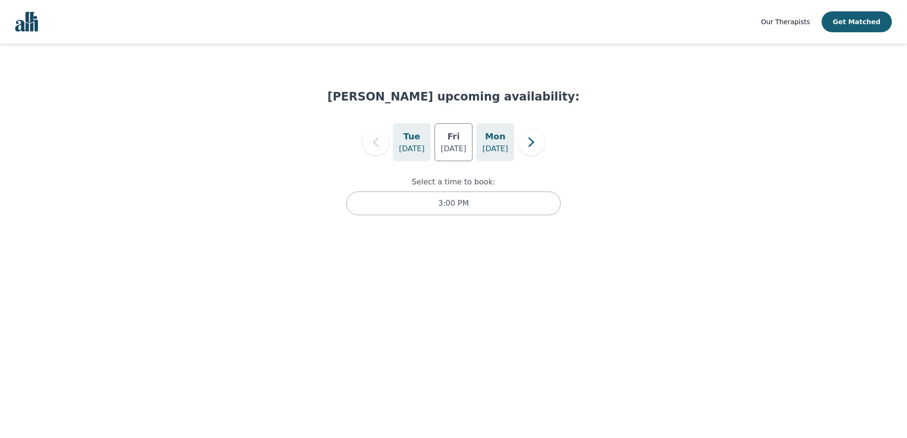
click at [498, 139] on h5 "Mon" at bounding box center [495, 136] width 20 height 13
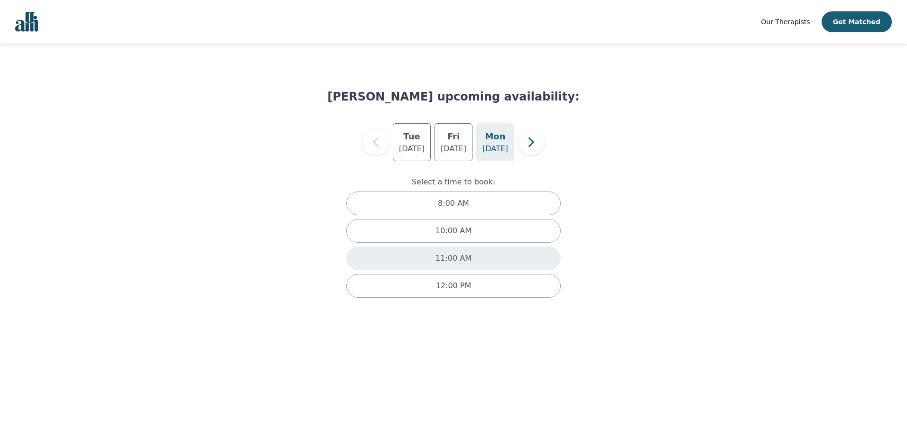
click at [443, 256] on p "11:00 AM" at bounding box center [454, 258] width 36 height 11
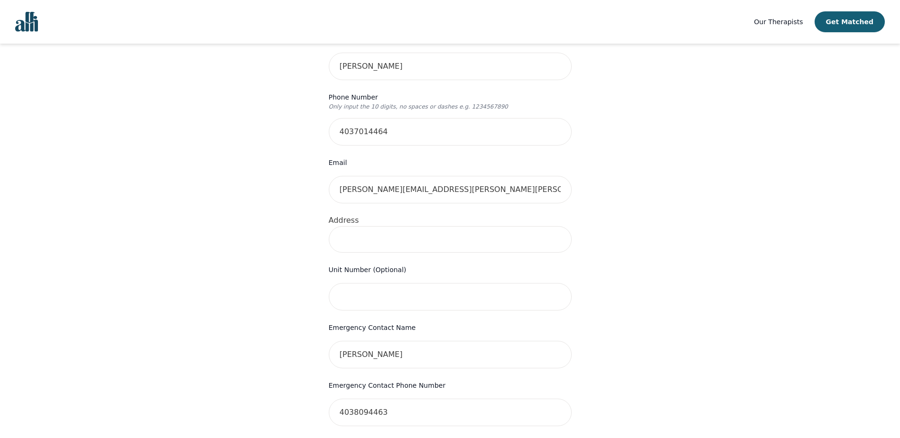
scroll to position [190, 0]
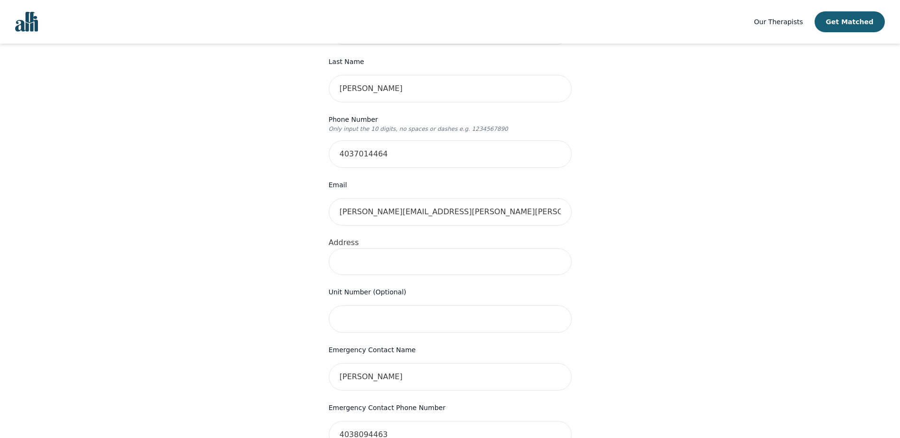
click at [363, 249] on input at bounding box center [450, 262] width 243 height 27
type input "[STREET_ADDRESS]"
click at [393, 306] on input "Unit 305" at bounding box center [450, 320] width 243 height 28
type input "U"
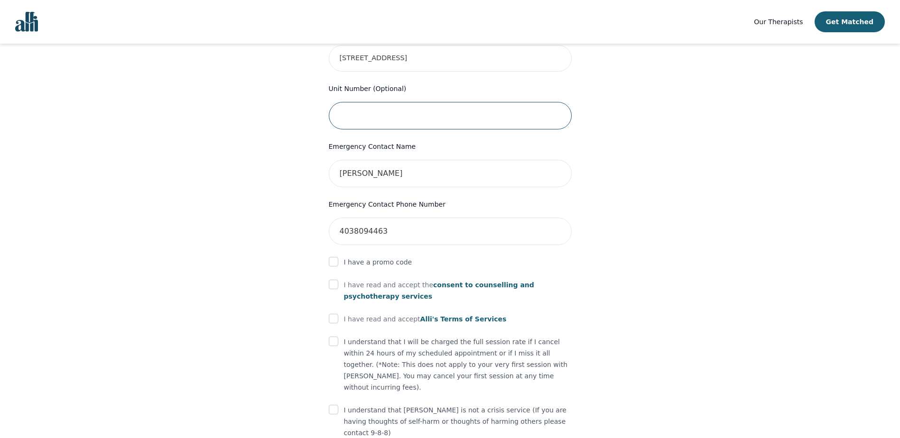
scroll to position [417, 0]
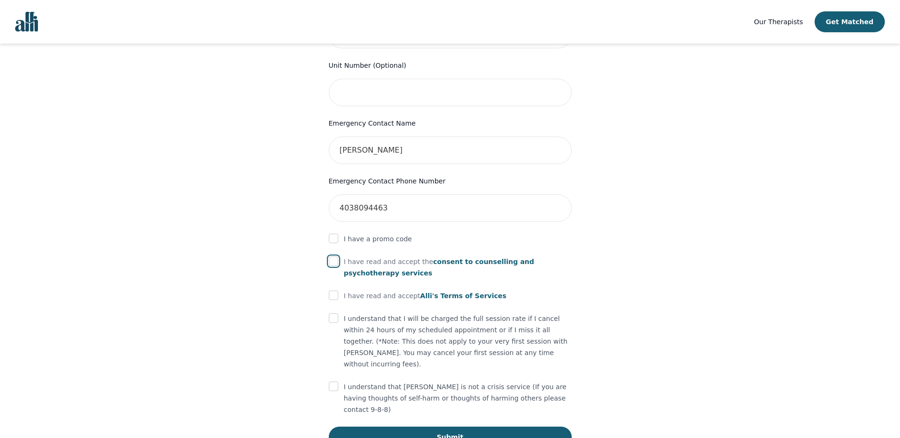
click at [333, 257] on input "checkbox" at bounding box center [333, 261] width 9 height 9
checkbox input "true"
click at [334, 291] on input "checkbox" at bounding box center [333, 295] width 9 height 9
checkbox input "true"
click at [329, 314] on input "checkbox" at bounding box center [333, 318] width 9 height 9
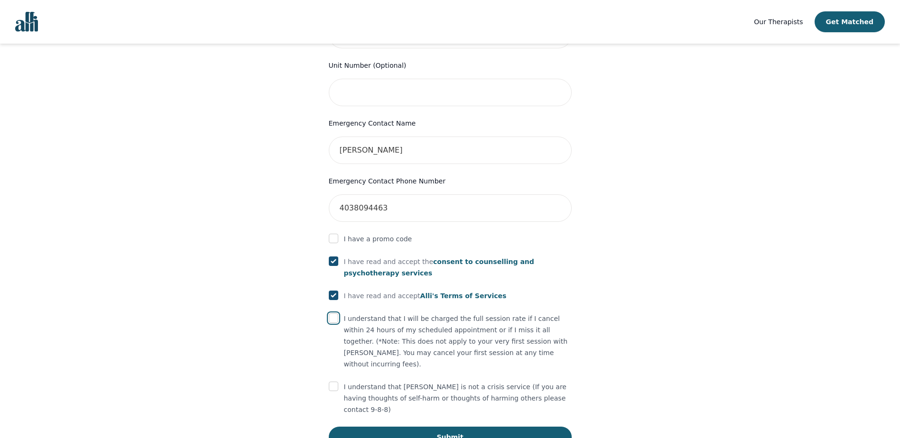
checkbox input "true"
click at [334, 382] on input "checkbox" at bounding box center [333, 386] width 9 height 9
checkbox input "true"
click at [448, 427] on button "Submit" at bounding box center [450, 437] width 243 height 21
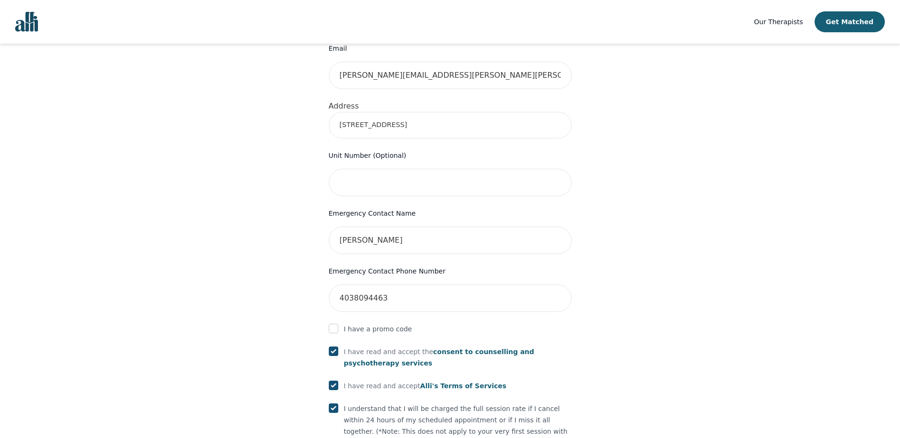
scroll to position [227, 0]
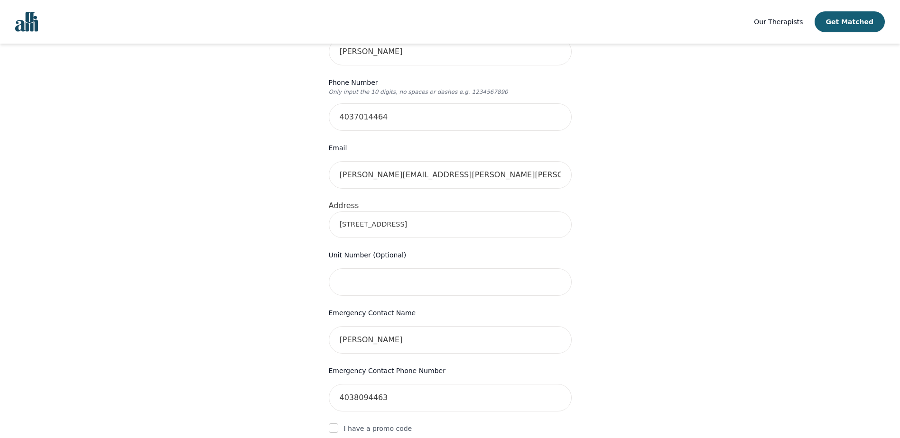
click at [549, 212] on input "[STREET_ADDRESS]" at bounding box center [450, 225] width 243 height 27
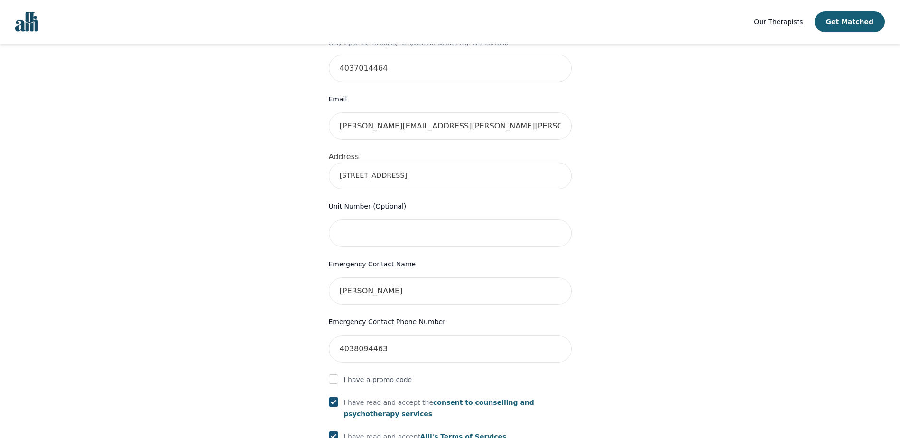
scroll to position [215, 0]
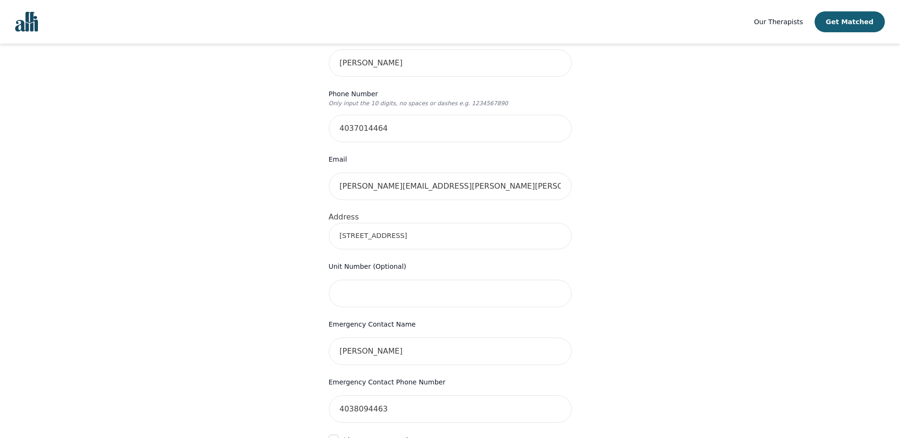
click at [547, 223] on input "[STREET_ADDRESS]" at bounding box center [450, 236] width 243 height 27
click at [538, 227] on input "[STREET_ADDRESS]" at bounding box center [450, 236] width 243 height 27
click at [341, 213] on label "Address" at bounding box center [344, 217] width 30 height 9
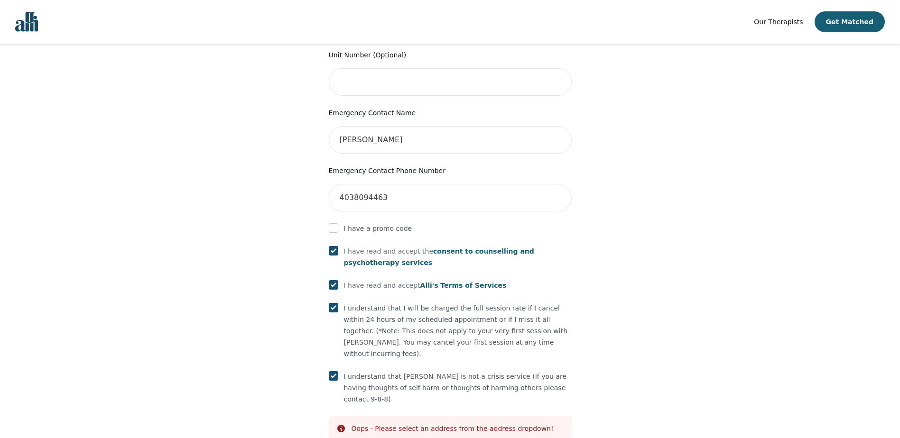
scroll to position [453, 0]
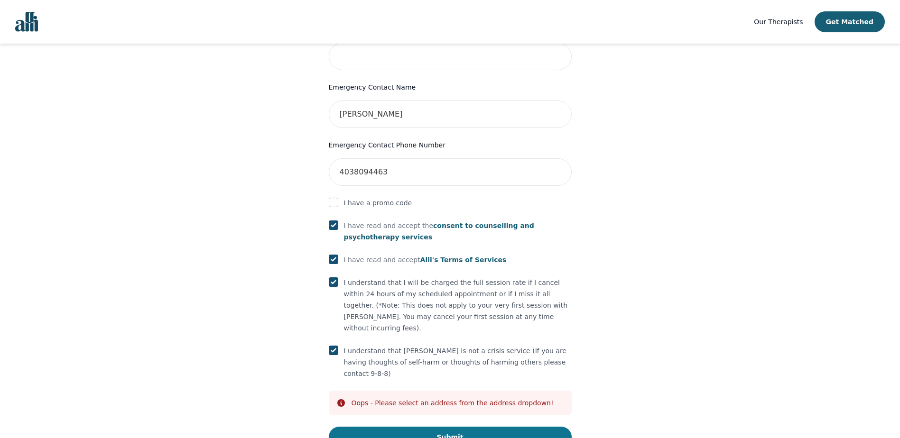
click at [446, 427] on button "Submit" at bounding box center [450, 437] width 243 height 21
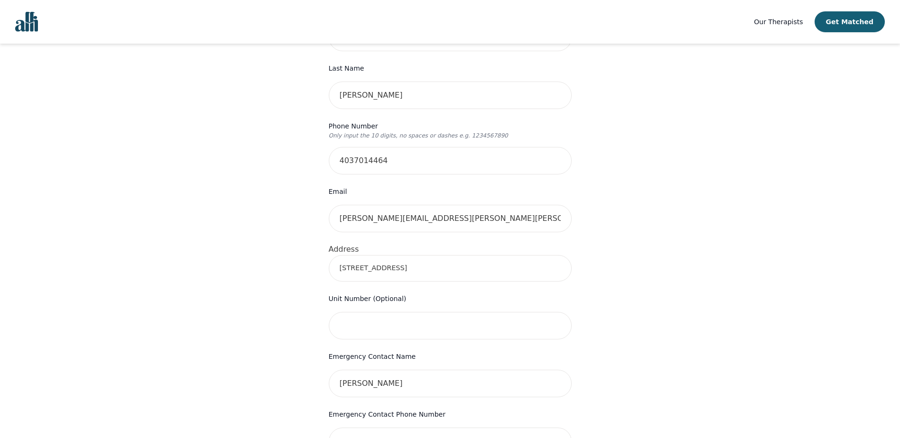
scroll to position [190, 0]
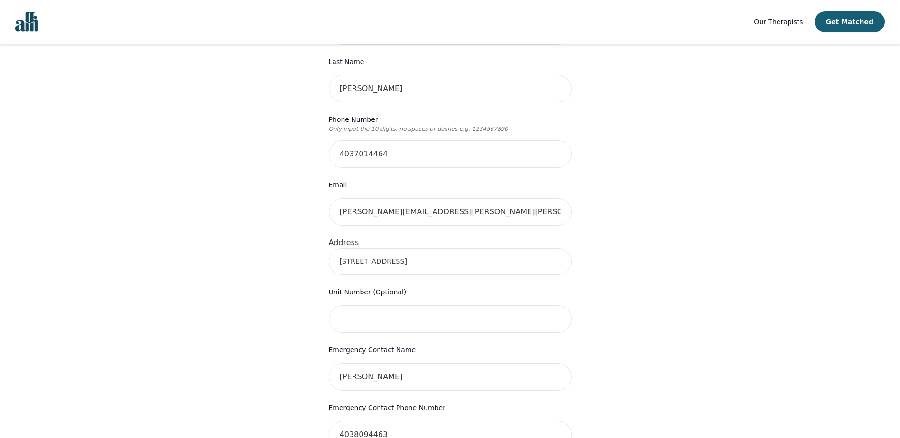
click at [534, 249] on input "[STREET_ADDRESS]" at bounding box center [450, 262] width 243 height 27
type input "[STREET_ADDRESS]"
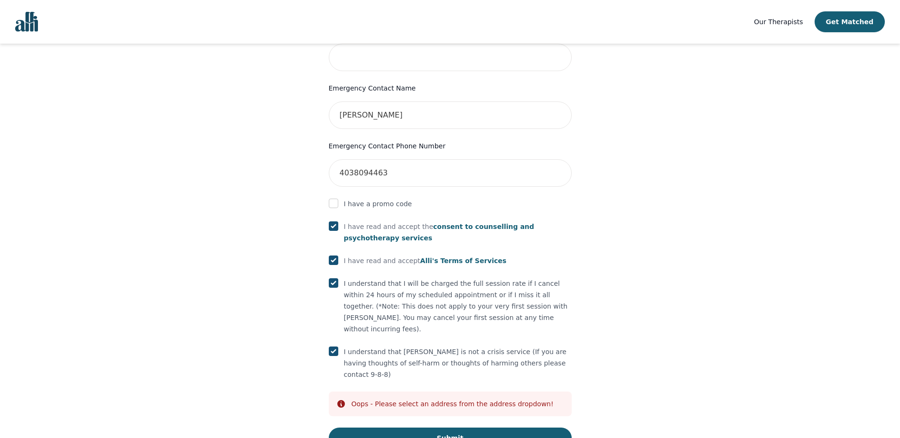
scroll to position [453, 0]
click at [447, 427] on button "Submit" at bounding box center [450, 437] width 243 height 21
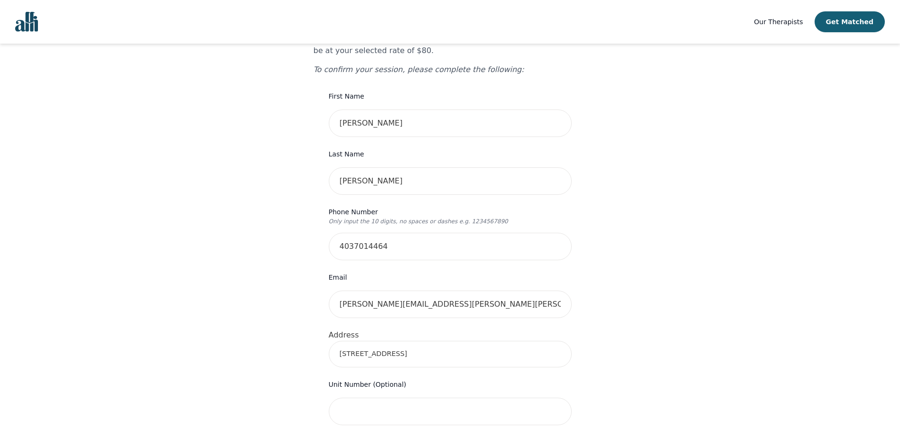
scroll to position [0, 0]
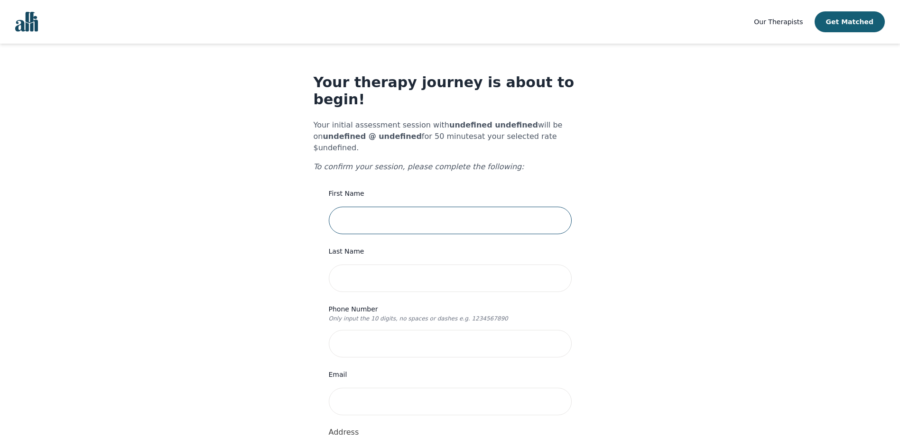
click at [366, 207] on input "text" at bounding box center [450, 221] width 243 height 28
type input "[PERSON_NAME]"
type input "4037014464"
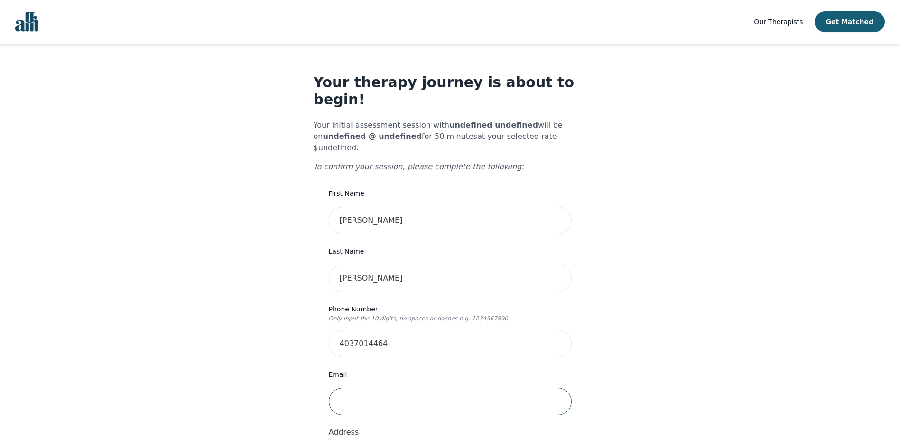
type input "[PERSON_NAME][EMAIL_ADDRESS][PERSON_NAME][PERSON_NAME][DOMAIN_NAME]"
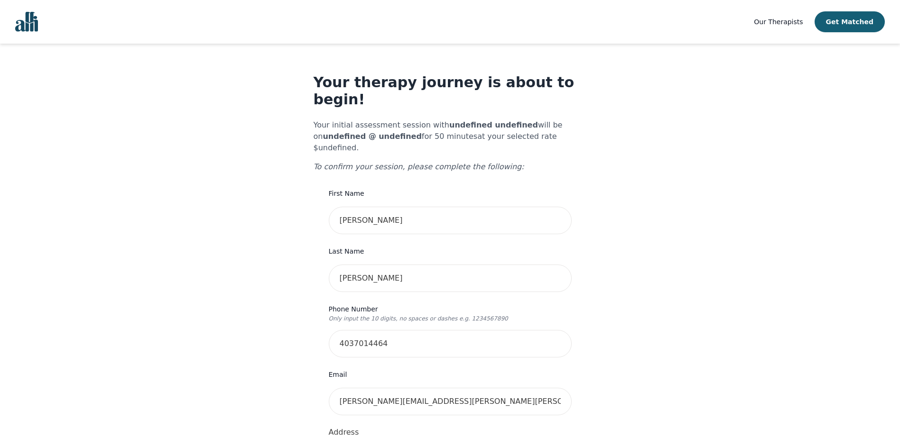
type input "[STREET_ADDRESS]"
type input "[PERSON_NAME]"
type input "4038094463"
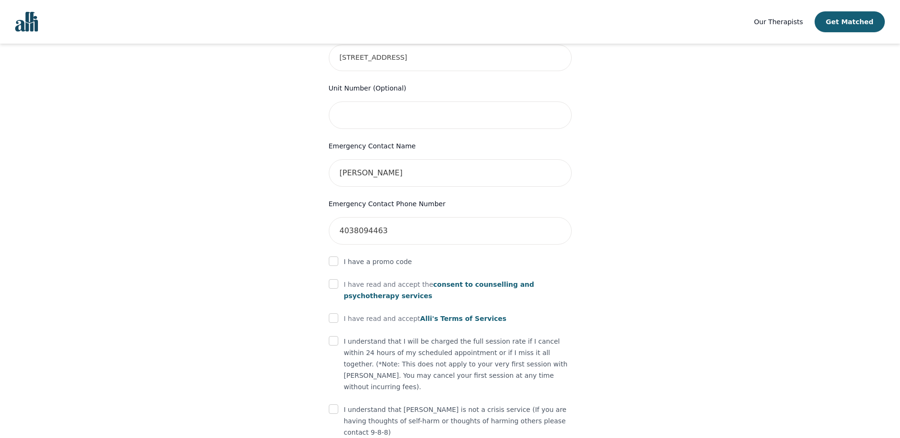
scroll to position [405, 0]
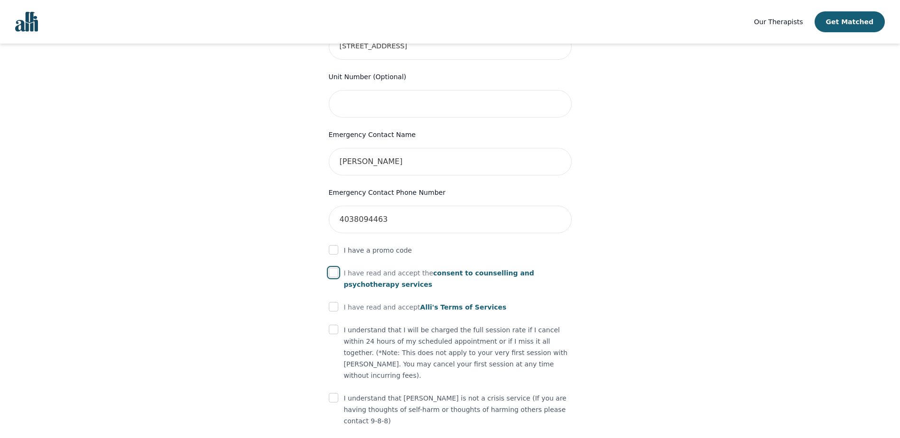
click at [333, 268] on input "checkbox" at bounding box center [333, 272] width 9 height 9
checkbox input "true"
click at [333, 302] on input "checkbox" at bounding box center [333, 306] width 9 height 9
checkbox input "true"
click at [336, 325] on input "checkbox" at bounding box center [333, 329] width 9 height 9
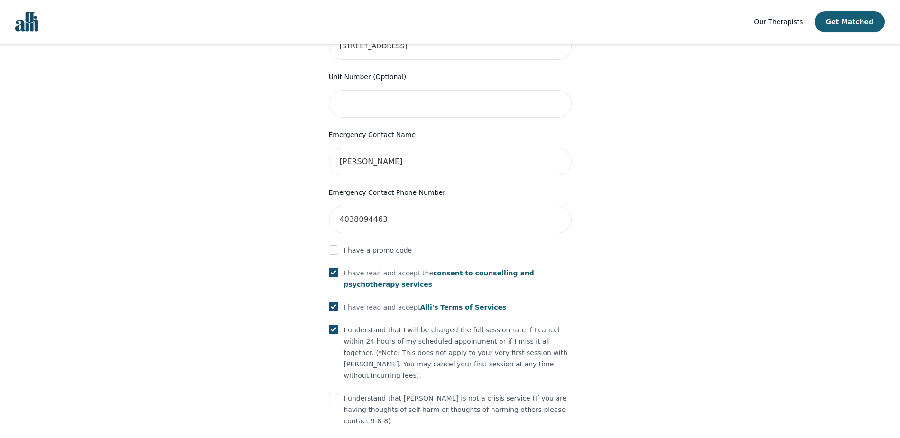
checkbox input "true"
click at [336, 393] on input "checkbox" at bounding box center [333, 397] width 9 height 9
checkbox input "true"
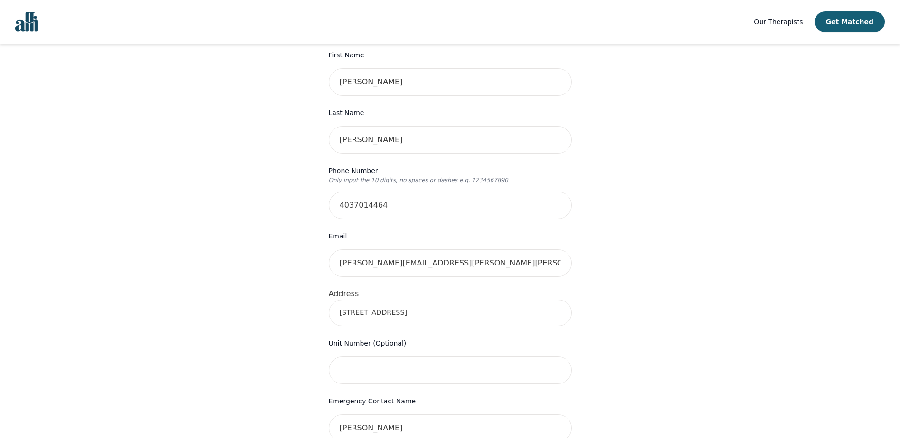
scroll to position [142, 0]
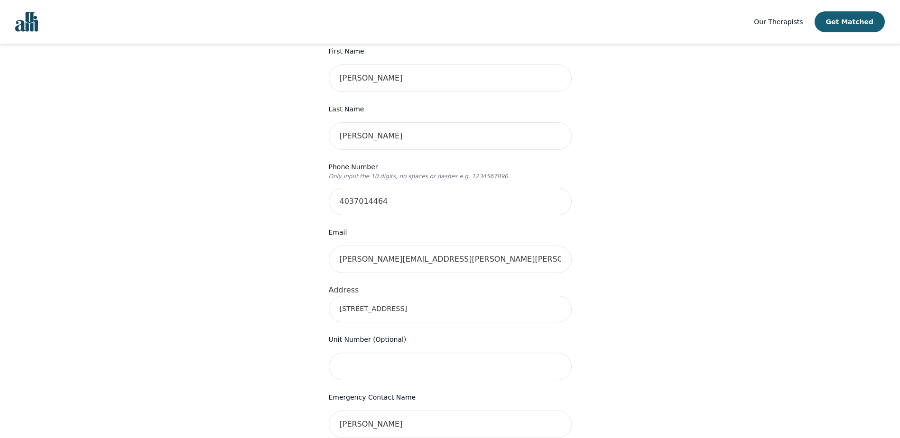
click at [513, 296] on input "[STREET_ADDRESS]" at bounding box center [450, 309] width 243 height 27
type input "[STREET_ADDRESS]"
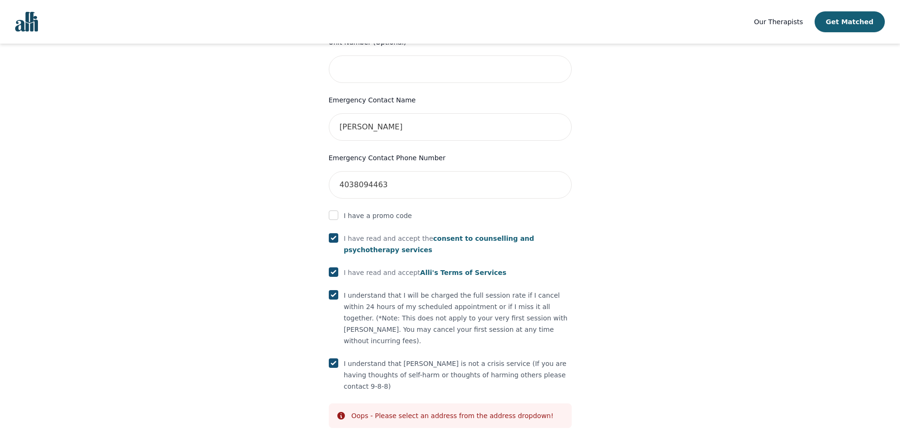
scroll to position [441, 0]
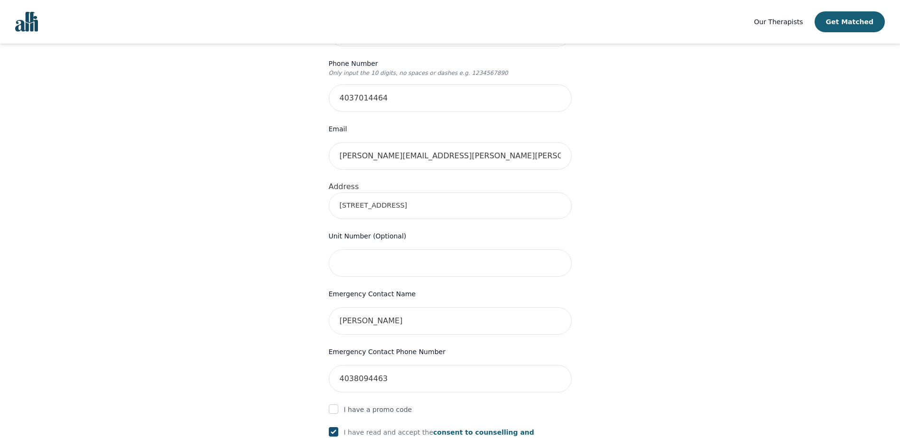
scroll to position [109, 0]
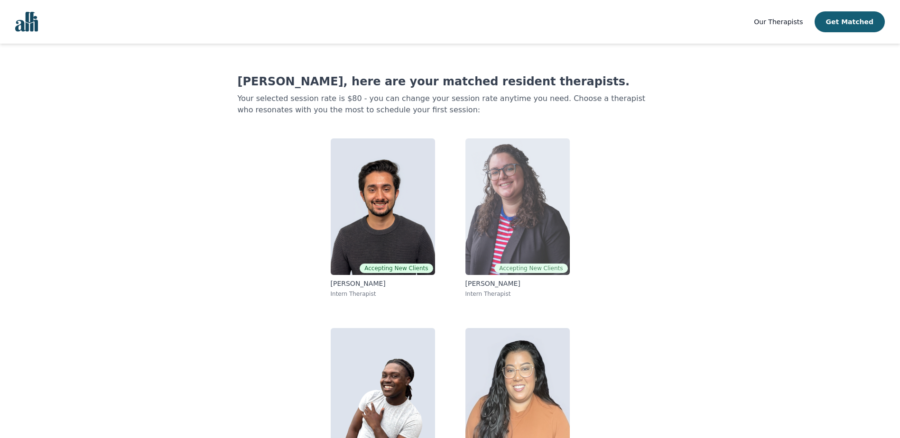
click at [496, 215] on img at bounding box center [518, 207] width 104 height 137
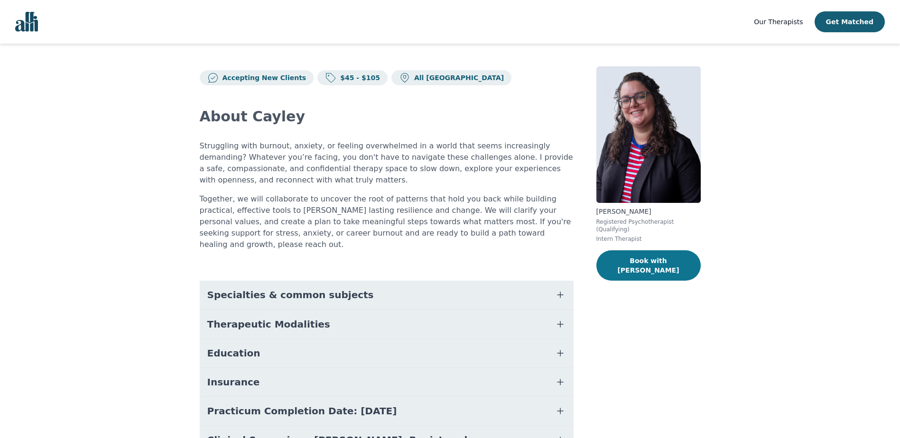
click at [625, 253] on button "Book with [PERSON_NAME]" at bounding box center [649, 266] width 104 height 30
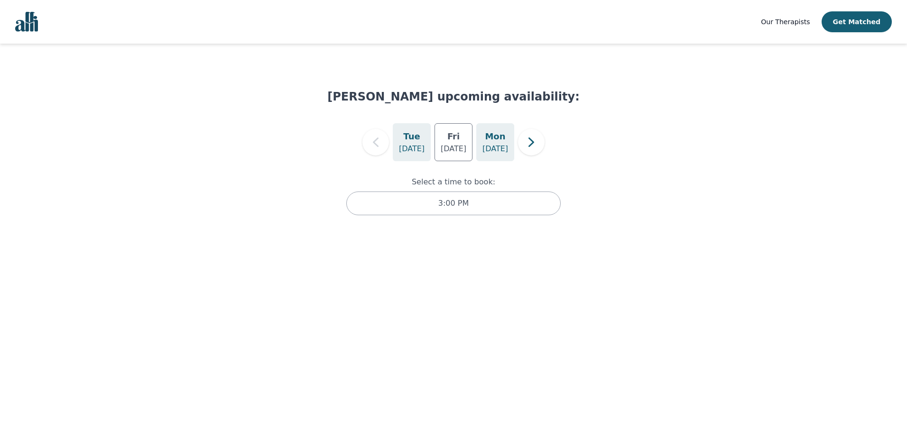
click at [495, 145] on p "[DATE]" at bounding box center [496, 148] width 26 height 11
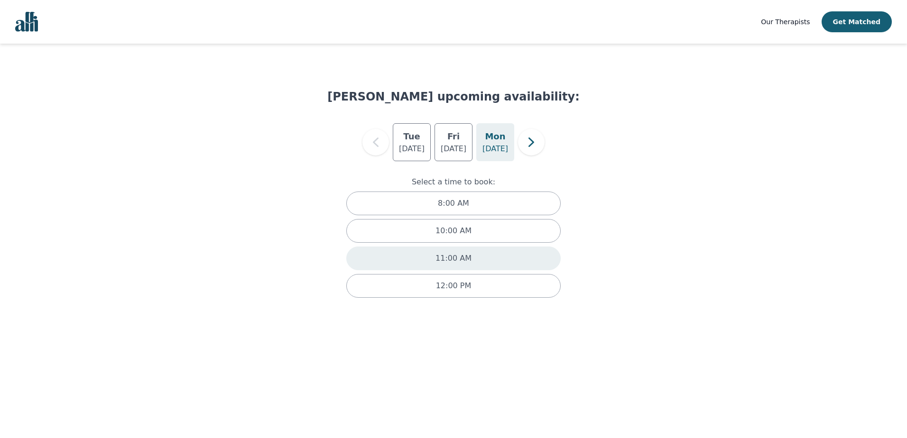
click at [448, 259] on p "11:00 AM" at bounding box center [454, 258] width 36 height 11
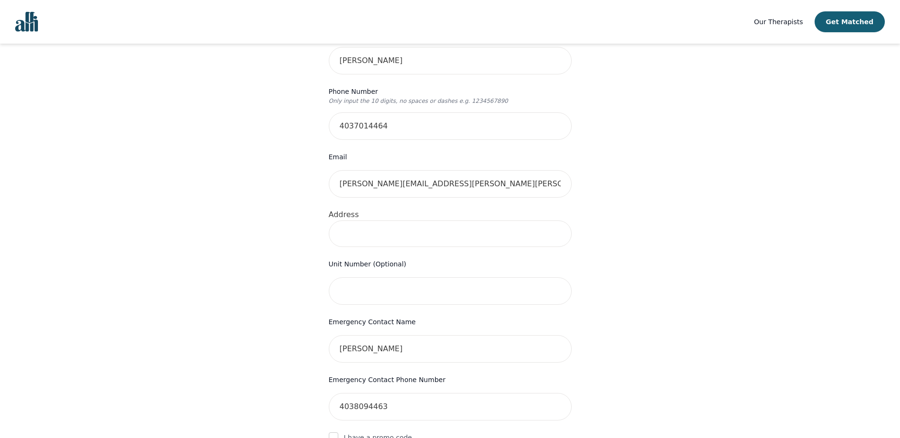
scroll to position [237, 0]
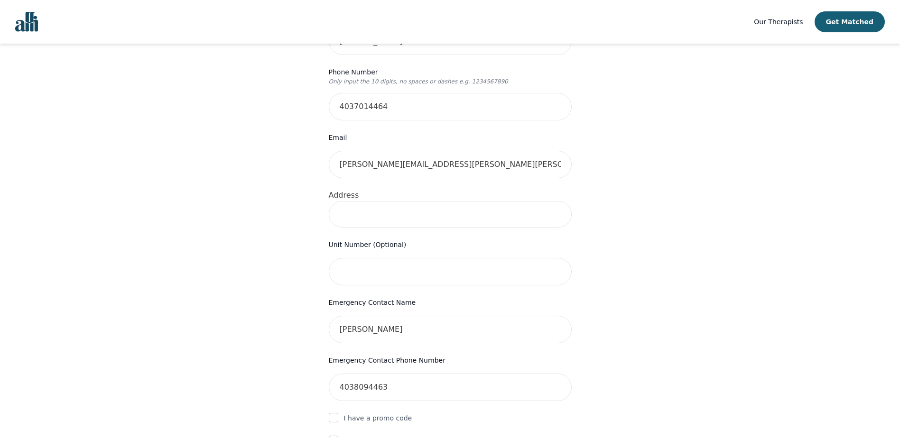
click at [328, 186] on div "Your therapy journey is about to begin! Your initial assessment session with [P…" at bounding box center [450, 232] width 273 height 791
click at [342, 201] on input at bounding box center [450, 214] width 243 height 27
type input "[STREET_ADDRESS]"
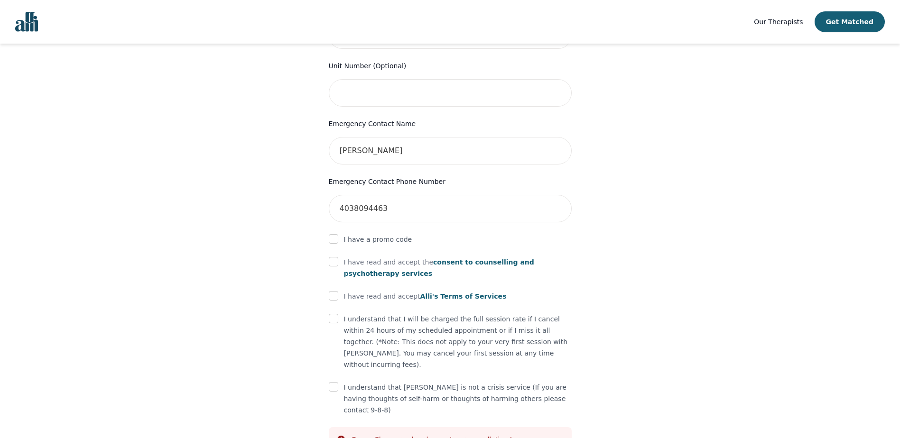
scroll to position [453, 0]
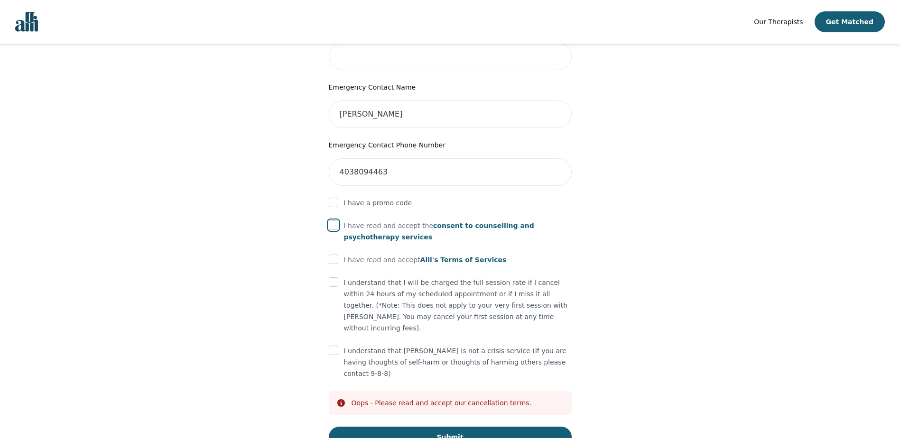
click at [337, 221] on input "checkbox" at bounding box center [333, 225] width 9 height 9
checkbox input "true"
click at [334, 255] on input "checkbox" at bounding box center [333, 259] width 9 height 9
checkbox input "true"
click at [334, 278] on input "checkbox" at bounding box center [333, 282] width 9 height 9
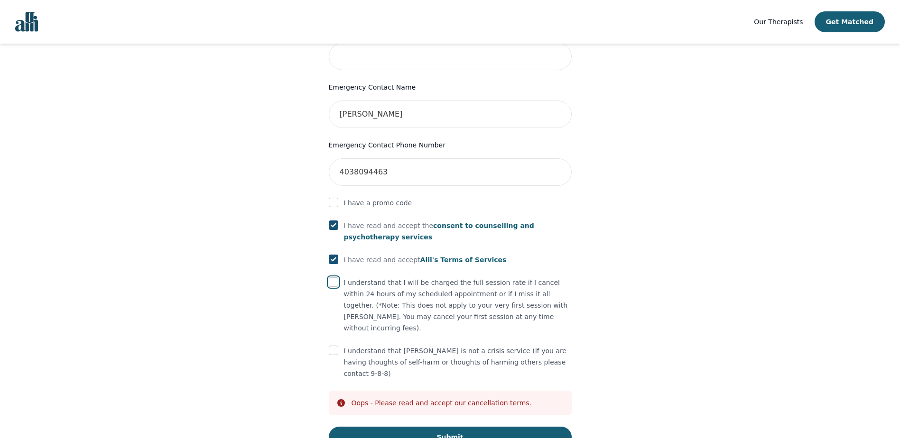
checkbox input "true"
click at [336, 346] on input "checkbox" at bounding box center [333, 350] width 9 height 9
checkbox input "true"
click at [453, 427] on button "Submit" at bounding box center [450, 437] width 243 height 21
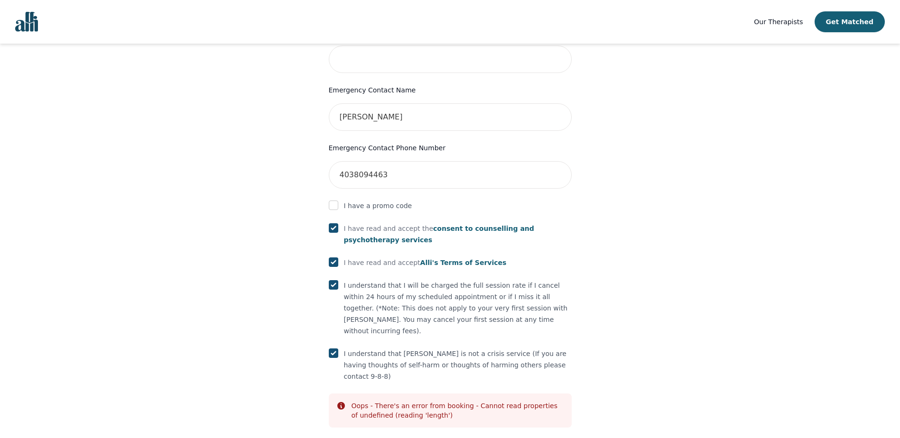
scroll to position [462, 0]
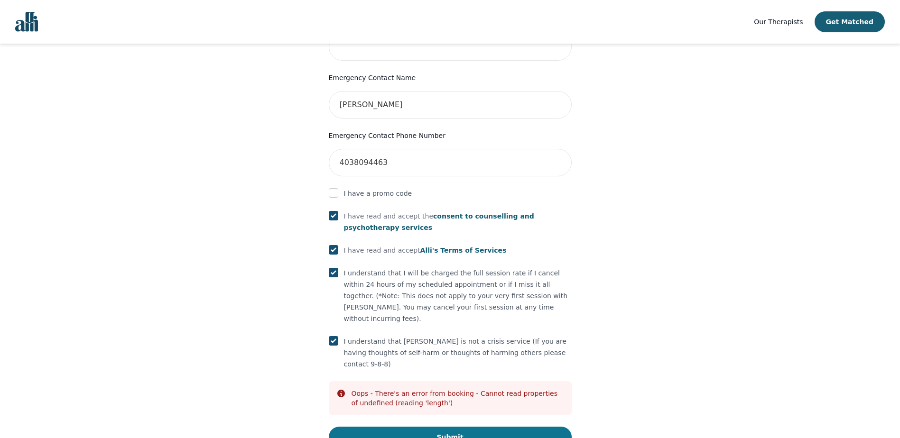
click at [448, 427] on button "Submit" at bounding box center [450, 437] width 243 height 21
click at [446, 427] on button "Submit" at bounding box center [450, 437] width 243 height 21
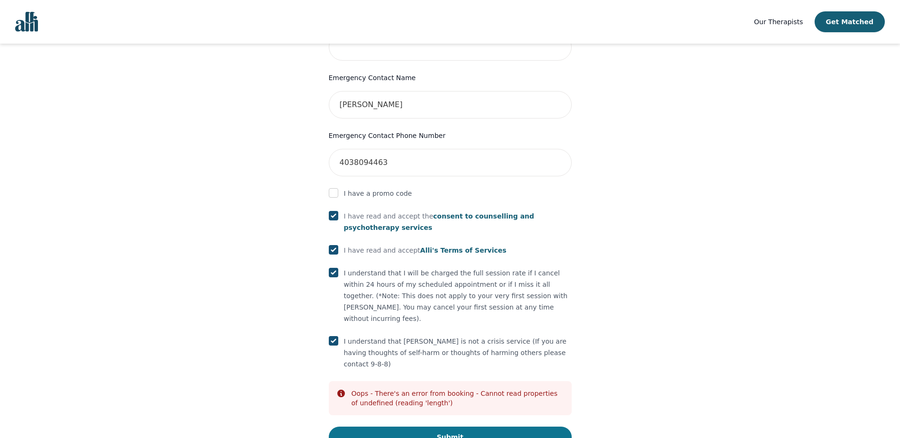
click at [449, 427] on button "Submit" at bounding box center [450, 437] width 243 height 21
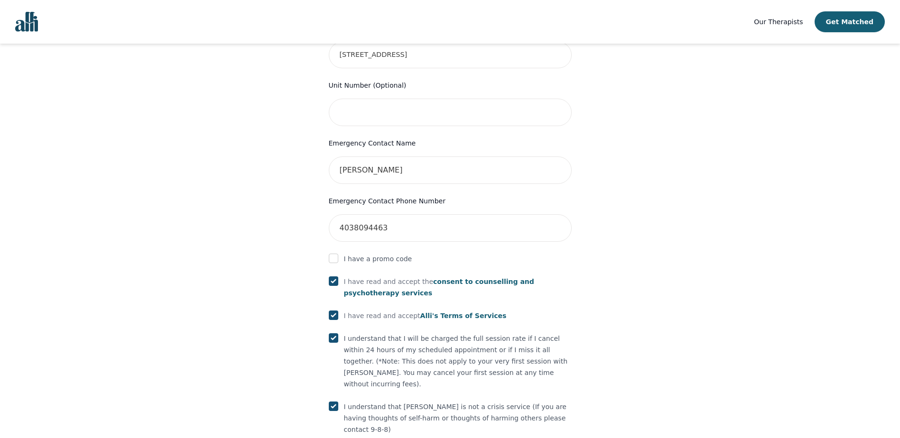
scroll to position [272, 0]
